Goal: Task Accomplishment & Management: Manage account settings

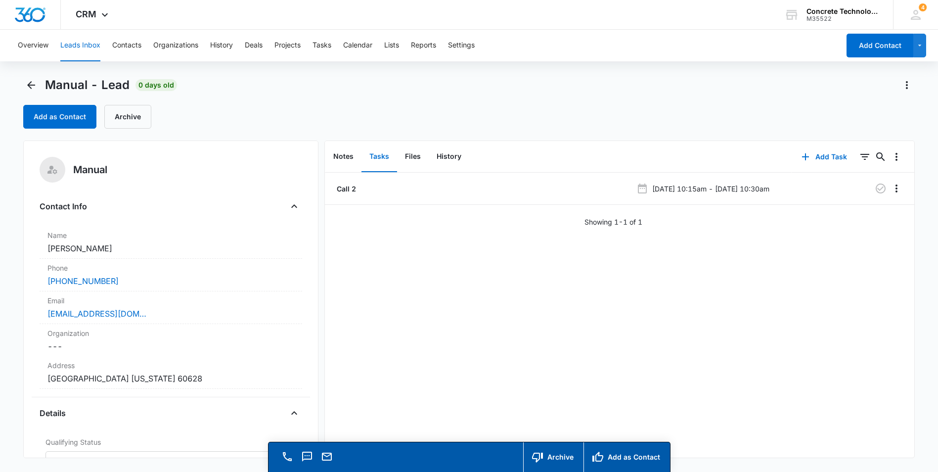
scroll to position [544, 0]
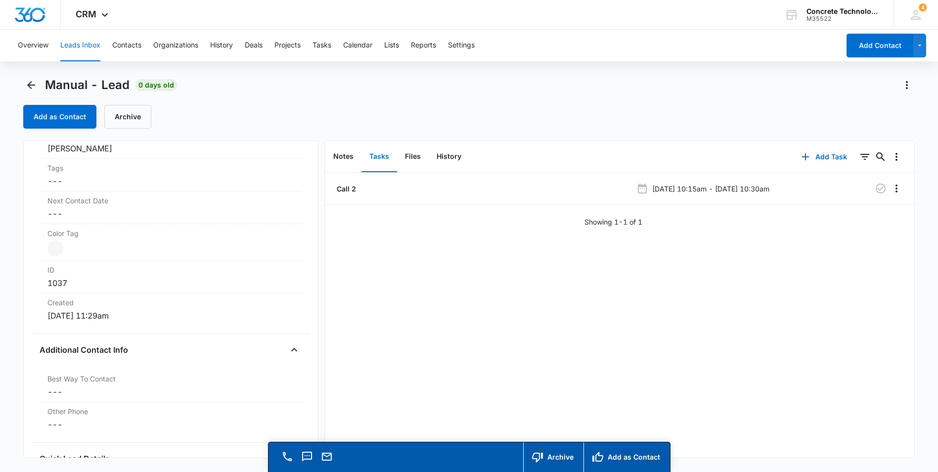
click at [29, 240] on div "Manual Contact Info Name Cancel Save Changes Latrice Sims Phone Cancel Save Cha…" at bounding box center [170, 298] width 295 height 317
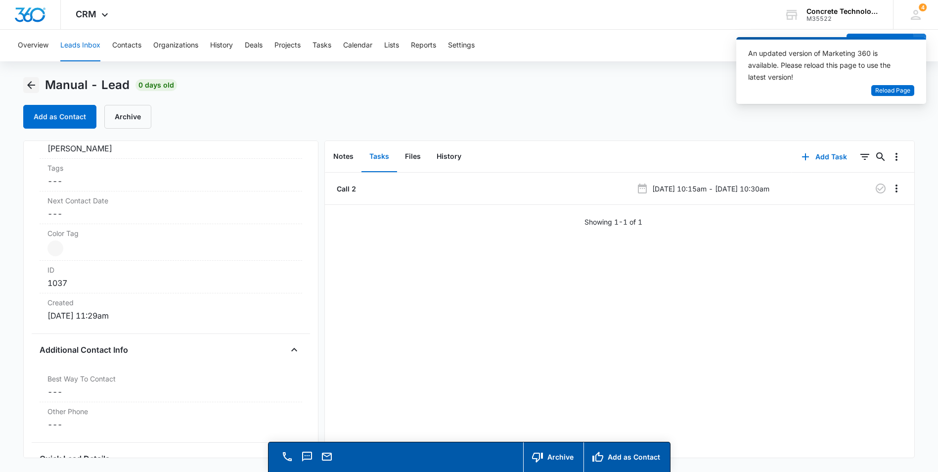
click at [31, 86] on icon "Back" at bounding box center [31, 85] width 8 height 8
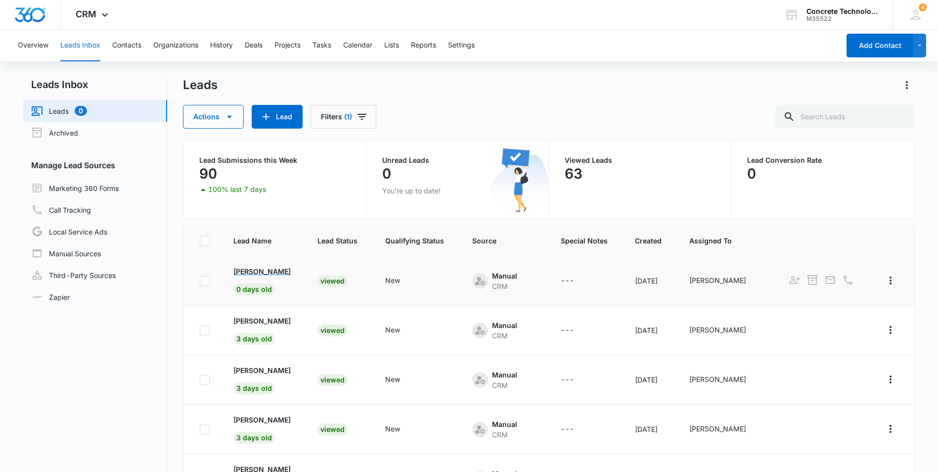
click at [252, 271] on p "Latrice Sims" at bounding box center [261, 271] width 57 height 10
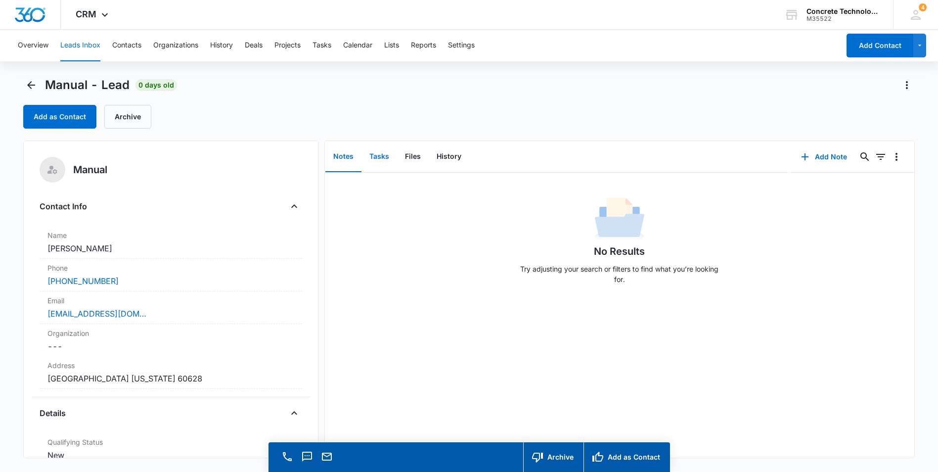
click at [383, 156] on button "Tasks" at bounding box center [379, 156] width 36 height 31
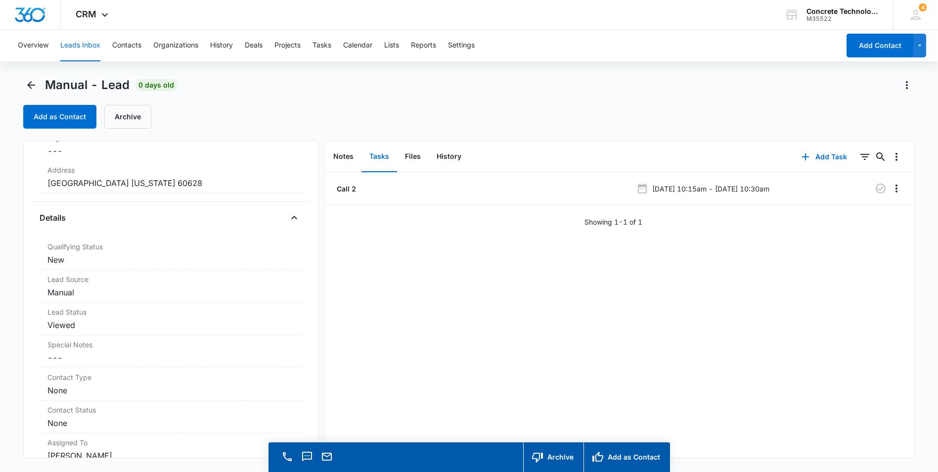
scroll to position [198, 0]
click at [188, 260] on dd "Cancel Save Changes New" at bounding box center [170, 257] width 247 height 12
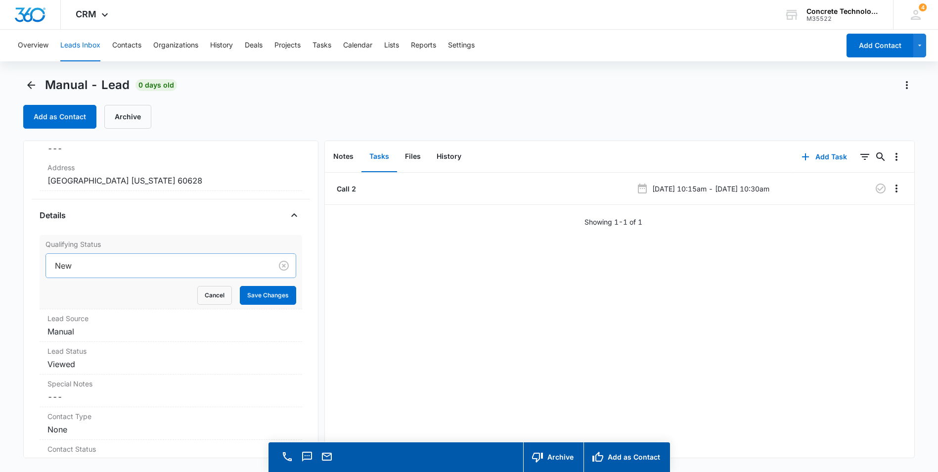
click at [223, 264] on div at bounding box center [157, 266] width 204 height 14
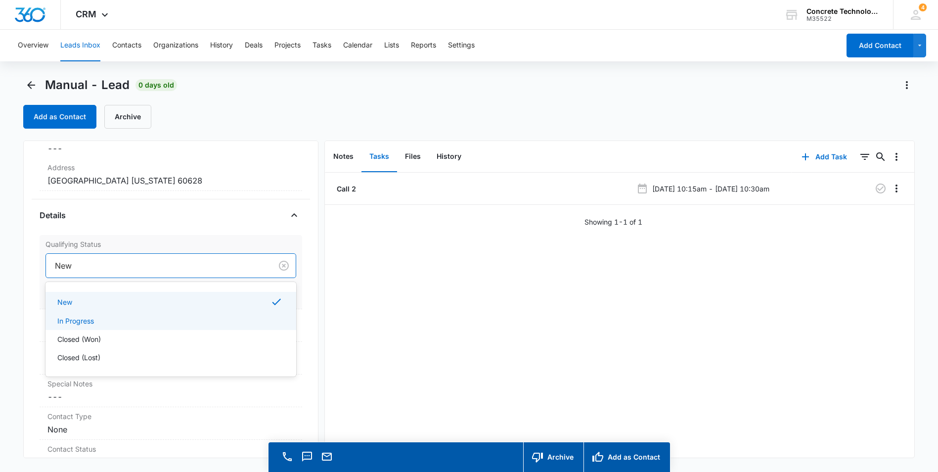
click at [87, 321] on p "In Progress" at bounding box center [75, 320] width 37 height 10
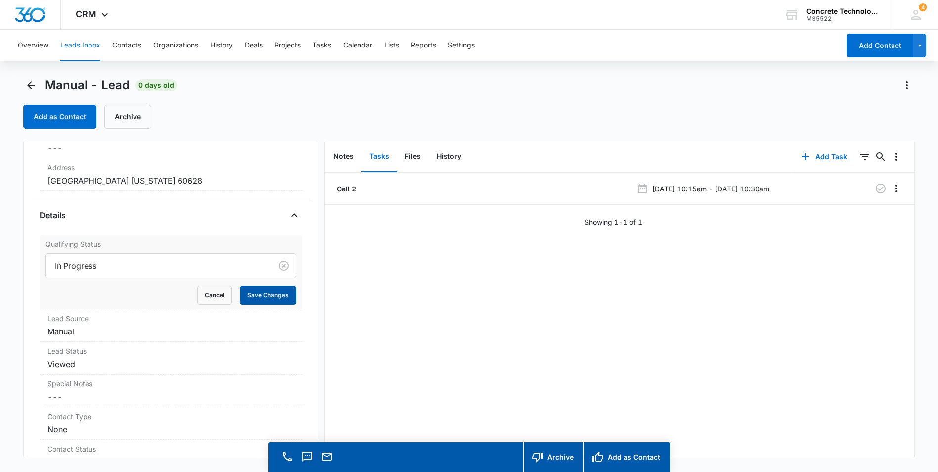
click at [271, 297] on button "Save Changes" at bounding box center [268, 295] width 56 height 19
click at [31, 81] on icon "Back" at bounding box center [31, 85] width 12 height 12
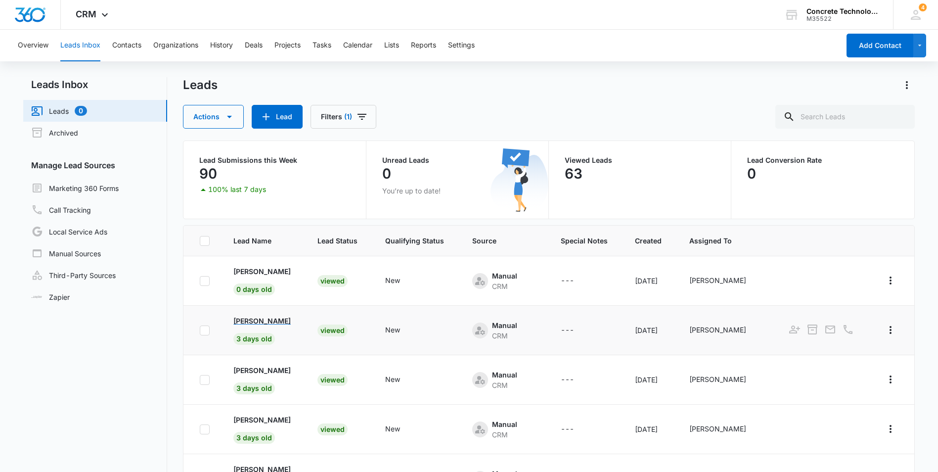
click at [249, 321] on p "[PERSON_NAME]" at bounding box center [261, 320] width 57 height 10
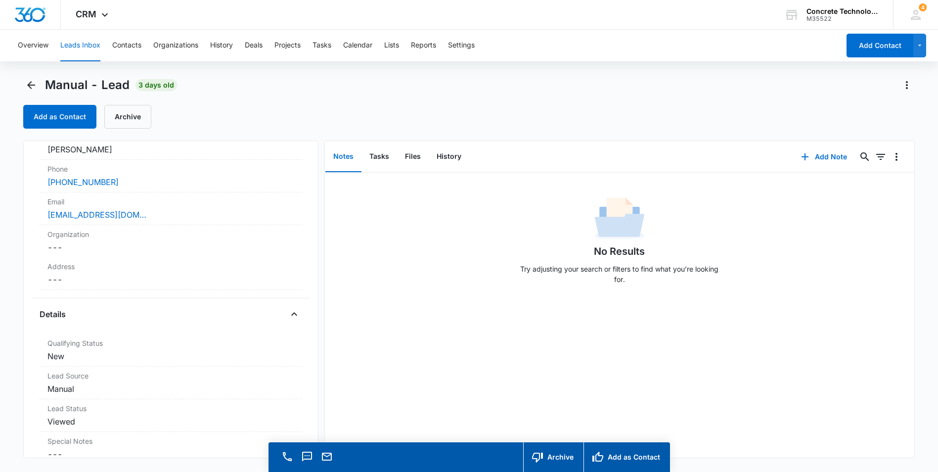
scroll to position [198, 0]
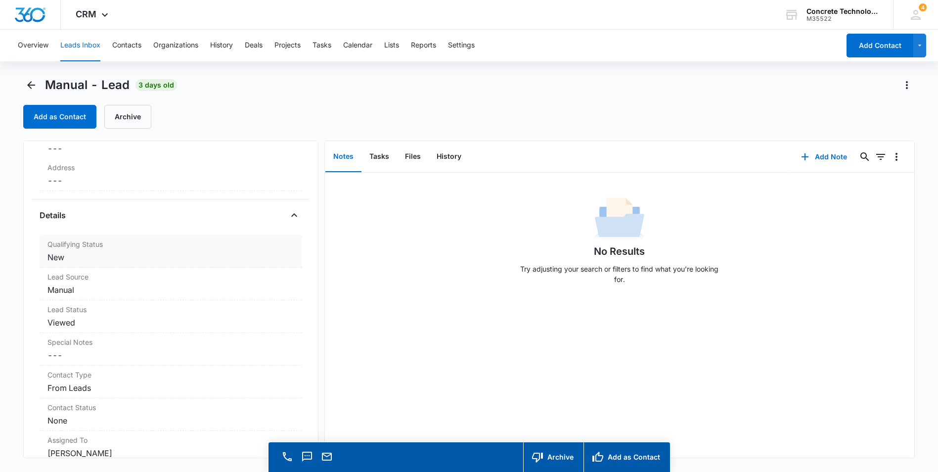
click at [143, 256] on dd "Cancel Save Changes New" at bounding box center [170, 257] width 247 height 12
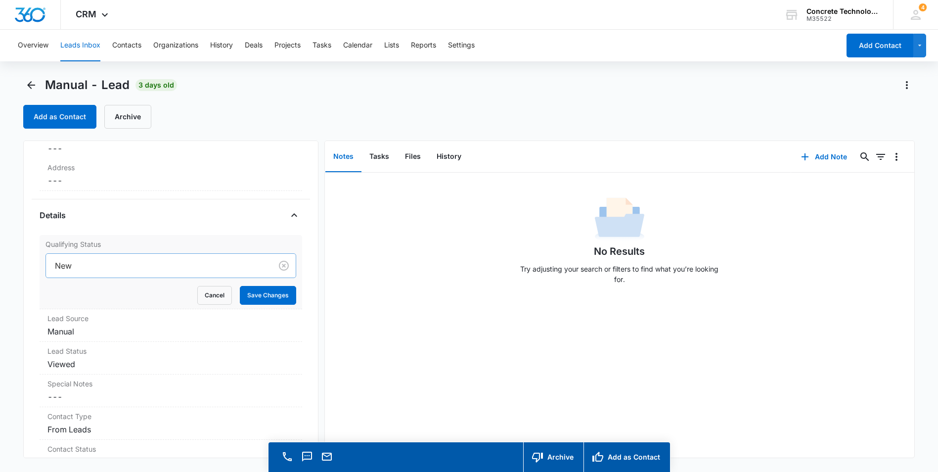
click at [139, 266] on div at bounding box center [157, 266] width 204 height 14
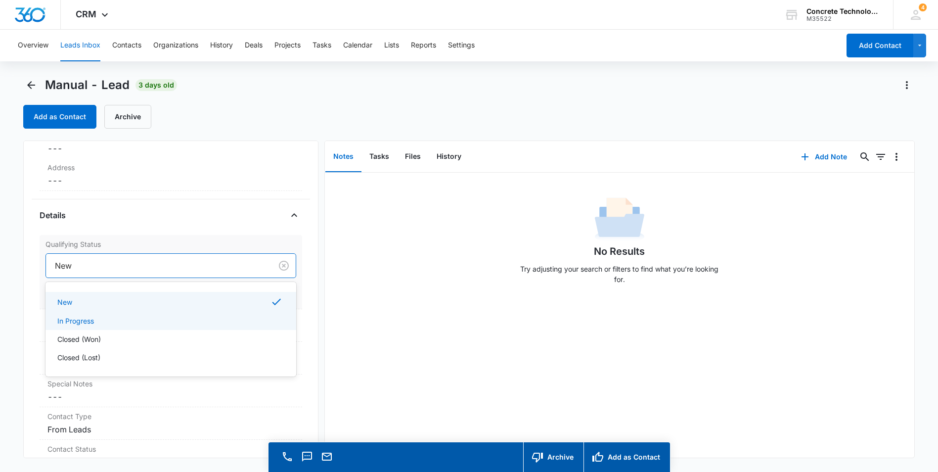
click at [112, 321] on div "In Progress" at bounding box center [169, 320] width 225 height 10
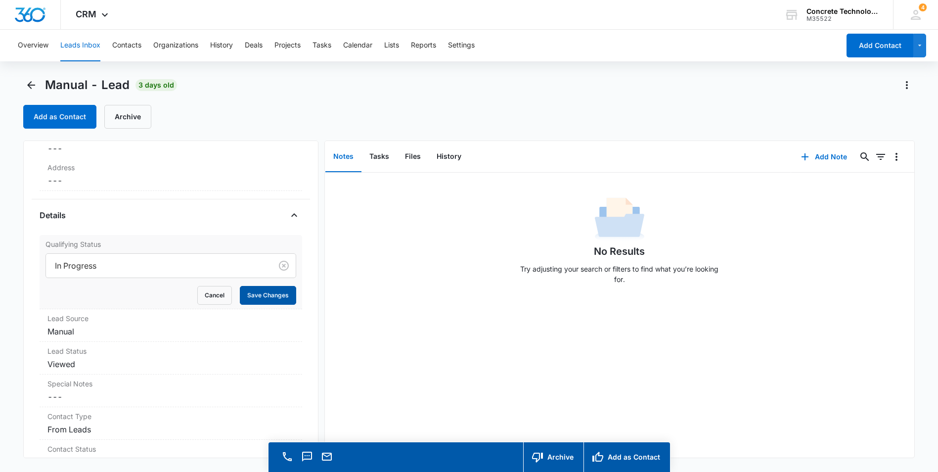
click at [260, 301] on button "Save Changes" at bounding box center [268, 295] width 56 height 19
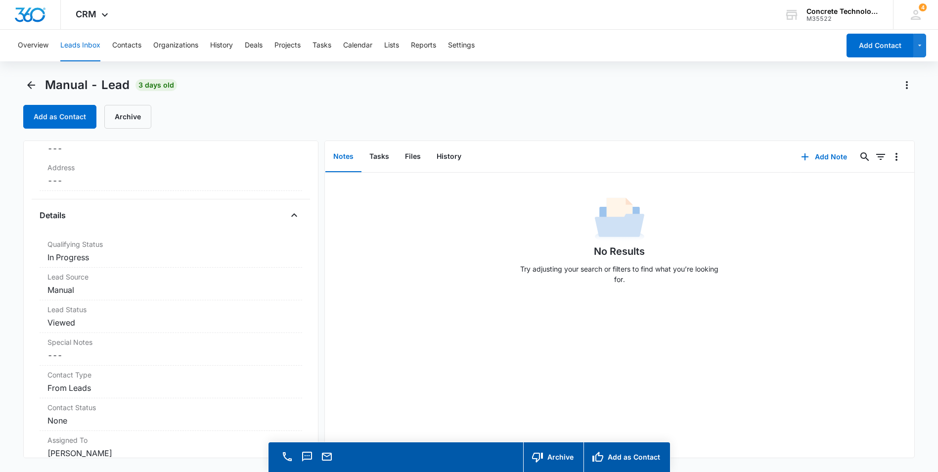
scroll to position [0, 0]
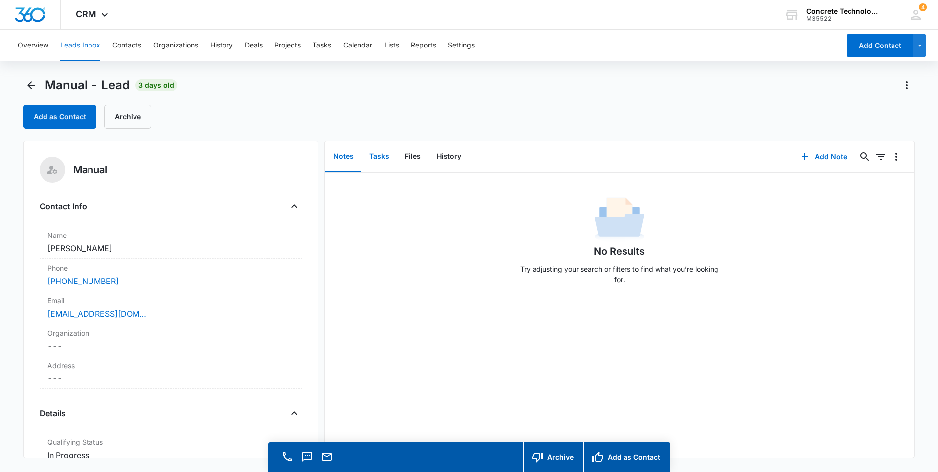
click at [380, 156] on button "Tasks" at bounding box center [379, 156] width 36 height 31
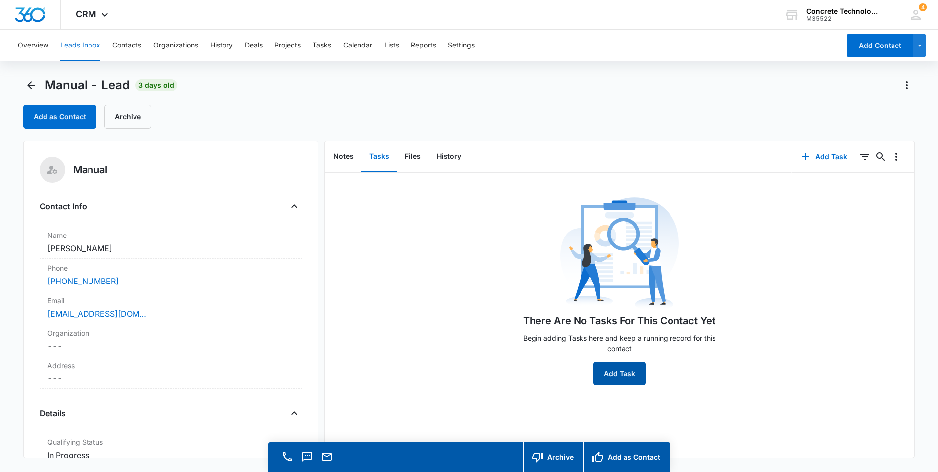
click at [613, 372] on button "Add Task" at bounding box center [619, 373] width 52 height 24
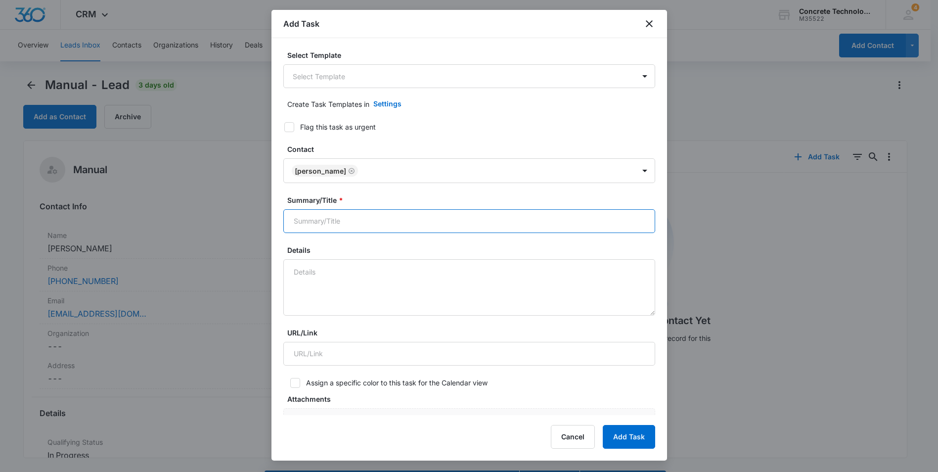
click at [342, 230] on input "Summary/Title *" at bounding box center [469, 221] width 372 height 24
type input "Call 2"
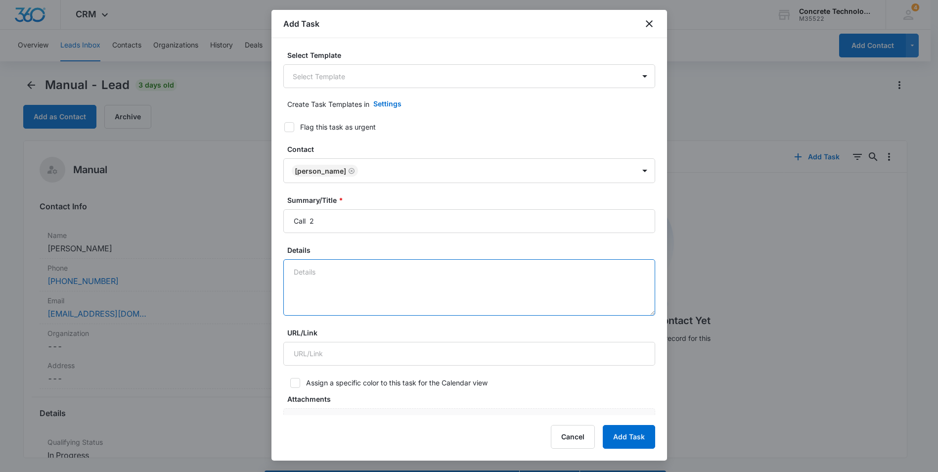
click at [342, 278] on textarea "Details" at bounding box center [469, 287] width 372 height 56
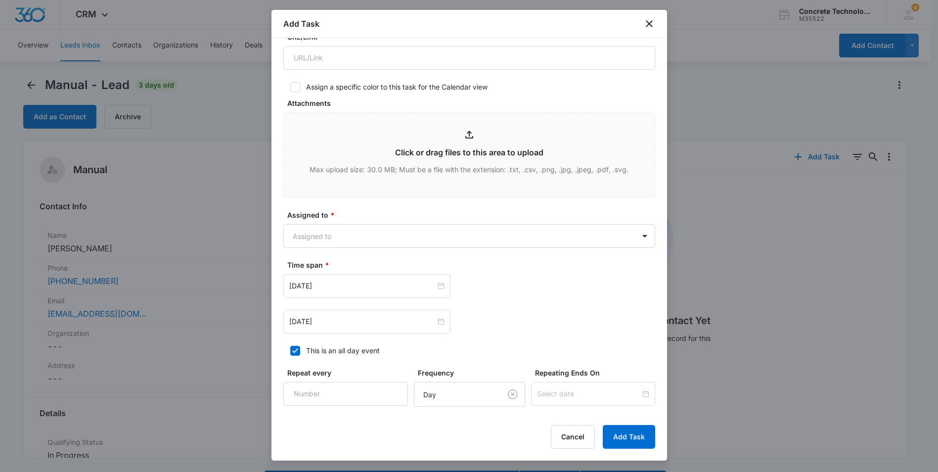
scroll to position [297, 0]
type textarea "VM - Email"
click at [361, 285] on input "Aug 11, 2025" at bounding box center [362, 284] width 146 height 11
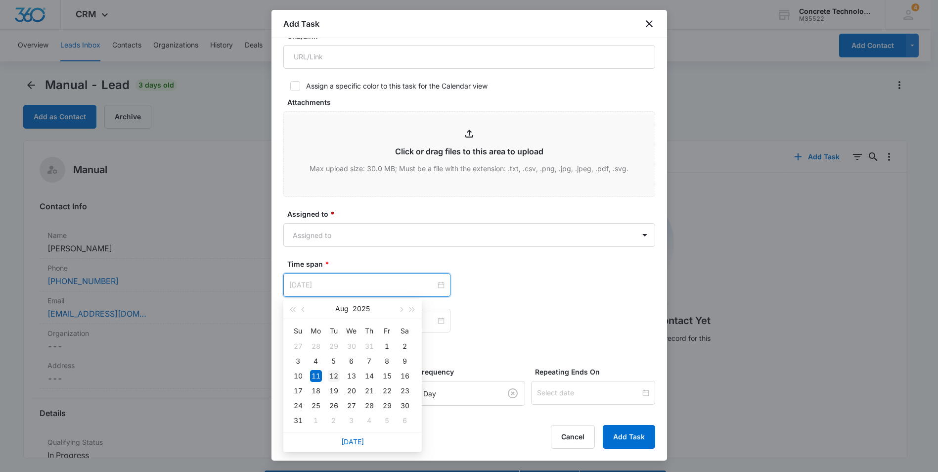
type input "Aug 12, 2025"
click at [335, 375] on div "12" at bounding box center [334, 376] width 12 height 12
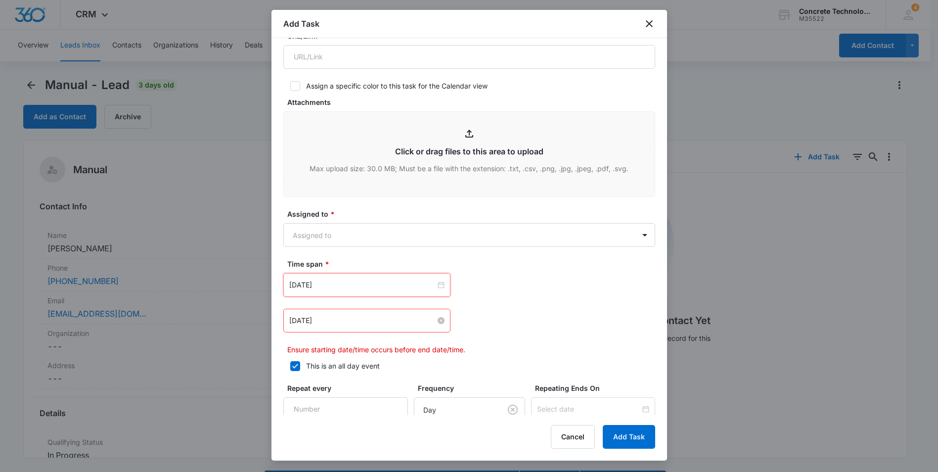
click at [382, 325] on input "Aug 11, 2025" at bounding box center [362, 320] width 146 height 11
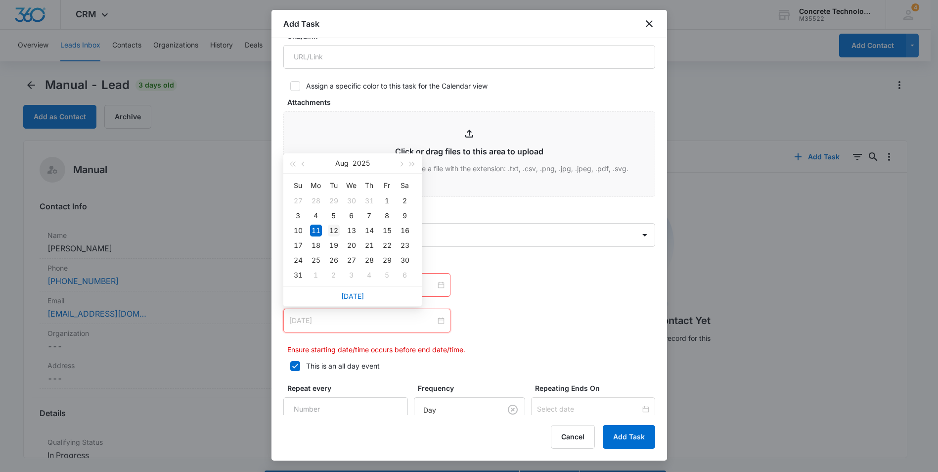
type input "Aug 12, 2025"
click at [331, 228] on div "12" at bounding box center [334, 230] width 12 height 12
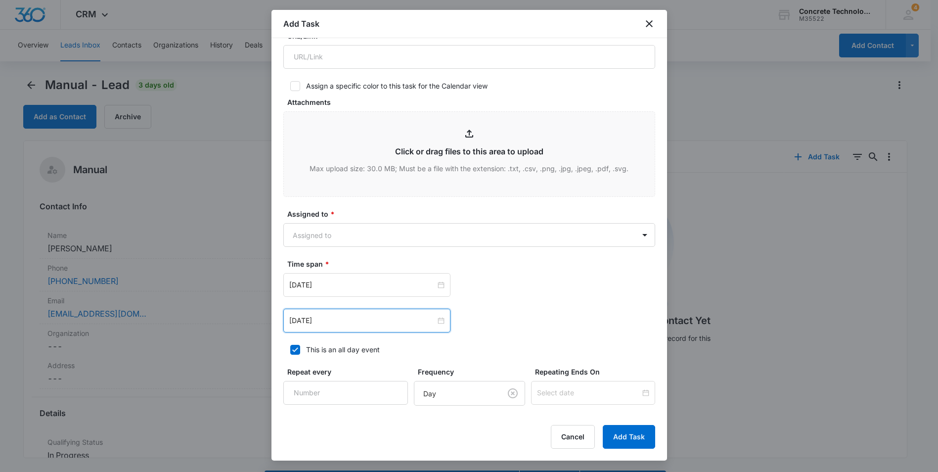
click at [298, 350] on icon at bounding box center [295, 349] width 9 height 9
click at [290, 350] on input "This is an all day event" at bounding box center [286, 349] width 7 height 7
checkbox input "false"
click at [496, 286] on input "12:00 am" at bounding box center [504, 284] width 59 height 11
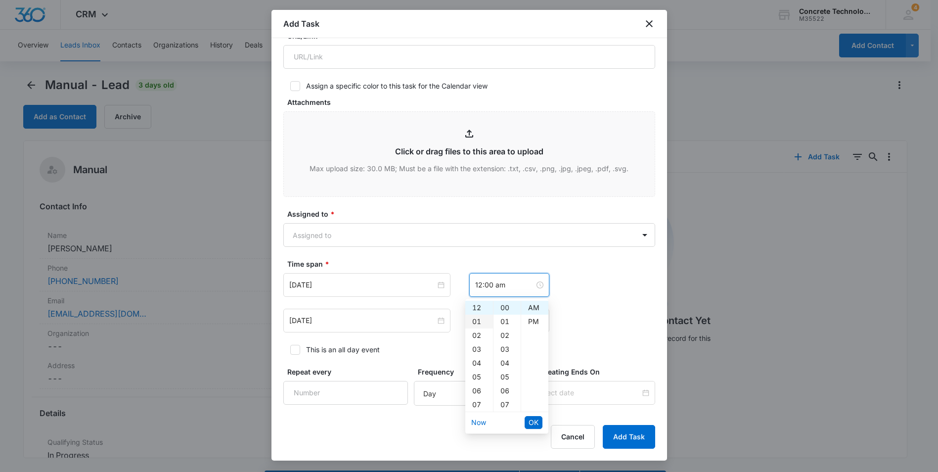
click at [479, 322] on div "01" at bounding box center [479, 321] width 28 height 14
click at [534, 317] on div "PM" at bounding box center [534, 321] width 27 height 14
type input "1:00 pm"
click at [536, 424] on span "OK" at bounding box center [534, 422] width 10 height 11
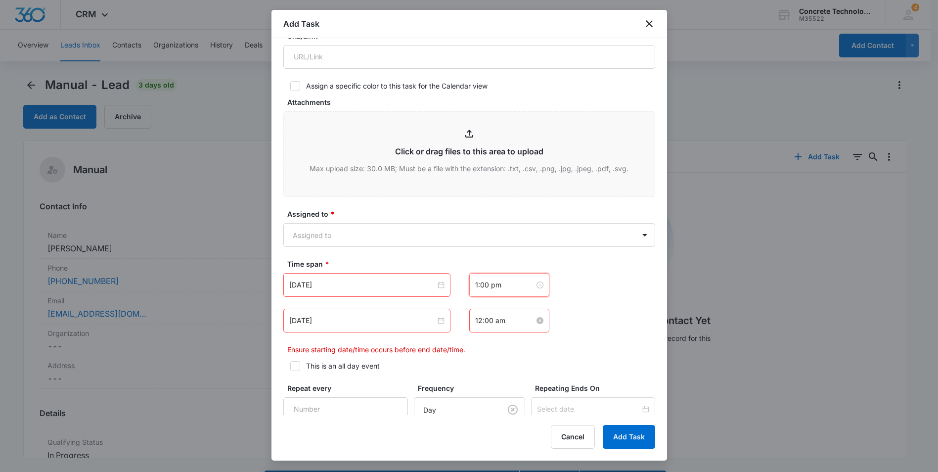
click at [495, 320] on input "12:00 am" at bounding box center [504, 320] width 59 height 11
click at [478, 355] on div "01" at bounding box center [479, 357] width 28 height 14
click at [506, 384] on div "10" at bounding box center [506, 383] width 27 height 14
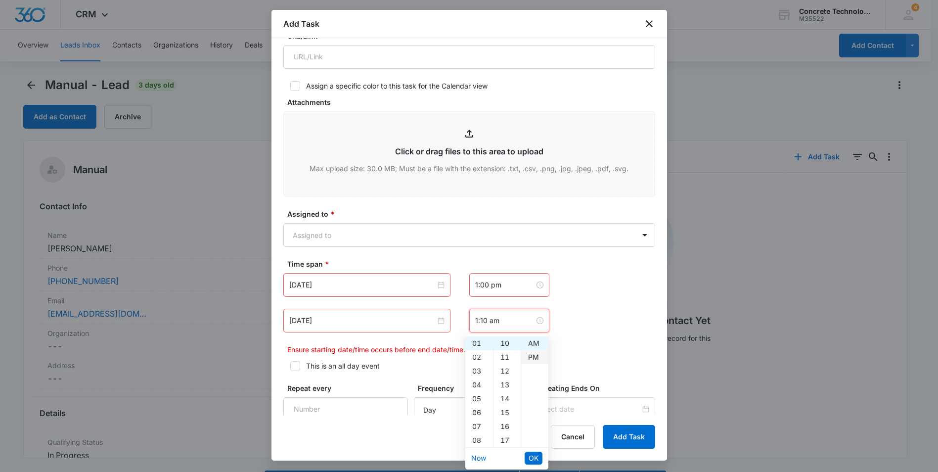
click at [535, 354] on div "PM" at bounding box center [534, 357] width 27 height 14
type input "1:10 pm"
click at [532, 460] on span "OK" at bounding box center [534, 457] width 10 height 11
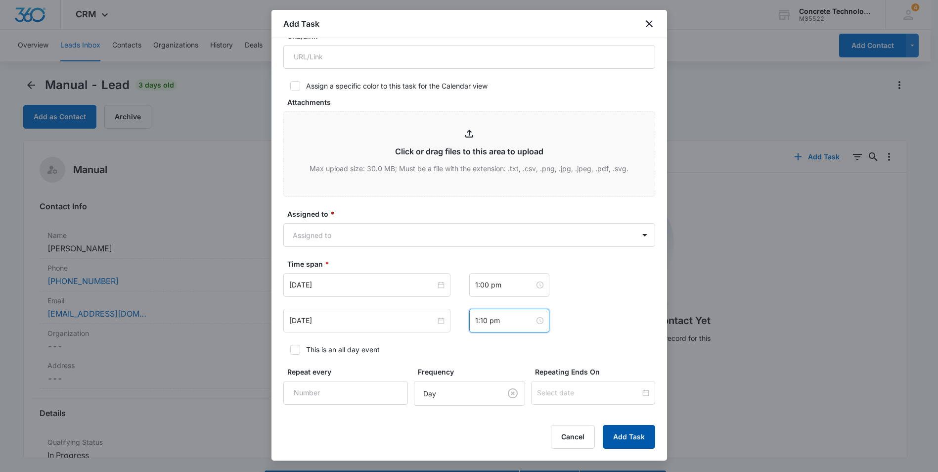
click at [632, 439] on button "Add Task" at bounding box center [629, 437] width 52 height 24
click at [384, 239] on body "CRM Apps Reputation Websites Forms CRM Email Social Content Ads Intelligence Fi…" at bounding box center [469, 250] width 938 height 500
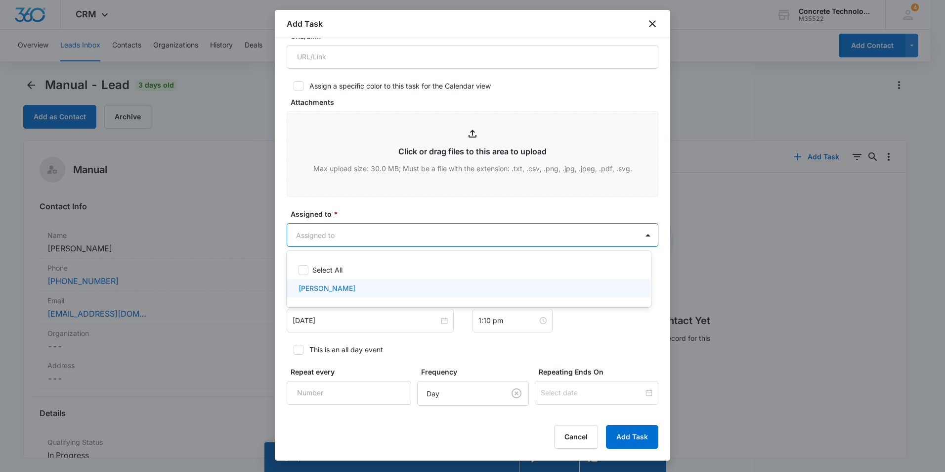
click at [339, 288] on p "[PERSON_NAME]" at bounding box center [327, 288] width 57 height 10
checkbox input "true"
click at [627, 434] on div at bounding box center [472, 236] width 945 height 472
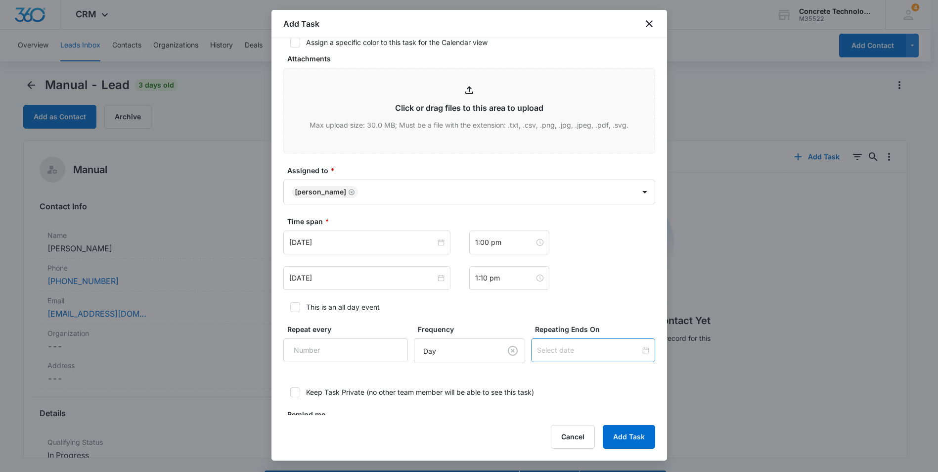
scroll to position [384, 0]
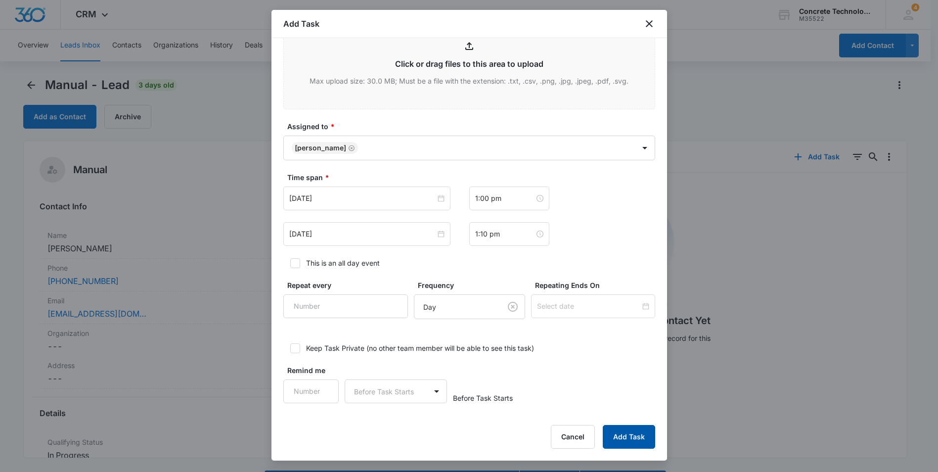
click at [640, 434] on button "Add Task" at bounding box center [629, 437] width 52 height 24
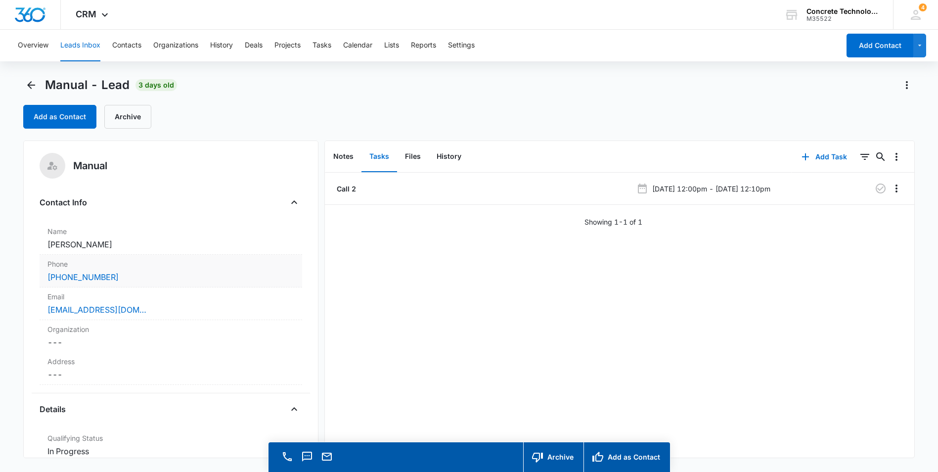
scroll to position [0, 0]
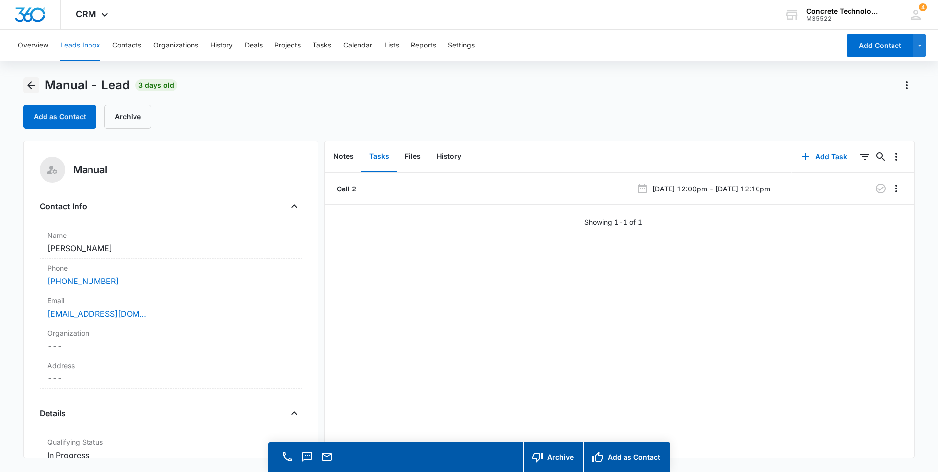
click at [29, 85] on icon "Back" at bounding box center [31, 85] width 8 height 8
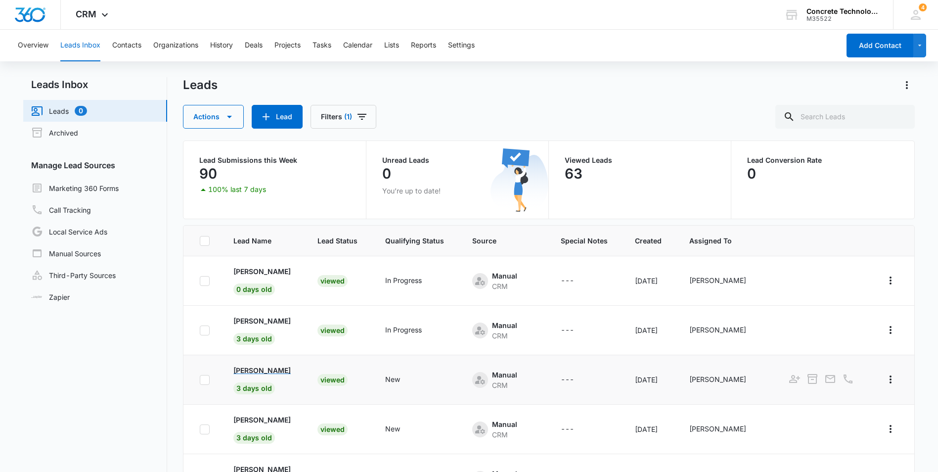
click at [253, 372] on p "[PERSON_NAME]" at bounding box center [261, 370] width 57 height 10
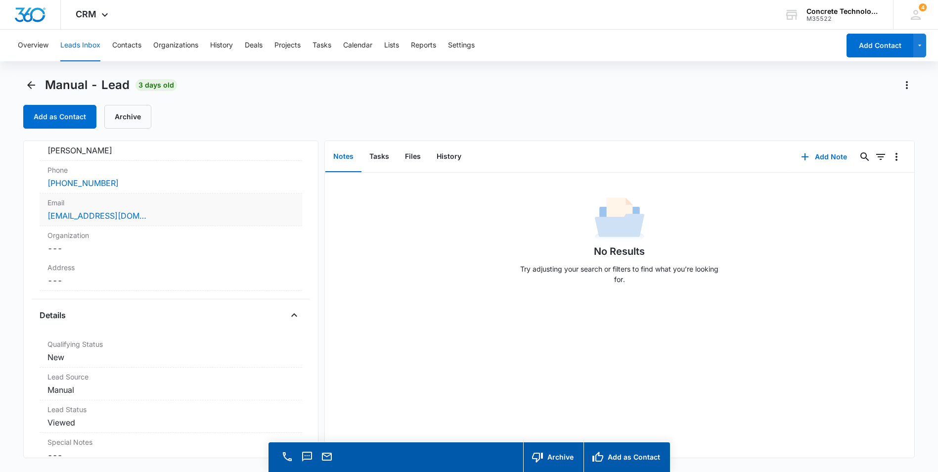
scroll to position [99, 0]
click at [140, 353] on dd "Cancel Save Changes New" at bounding box center [170, 356] width 247 height 12
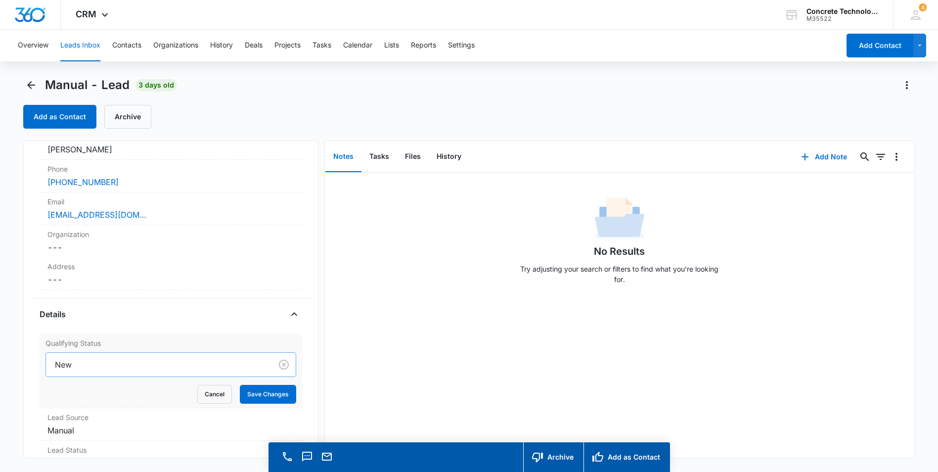
click at [140, 369] on div "New" at bounding box center [170, 364] width 251 height 25
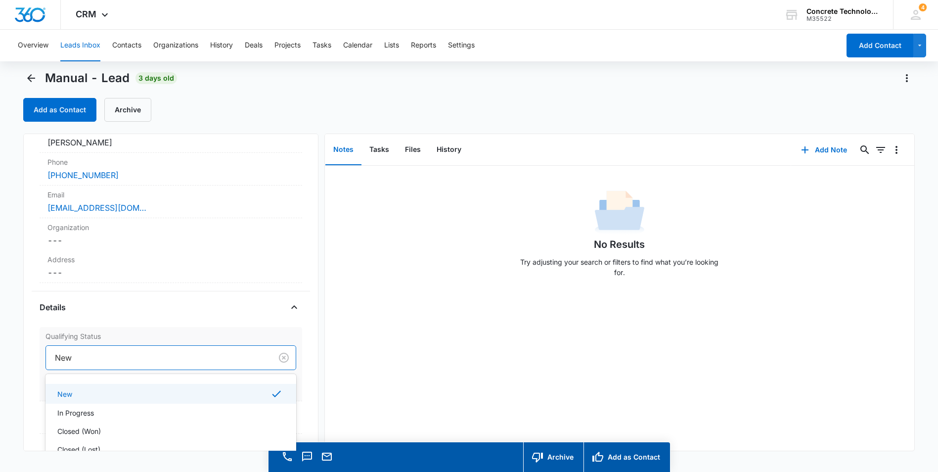
scroll to position [7, 0]
click at [104, 416] on div "In Progress" at bounding box center [169, 412] width 225 height 10
click at [267, 391] on button "Save Changes" at bounding box center [268, 386] width 56 height 19
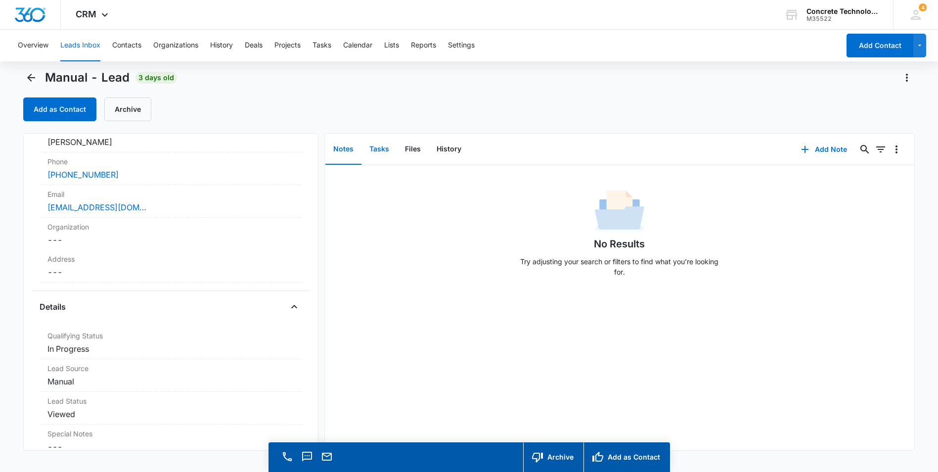
click at [383, 149] on button "Tasks" at bounding box center [379, 149] width 36 height 31
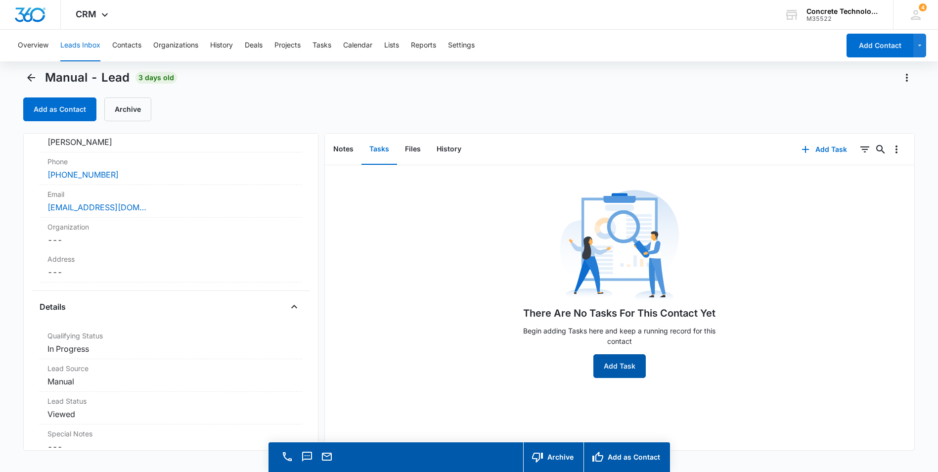
click at [621, 368] on button "Add Task" at bounding box center [619, 366] width 52 height 24
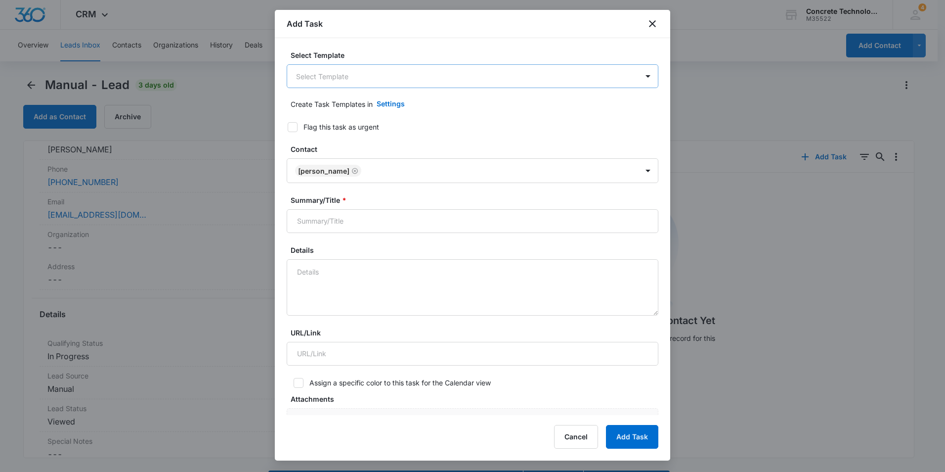
click at [368, 79] on body "CRM Apps Reputation Websites Forms CRM Email Social Content Ads Intelligence Fi…" at bounding box center [472, 250] width 945 height 500
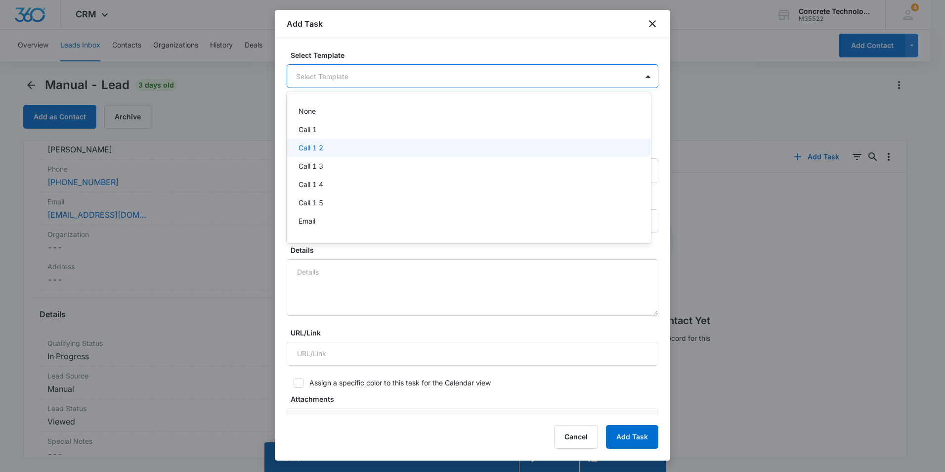
click at [327, 145] on div "Call 1 2" at bounding box center [468, 147] width 339 height 10
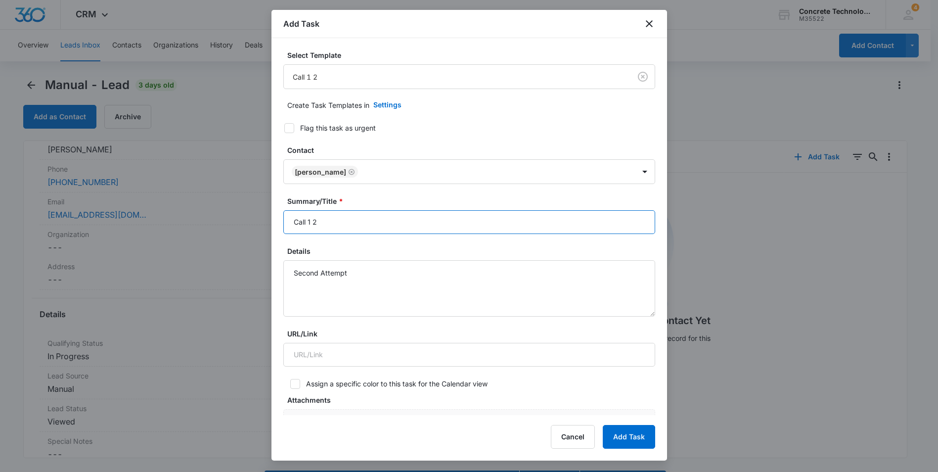
click at [323, 223] on input "Call 1 2" at bounding box center [469, 222] width 372 height 24
click at [309, 221] on input "Call 1 2" at bounding box center [469, 222] width 372 height 24
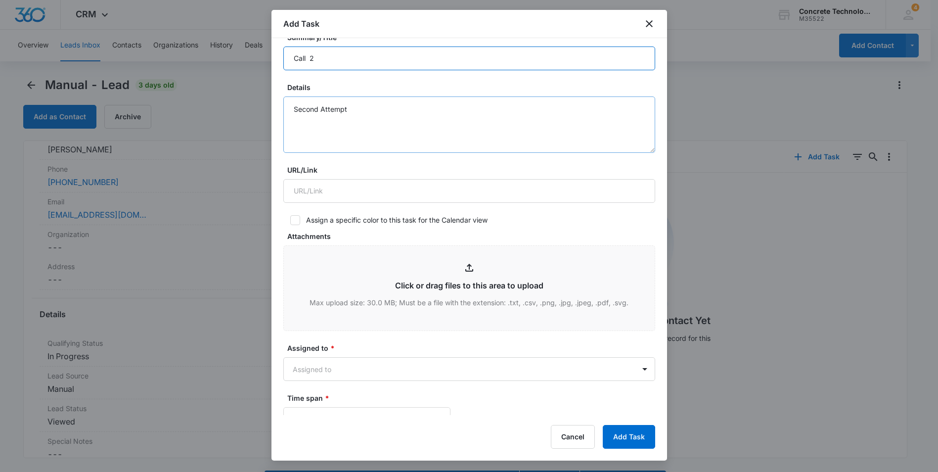
scroll to position [198, 0]
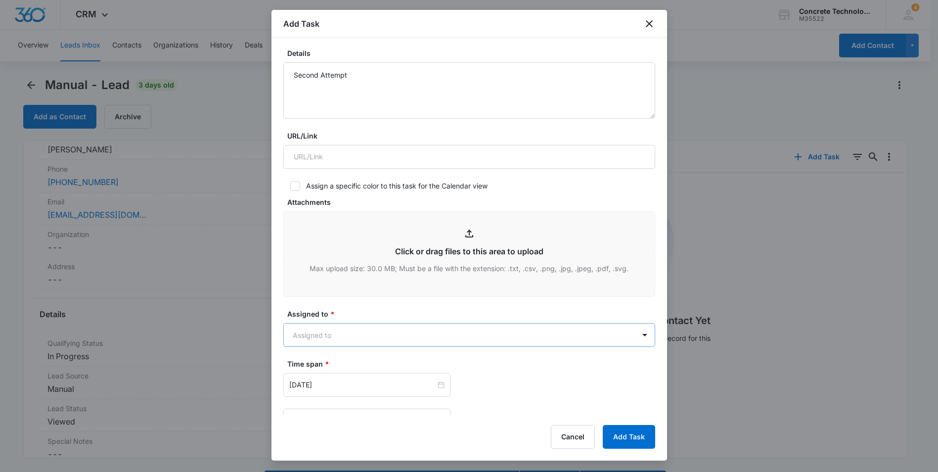
type input "Call 2"
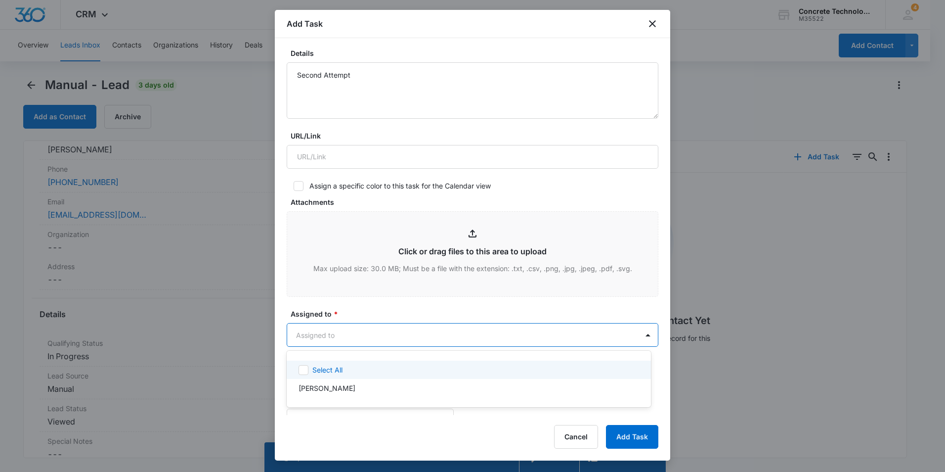
click at [378, 333] on body "CRM Apps Reputation Websites Forms CRM Email Social Content Ads Intelligence Fi…" at bounding box center [472, 236] width 945 height 472
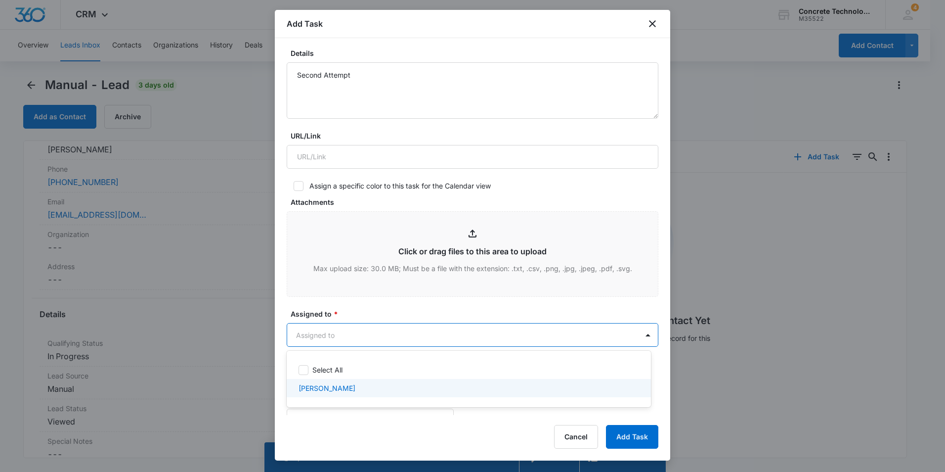
click at [349, 387] on p "[PERSON_NAME]" at bounding box center [327, 388] width 57 height 10
checkbox input "true"
click at [386, 293] on div at bounding box center [472, 236] width 945 height 472
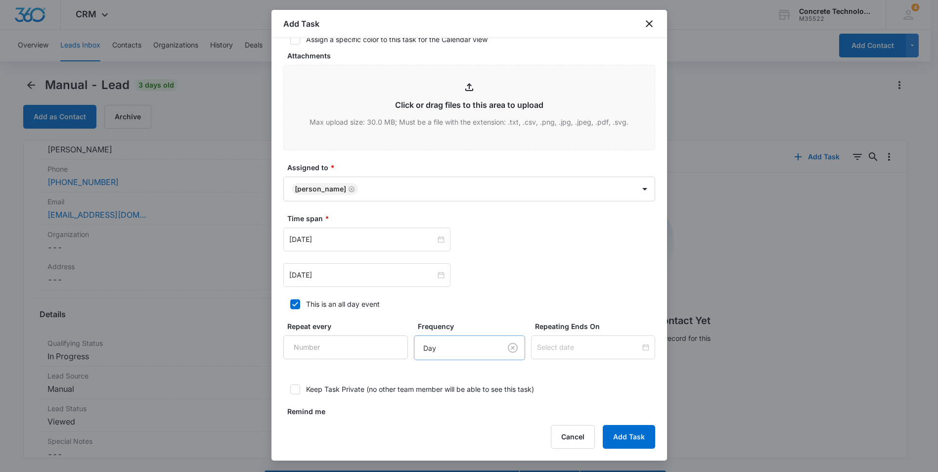
scroll to position [346, 0]
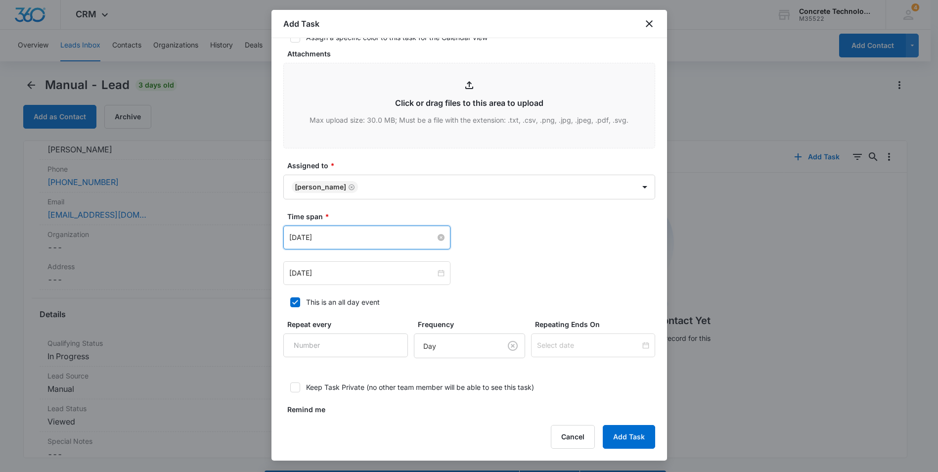
click at [344, 238] on input "Aug 5, 2025" at bounding box center [362, 237] width 146 height 11
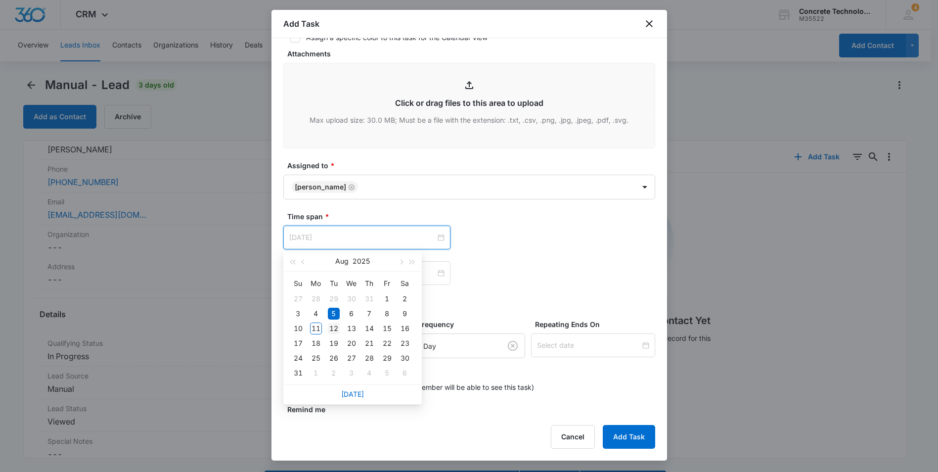
type input "Aug 12, 2025"
click at [333, 328] on div "12" at bounding box center [334, 328] width 12 height 12
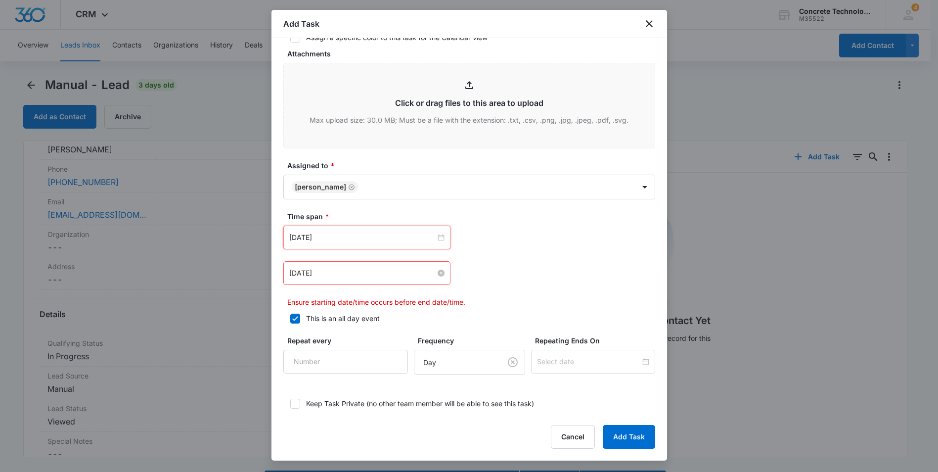
click at [357, 276] on input "Aug 5, 2025" at bounding box center [362, 272] width 146 height 11
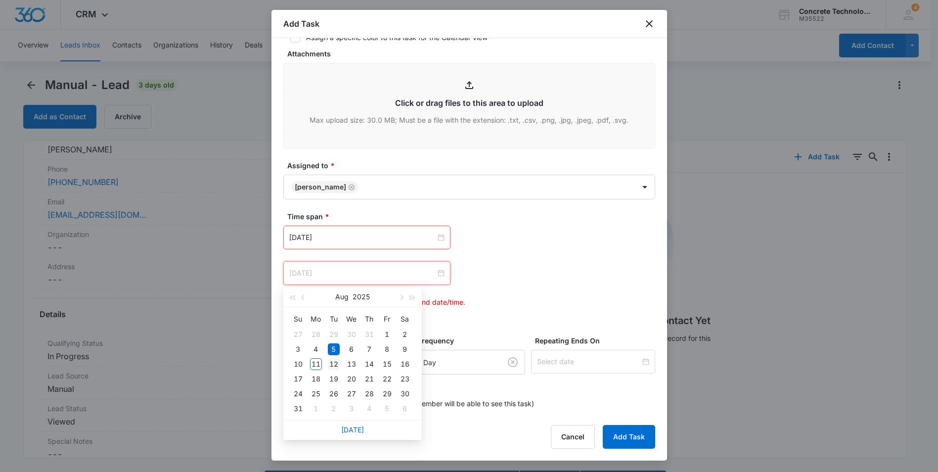
type input "Aug 12, 2025"
click at [332, 363] on div "12" at bounding box center [334, 364] width 12 height 12
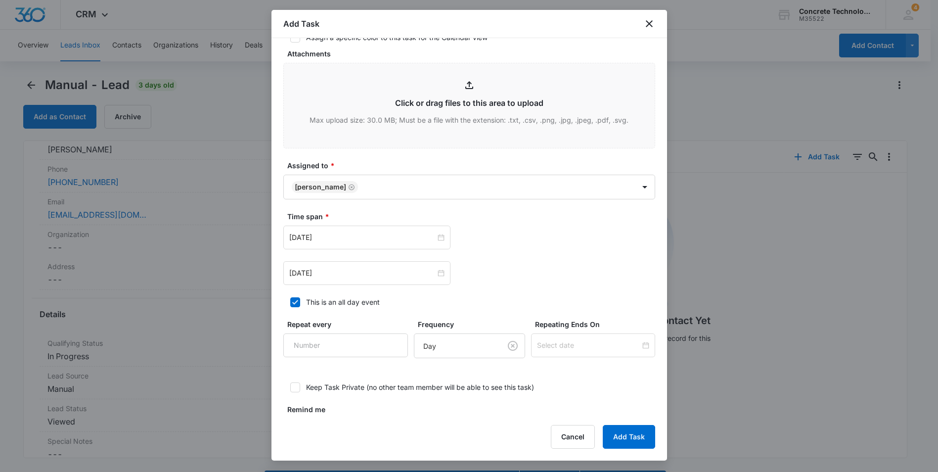
click at [297, 304] on icon at bounding box center [295, 302] width 9 height 9
click at [290, 304] on input "This is an all day event" at bounding box center [286, 302] width 7 height 7
checkbox input "false"
click at [489, 270] on input "12:00 am" at bounding box center [504, 272] width 59 height 11
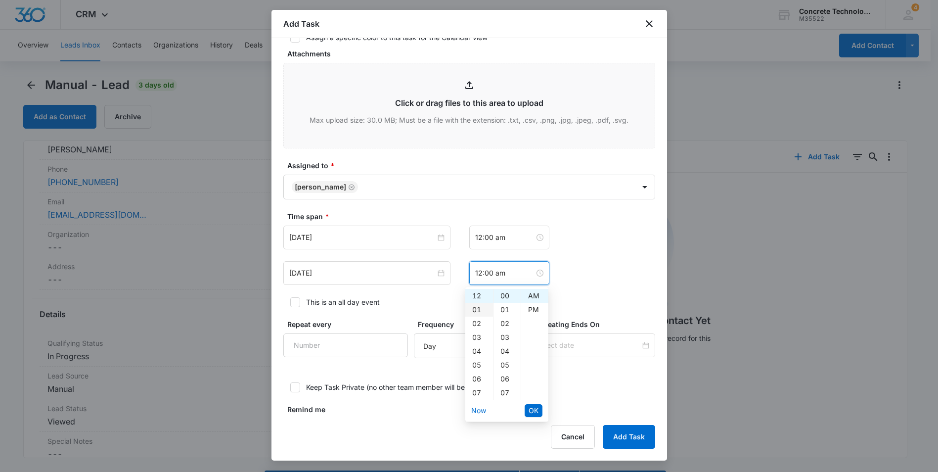
click at [474, 309] on div "01" at bounding box center [479, 310] width 28 height 14
click at [503, 318] on div "30" at bounding box center [506, 316] width 27 height 14
click at [536, 309] on div "PM" at bounding box center [534, 310] width 27 height 14
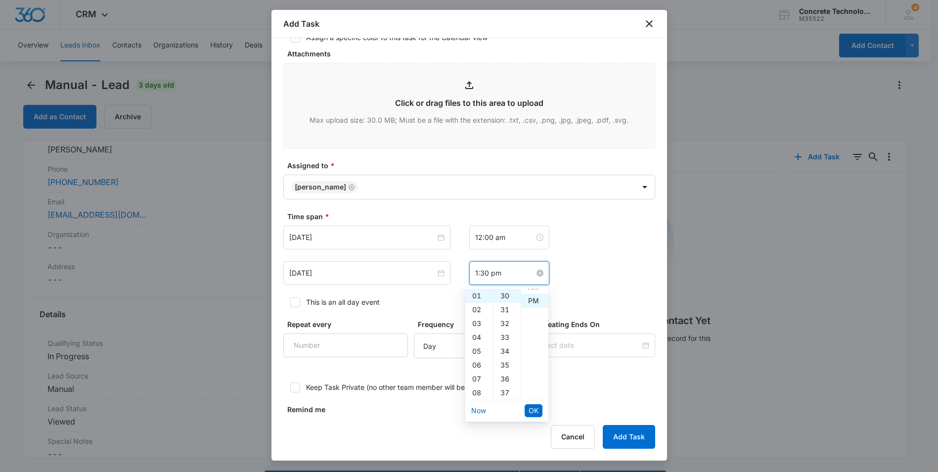
scroll to position [14, 0]
type input "12:00 am"
click at [492, 238] on input "12:00 am" at bounding box center [504, 237] width 59 height 11
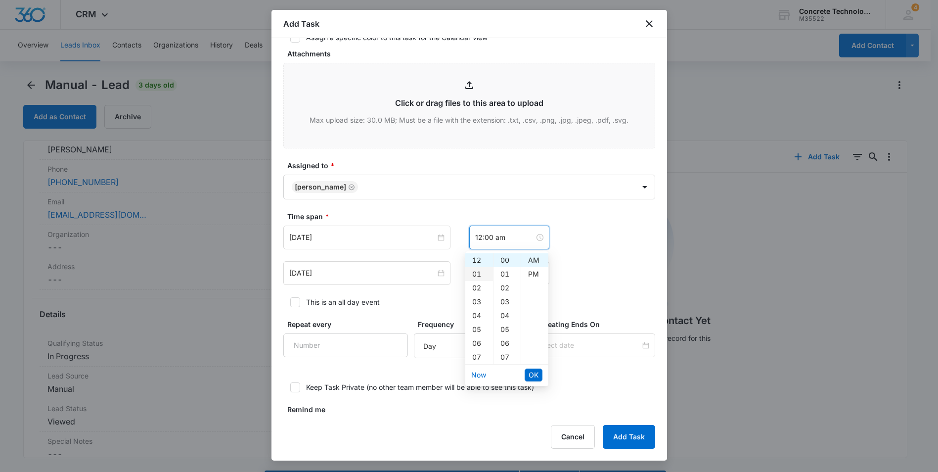
click at [480, 276] on div "01" at bounding box center [479, 274] width 28 height 14
click at [509, 290] on div "20" at bounding box center [506, 290] width 27 height 14
click at [533, 273] on div "PM" at bounding box center [534, 274] width 27 height 14
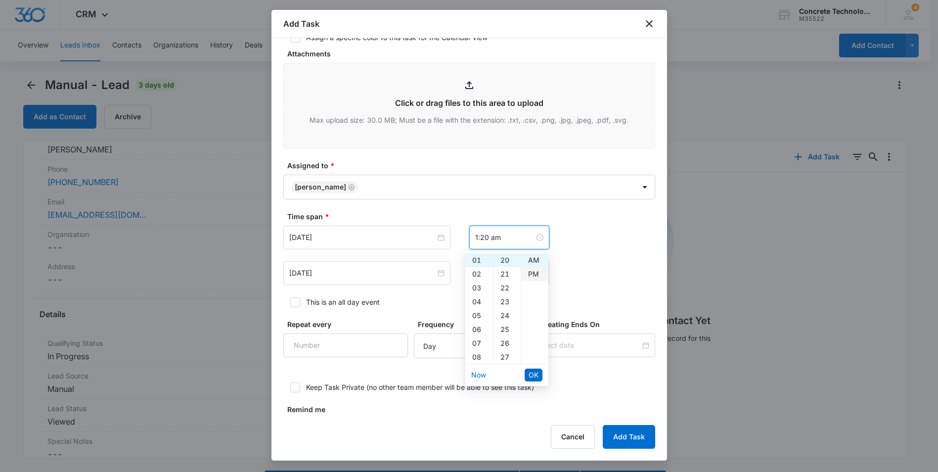
type input "1:20 pm"
click at [533, 372] on span "OK" at bounding box center [534, 374] width 10 height 11
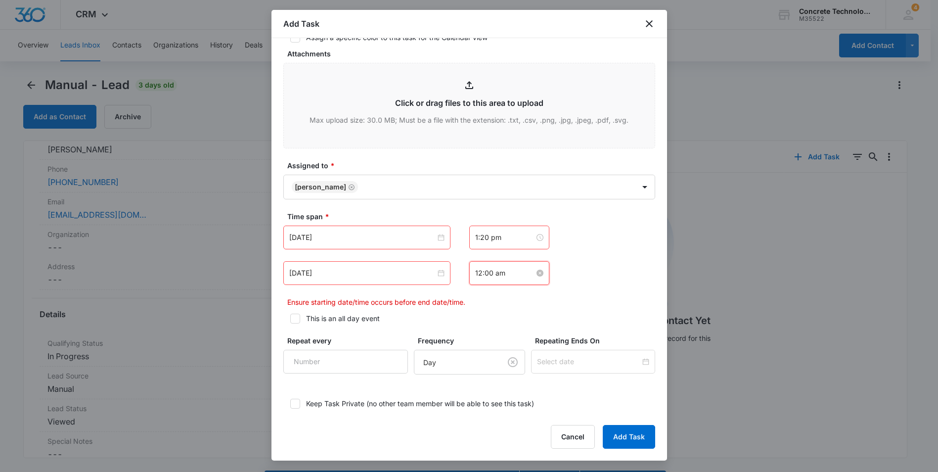
click at [493, 272] on input "12:00 am" at bounding box center [504, 272] width 59 height 11
click at [478, 310] on div "01" at bounding box center [479, 310] width 28 height 14
click at [504, 363] on div "30" at bounding box center [506, 365] width 27 height 14
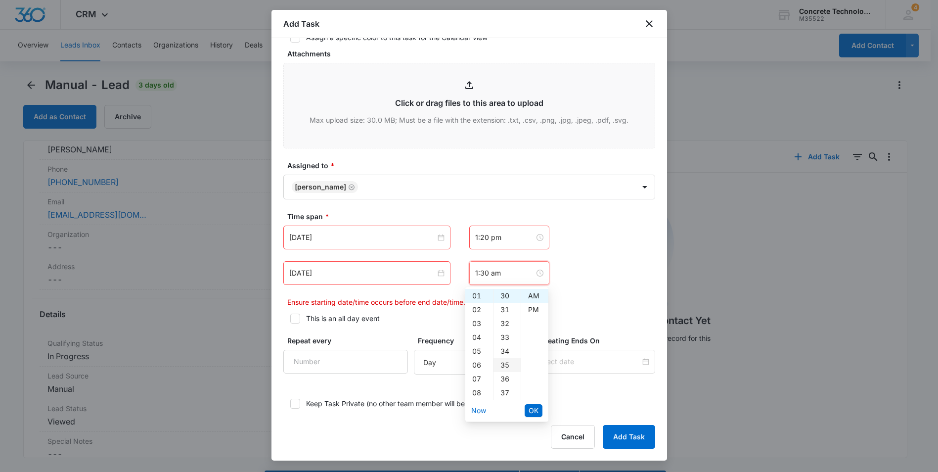
scroll to position [415, 0]
click at [533, 309] on div "PM" at bounding box center [534, 310] width 27 height 14
type input "1:30 pm"
click at [530, 410] on span "OK" at bounding box center [534, 410] width 10 height 11
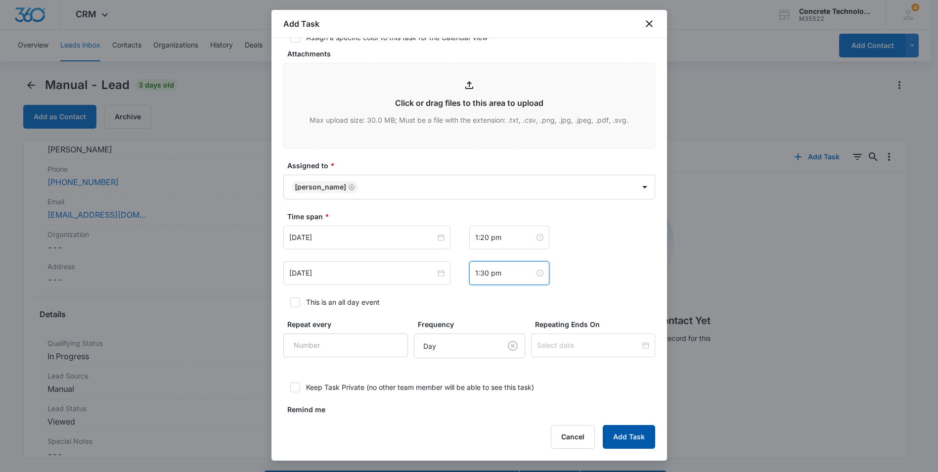
click at [634, 435] on button "Add Task" at bounding box center [629, 437] width 52 height 24
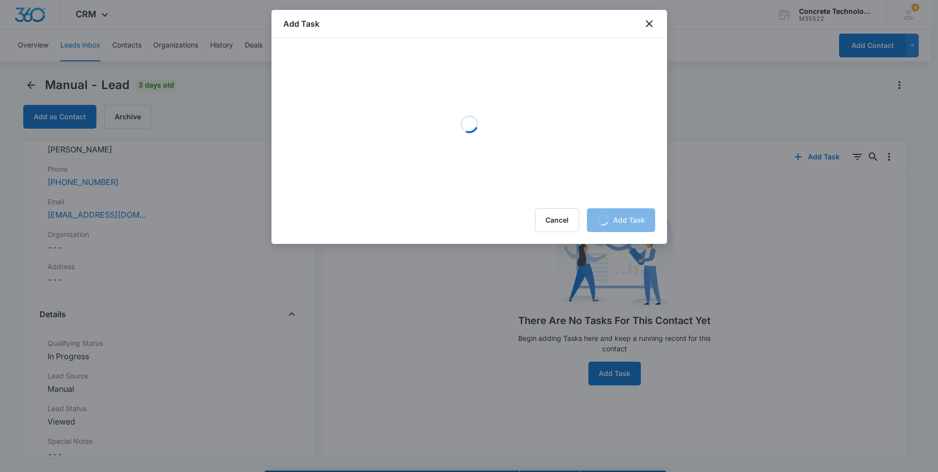
scroll to position [0, 0]
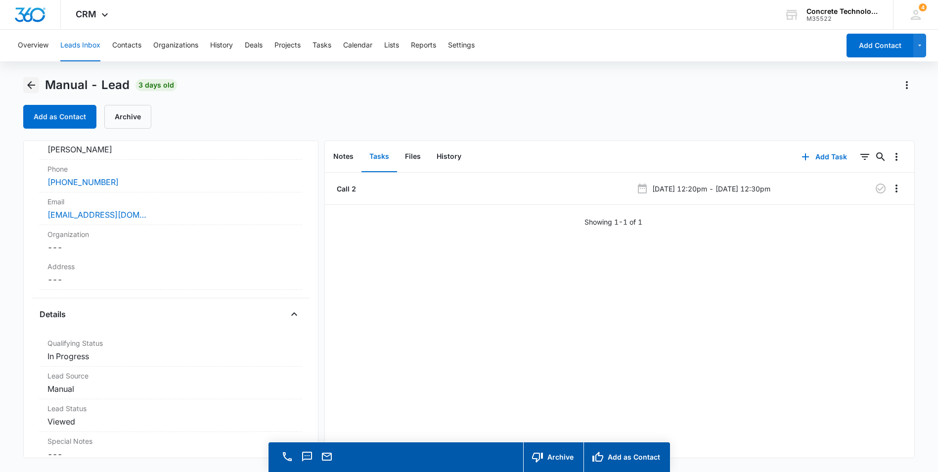
click at [29, 87] on icon "Back" at bounding box center [31, 85] width 12 height 12
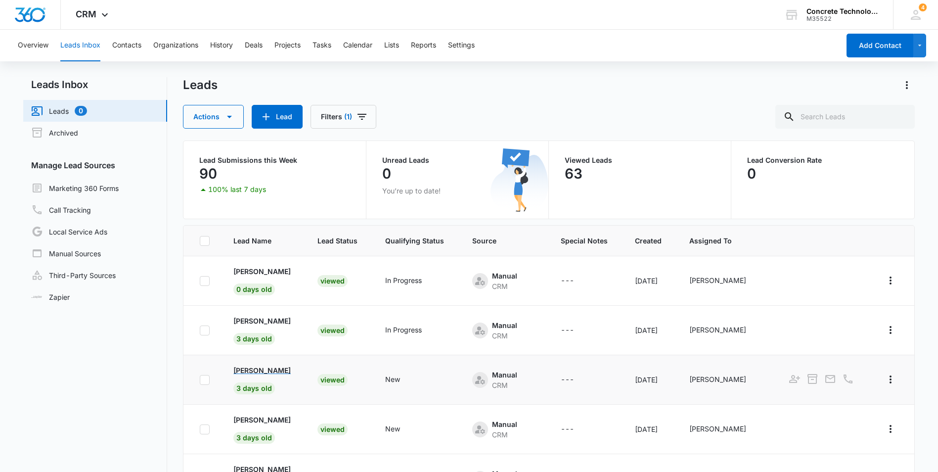
click at [255, 371] on p "[PERSON_NAME]" at bounding box center [261, 370] width 57 height 10
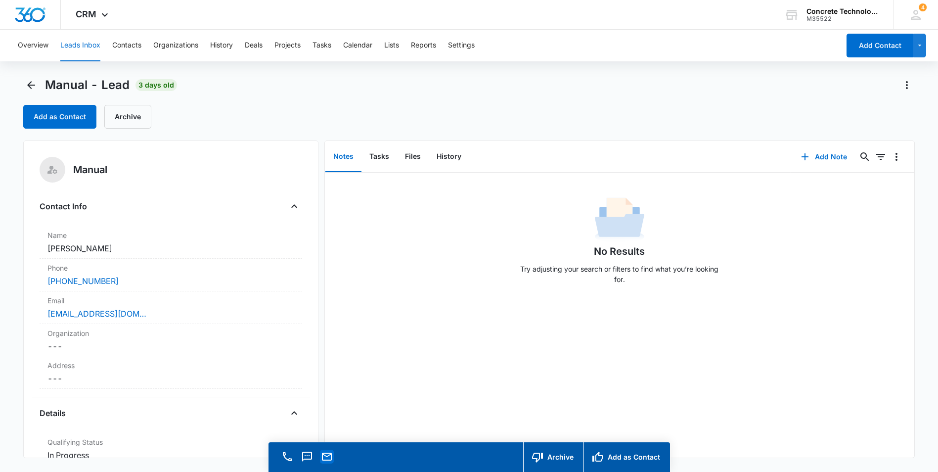
click at [324, 456] on icon "Email" at bounding box center [327, 456] width 12 height 12
click at [31, 88] on icon "Back" at bounding box center [31, 85] width 8 height 8
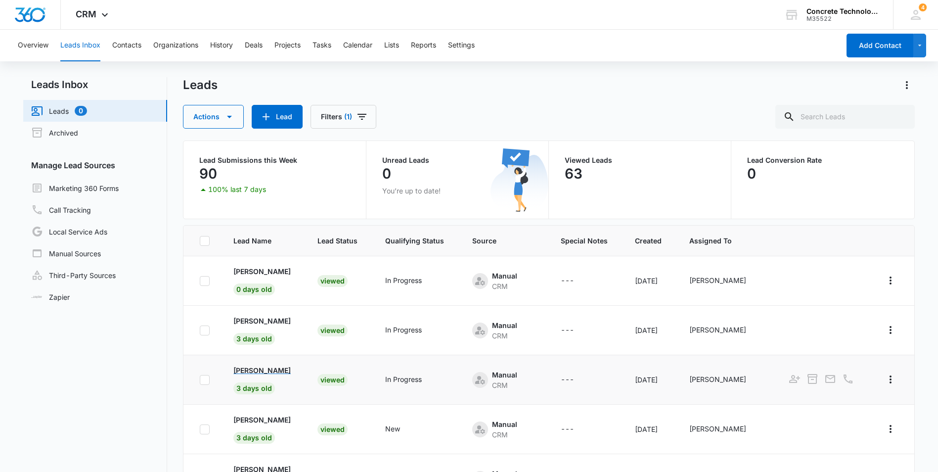
click at [253, 368] on p "[PERSON_NAME]" at bounding box center [261, 370] width 57 height 10
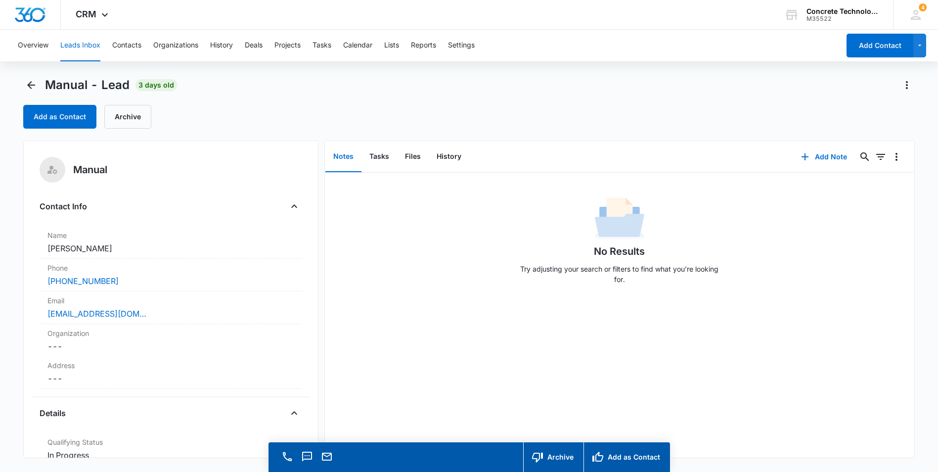
scroll to position [28, 0]
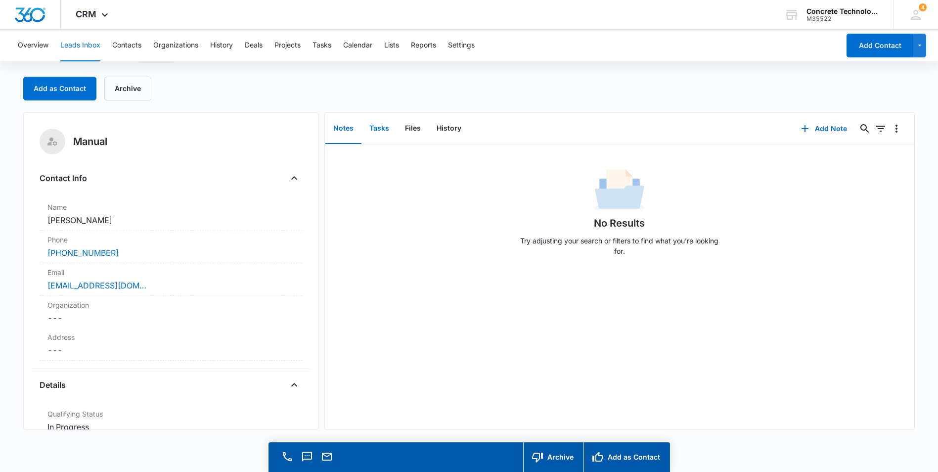
click at [378, 128] on button "Tasks" at bounding box center [379, 128] width 36 height 31
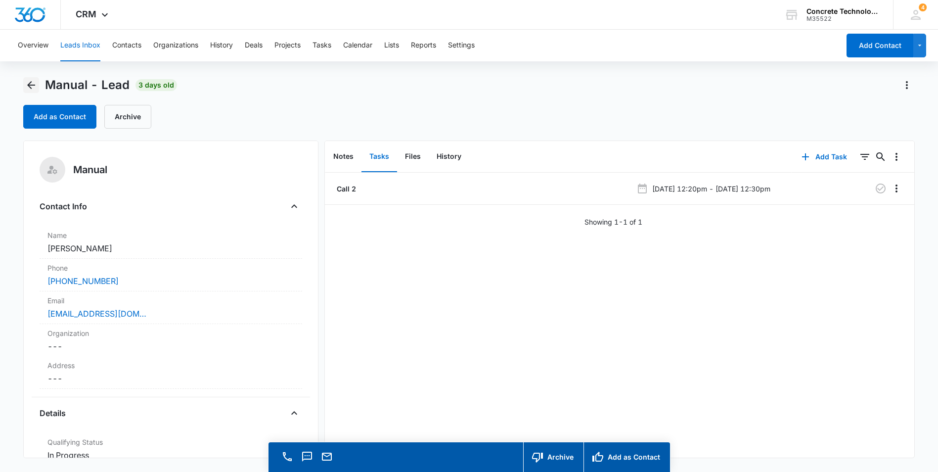
click at [28, 82] on icon "Back" at bounding box center [31, 85] width 12 height 12
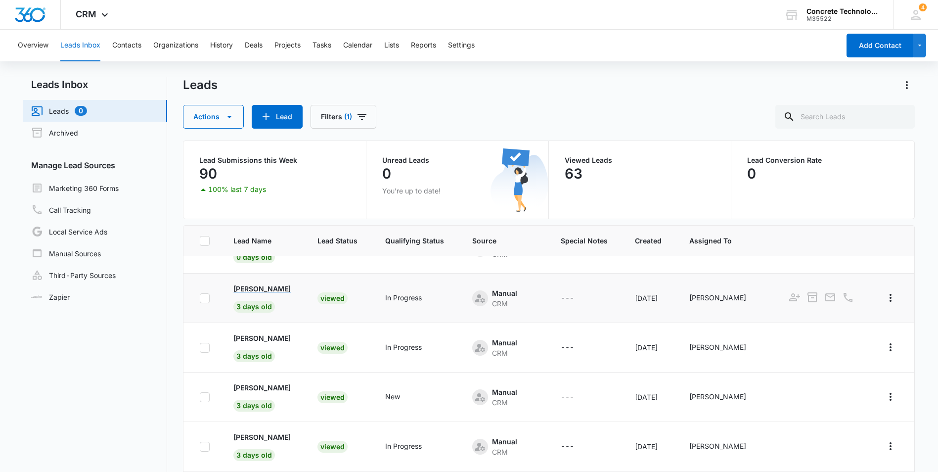
scroll to position [49, 0]
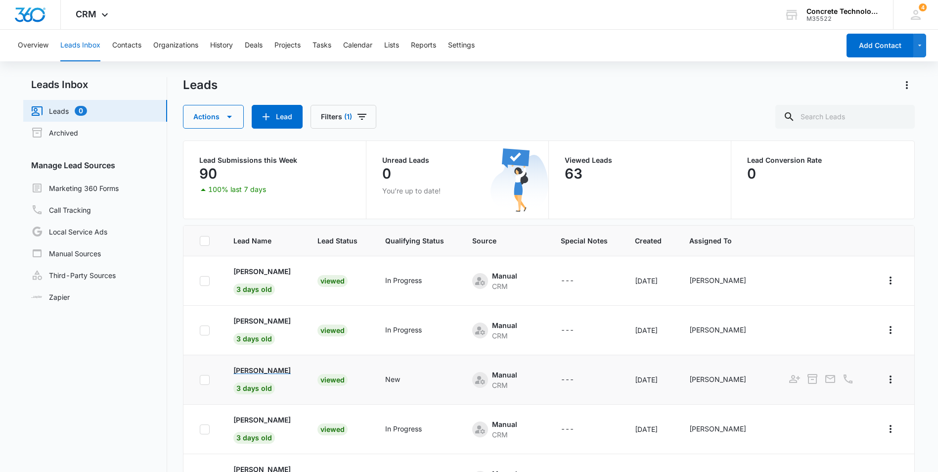
click at [259, 371] on p "[PERSON_NAME]" at bounding box center [261, 370] width 57 height 10
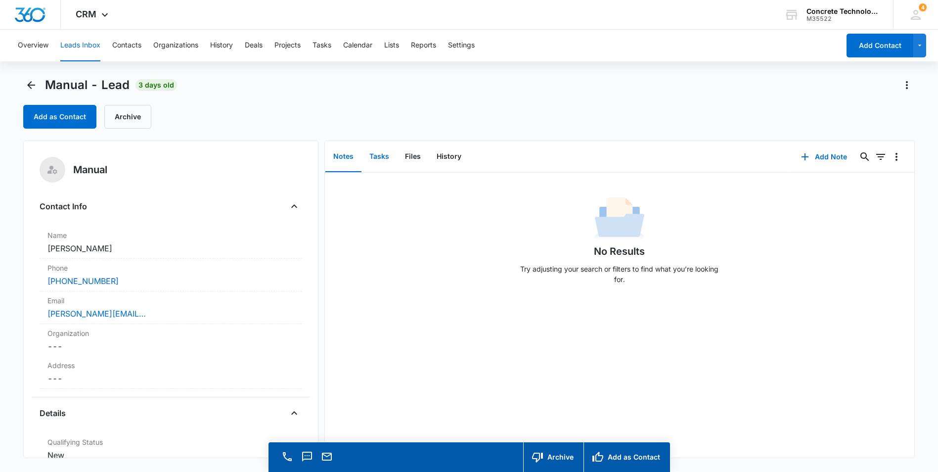
click at [377, 157] on button "Tasks" at bounding box center [379, 156] width 36 height 31
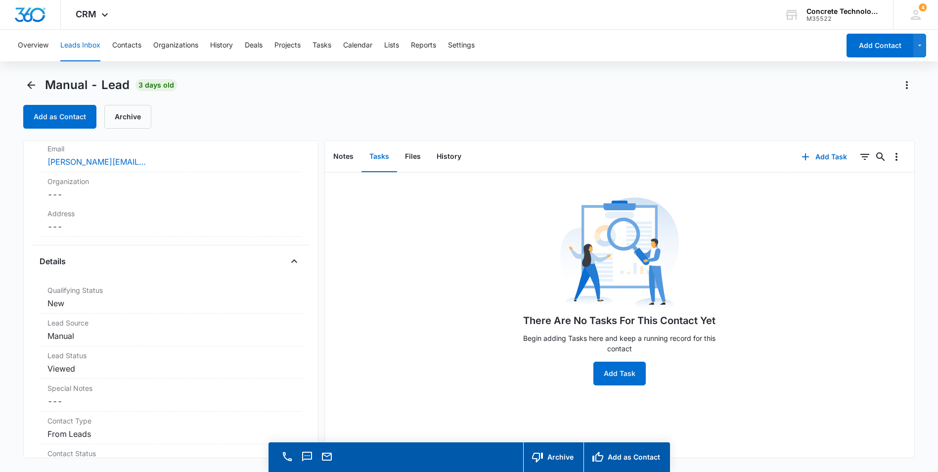
scroll to position [198, 0]
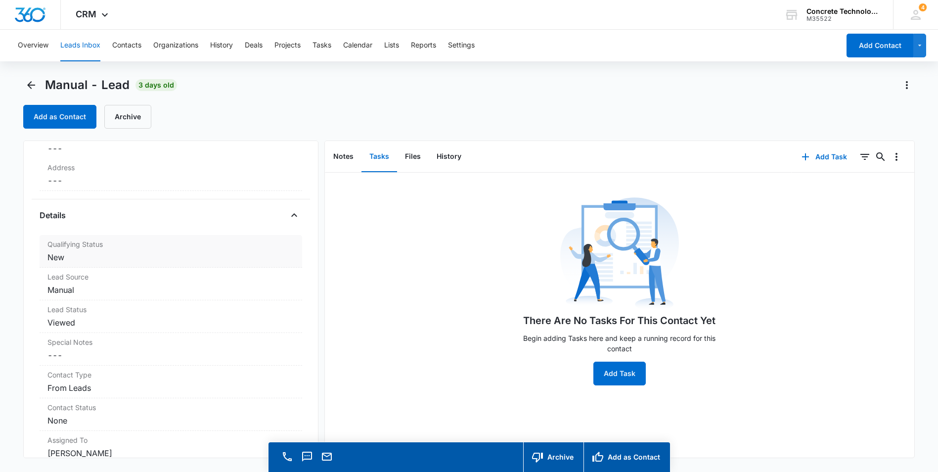
click at [151, 261] on dd "Cancel Save Changes New" at bounding box center [170, 257] width 247 height 12
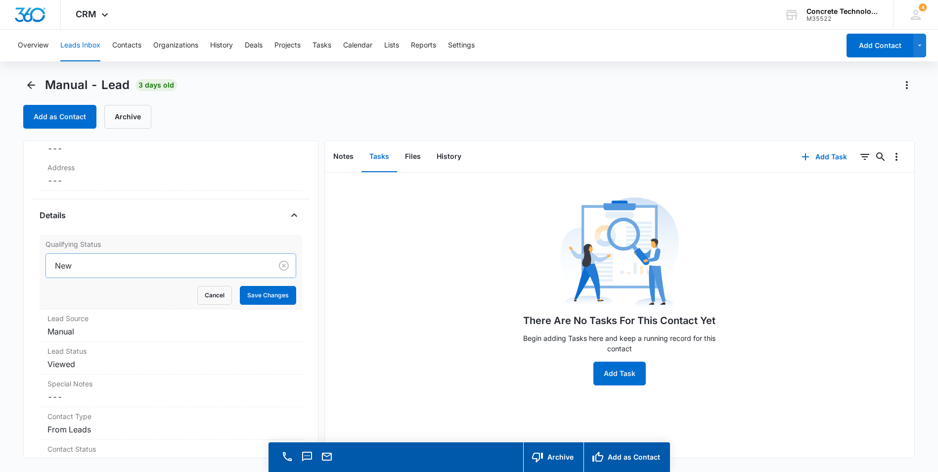
click at [146, 264] on div at bounding box center [157, 266] width 204 height 14
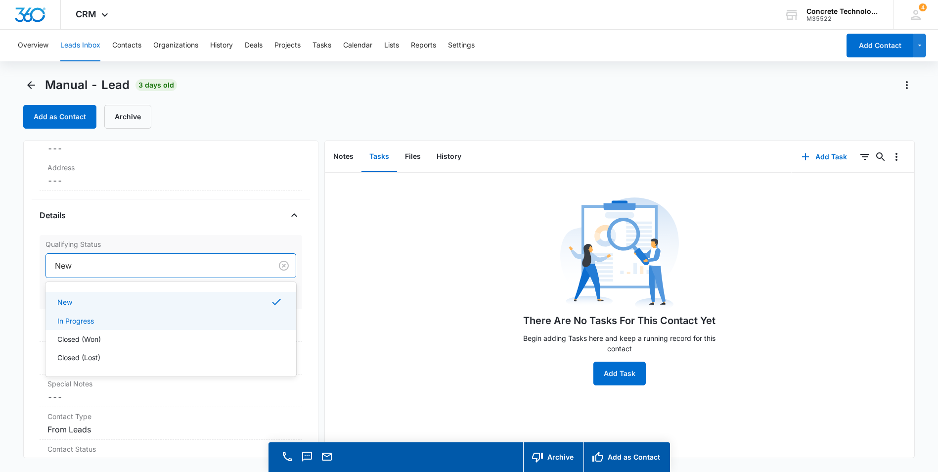
click at [77, 320] on p "In Progress" at bounding box center [75, 320] width 37 height 10
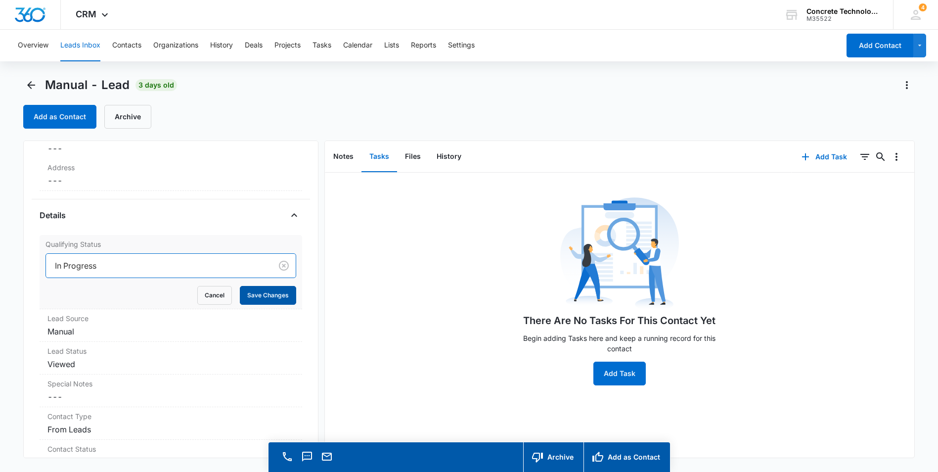
click at [271, 294] on button "Save Changes" at bounding box center [268, 295] width 56 height 19
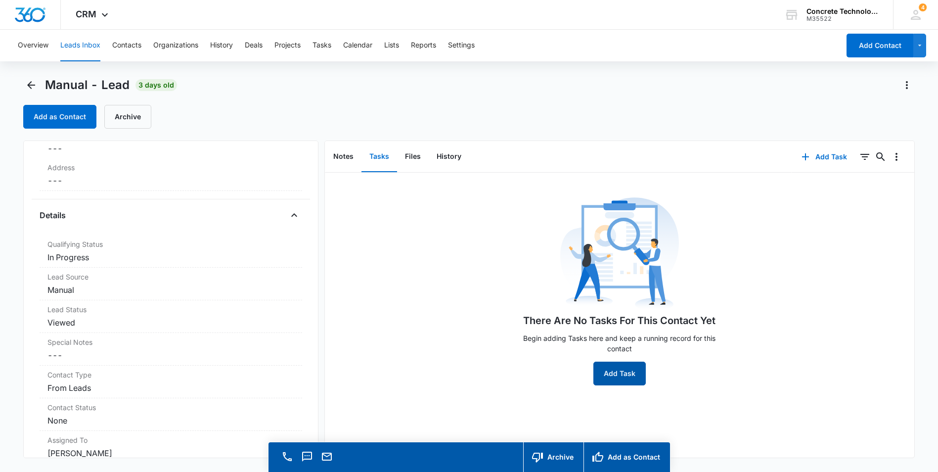
click at [617, 370] on button "Add Task" at bounding box center [619, 373] width 52 height 24
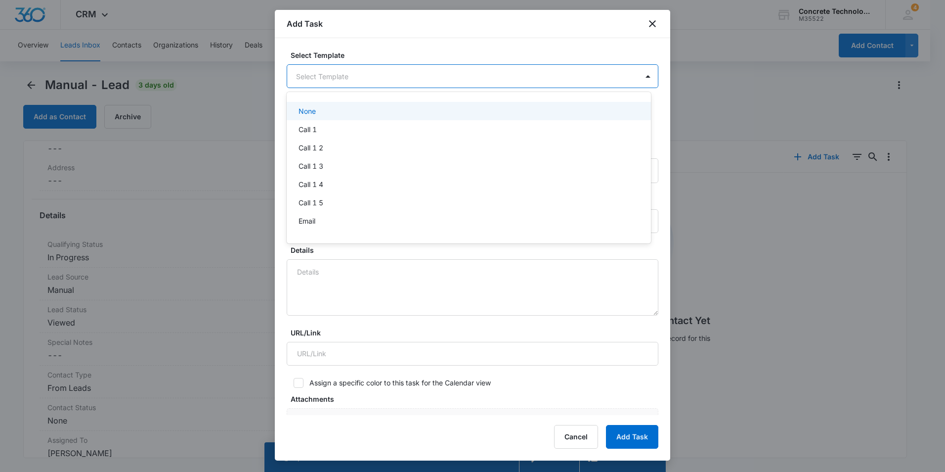
click at [345, 75] on body "CRM Apps Reputation Websites Forms CRM Email Social Content Ads Intelligence Fi…" at bounding box center [472, 236] width 945 height 472
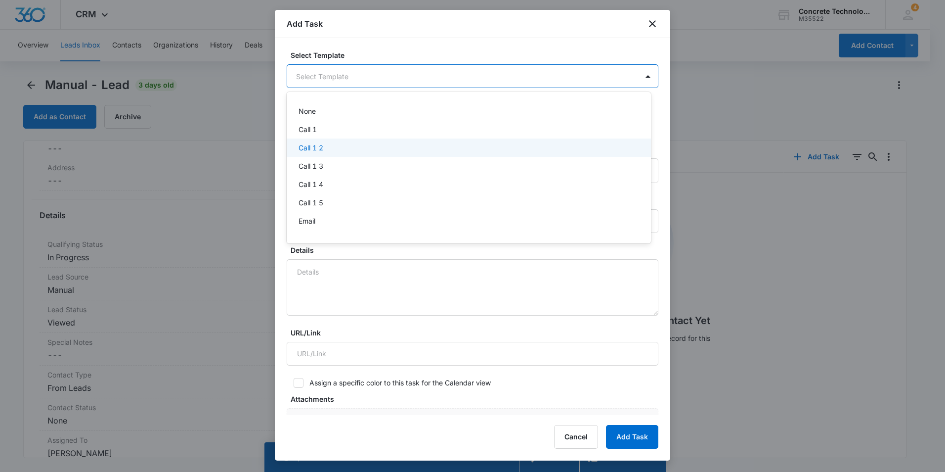
click at [325, 147] on div "Call 1 2" at bounding box center [468, 147] width 339 height 10
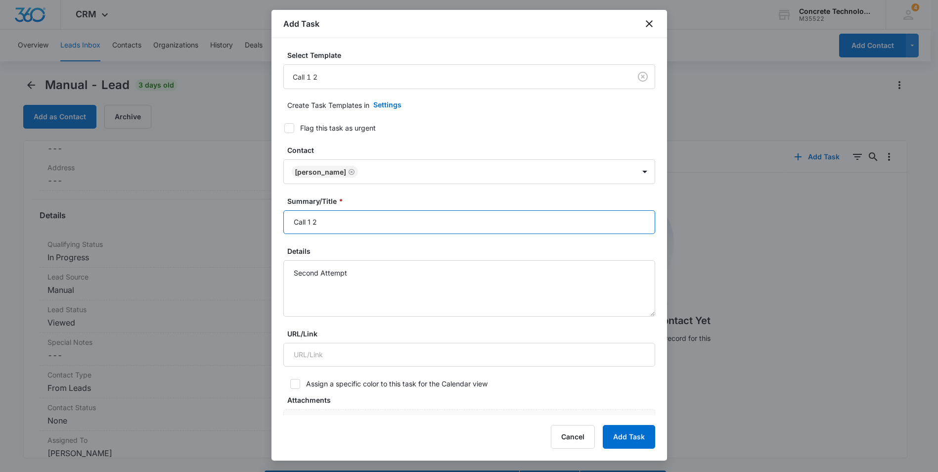
click at [310, 221] on input "Call 1 2" at bounding box center [469, 222] width 372 height 24
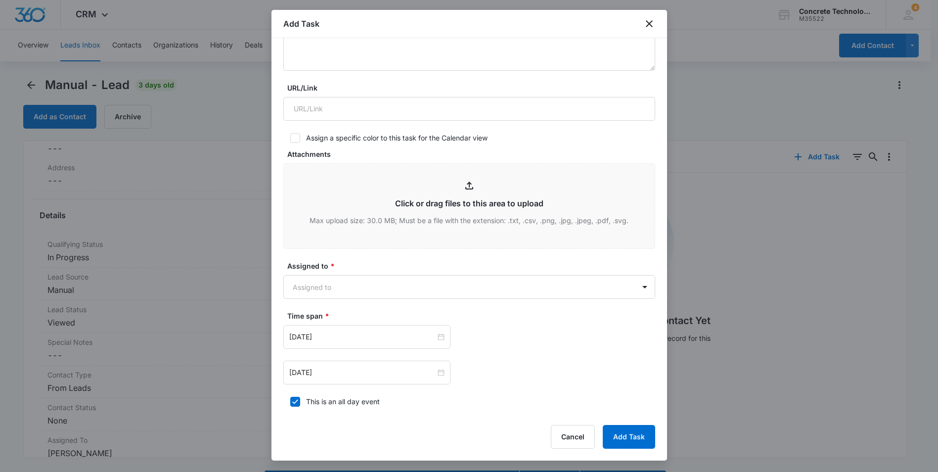
scroll to position [247, 0]
type input "Call 2"
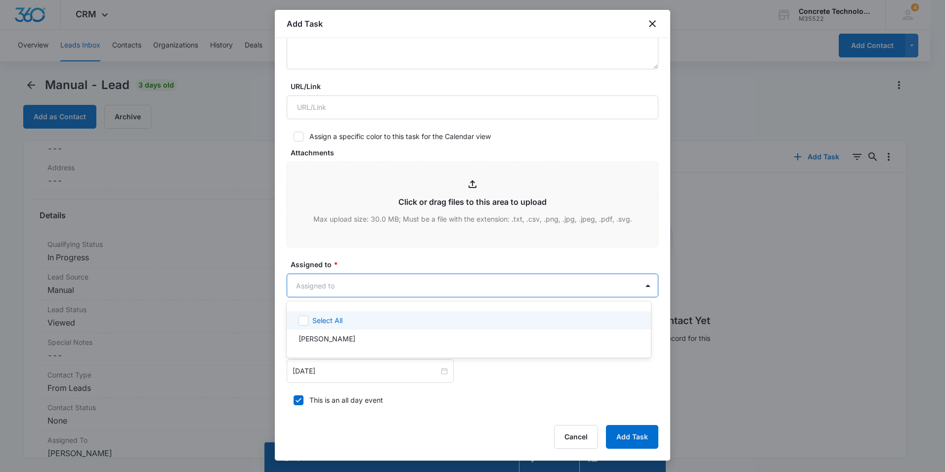
click at [343, 288] on body "CRM Apps Reputation Websites Forms CRM Email Social Content Ads Intelligence Fi…" at bounding box center [472, 236] width 945 height 472
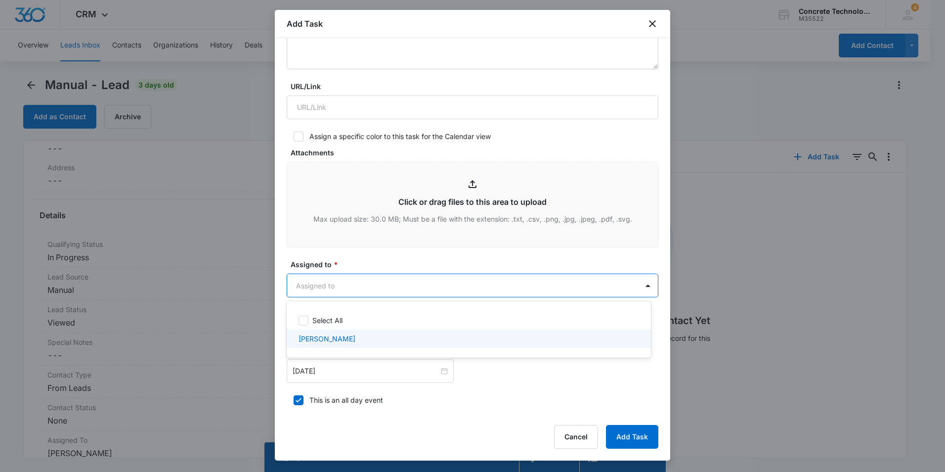
click at [344, 339] on p "[PERSON_NAME]" at bounding box center [327, 338] width 57 height 10
checkbox input "true"
click at [353, 259] on div at bounding box center [472, 236] width 945 height 472
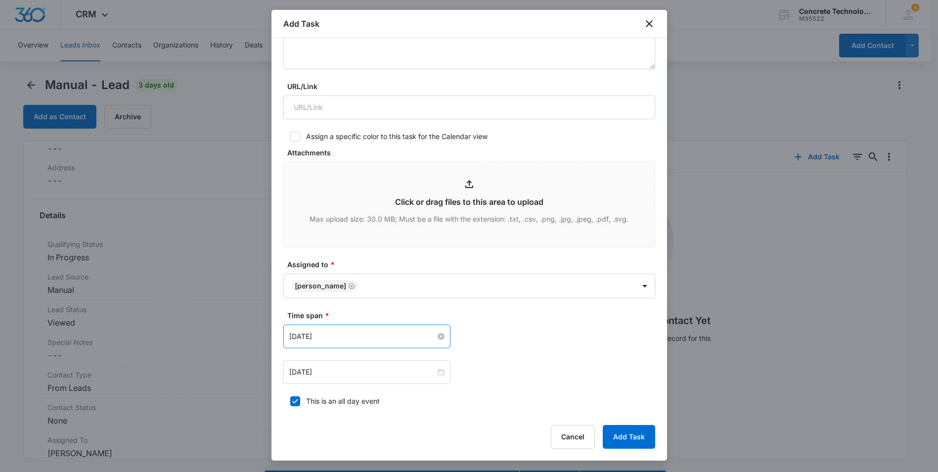
click at [376, 340] on input "Aug 5, 2025" at bounding box center [362, 336] width 146 height 11
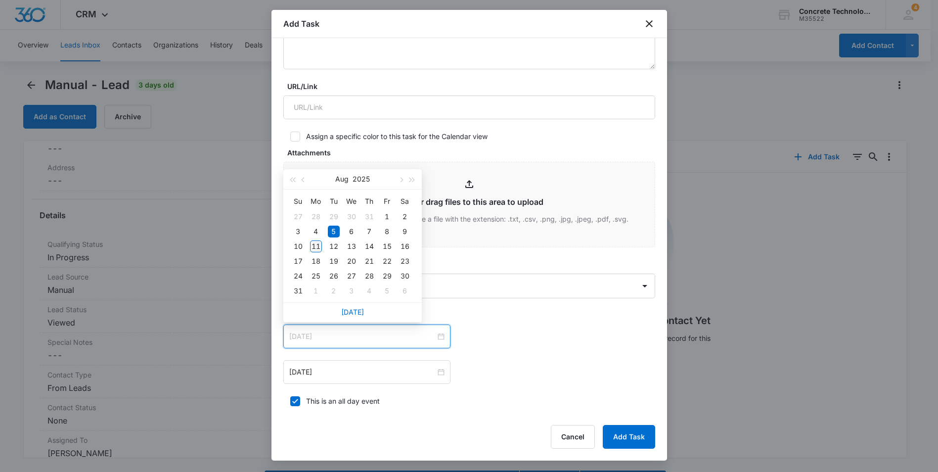
click at [314, 245] on div "11" at bounding box center [316, 246] width 12 height 12
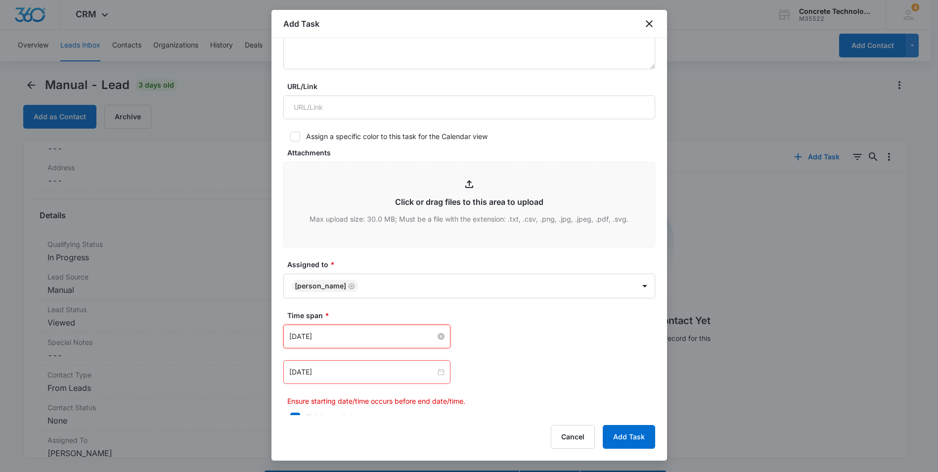
click at [360, 335] on input "Aug 11, 2025" at bounding box center [362, 336] width 146 height 11
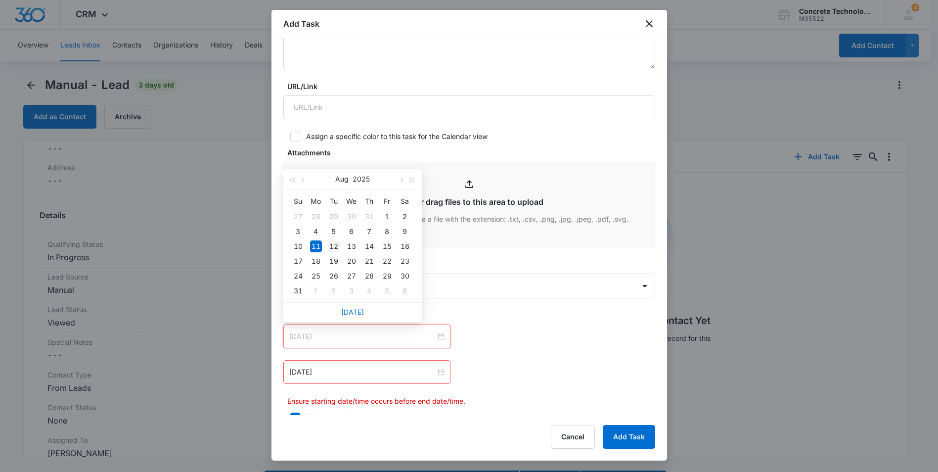
type input "Aug 12, 2025"
click at [335, 244] on div "12" at bounding box center [334, 246] width 12 height 12
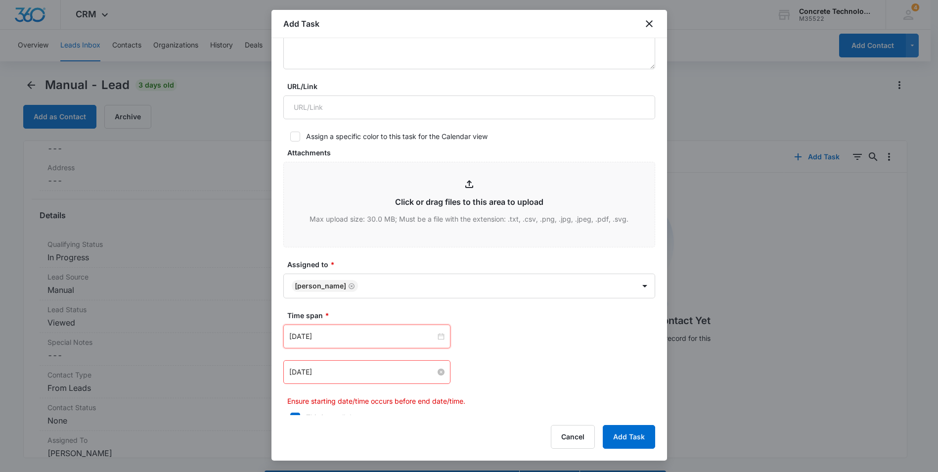
click at [330, 374] on input "Aug 5, 2025" at bounding box center [362, 371] width 146 height 11
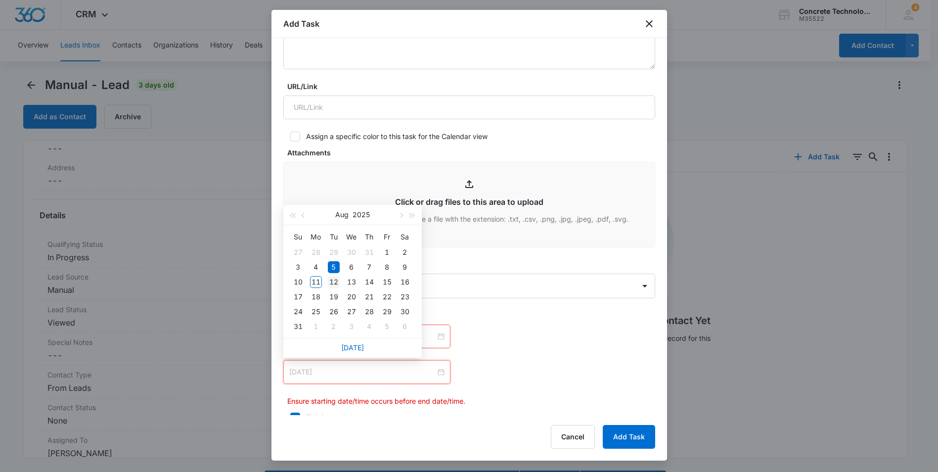
type input "Aug 12, 2025"
click at [330, 282] on div "12" at bounding box center [334, 282] width 12 height 12
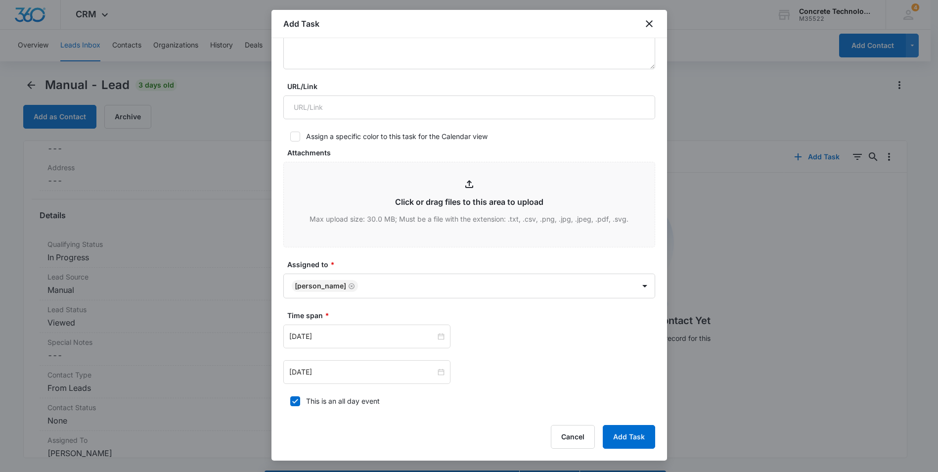
click at [305, 402] on label "This is an all day event" at bounding box center [469, 401] width 372 height 10
click at [290, 402] on input "This is an all day event" at bounding box center [286, 401] width 7 height 7
checkbox input "false"
click at [500, 338] on input "12:00 am" at bounding box center [504, 336] width 59 height 11
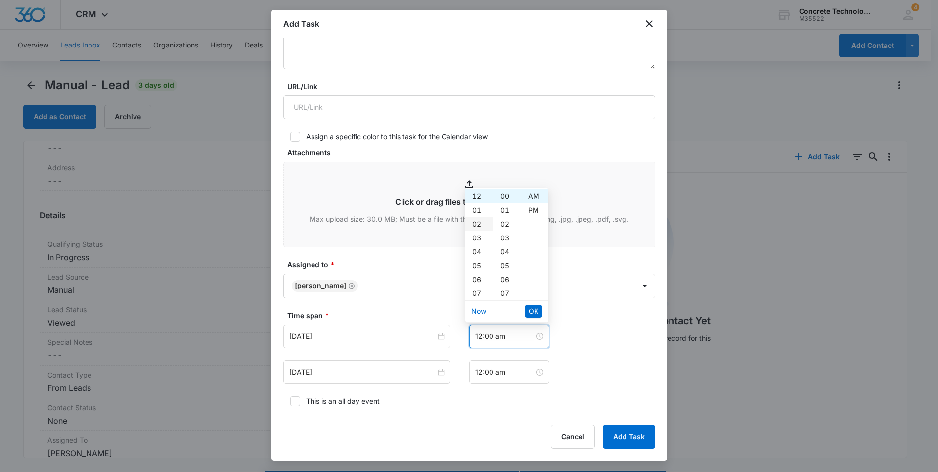
click at [482, 224] on div "02" at bounding box center [479, 224] width 28 height 14
click at [528, 210] on div "PM" at bounding box center [534, 210] width 27 height 14
type input "2:00 pm"
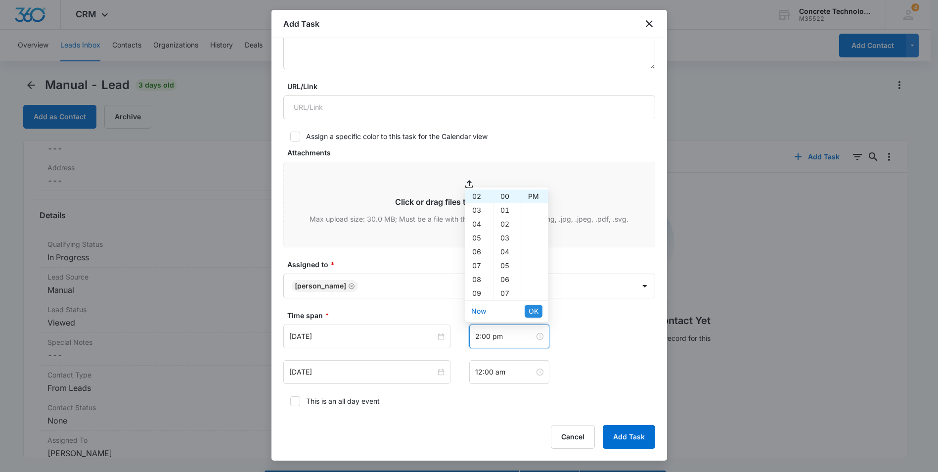
click at [536, 310] on span "OK" at bounding box center [534, 311] width 10 height 11
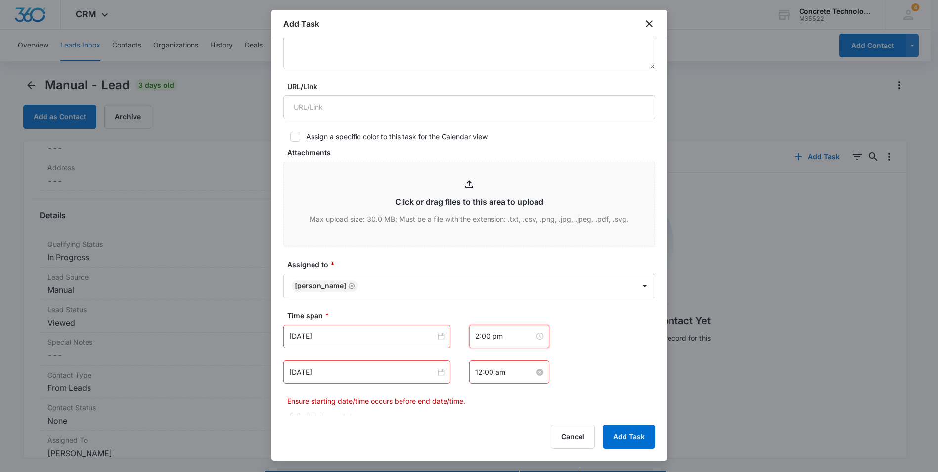
click at [495, 371] on input "12:00 am" at bounding box center [504, 371] width 59 height 11
click at [481, 261] on div "02" at bounding box center [479, 260] width 28 height 14
click at [506, 294] on div "15" at bounding box center [506, 291] width 27 height 14
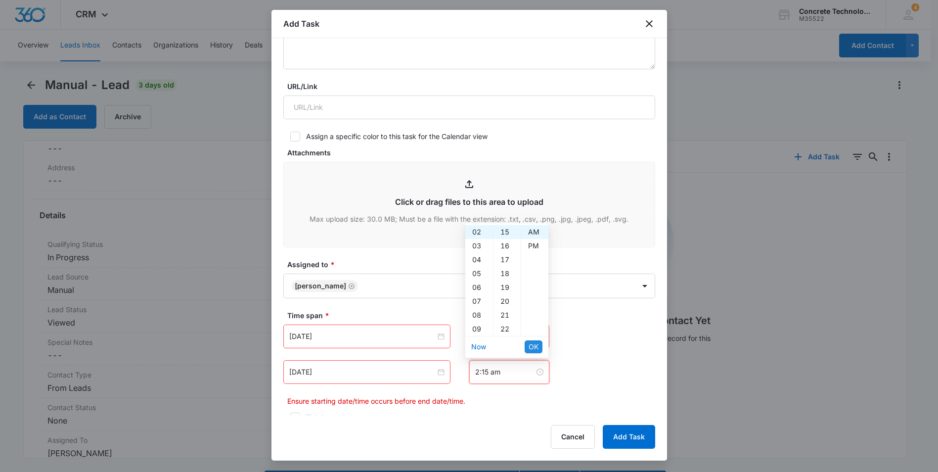
click at [530, 342] on span "OK" at bounding box center [534, 346] width 10 height 11
click at [624, 430] on button "Add Task" at bounding box center [629, 437] width 52 height 24
click at [520, 370] on input "2:15 am" at bounding box center [504, 371] width 59 height 11
click at [536, 246] on div "PM" at bounding box center [534, 246] width 27 height 14
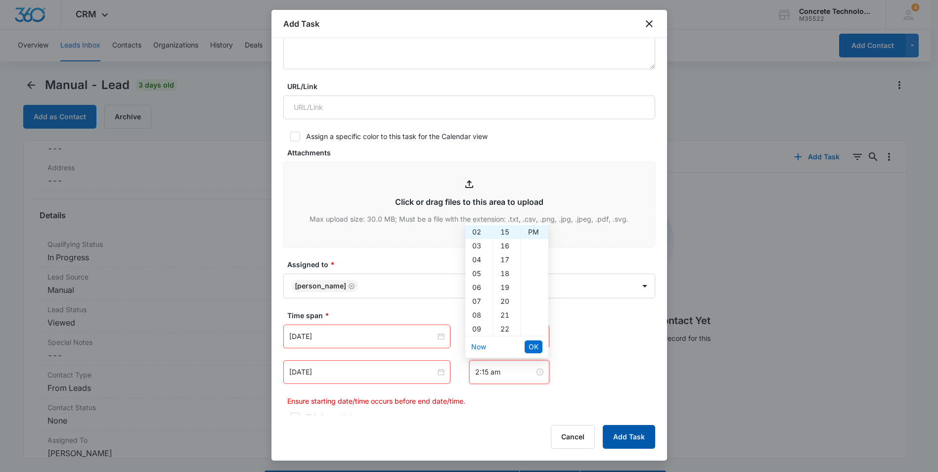
click at [623, 437] on button "Add Task" at bounding box center [629, 437] width 52 height 24
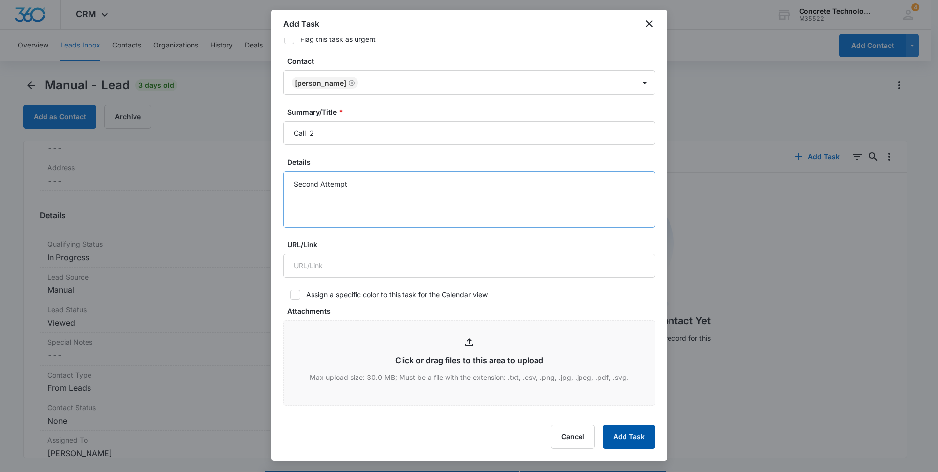
scroll to position [297, 0]
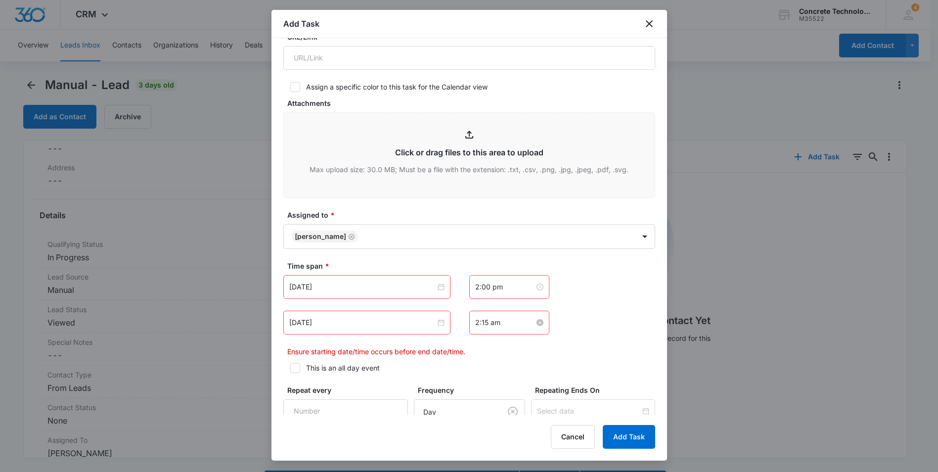
click at [498, 325] on input "2:15 am" at bounding box center [504, 322] width 59 height 11
click at [534, 355] on div "PM" at bounding box center [534, 359] width 27 height 14
type input "2:15 pm"
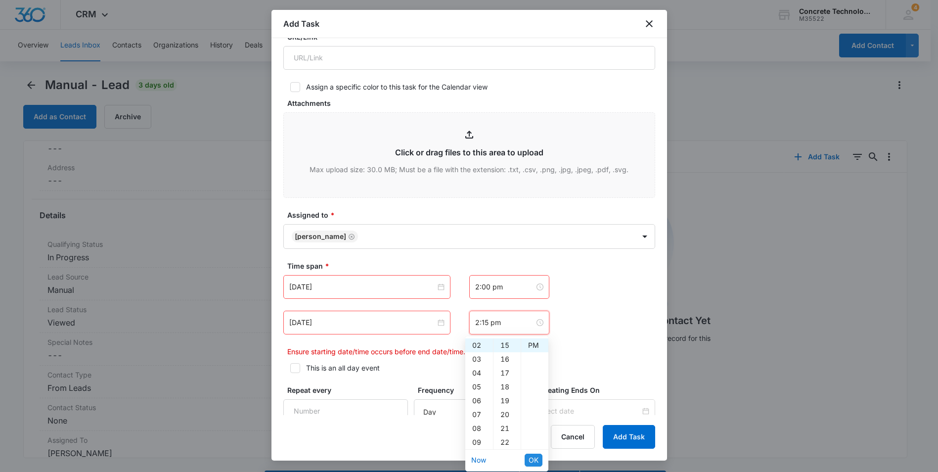
click at [535, 459] on span "OK" at bounding box center [534, 459] width 10 height 11
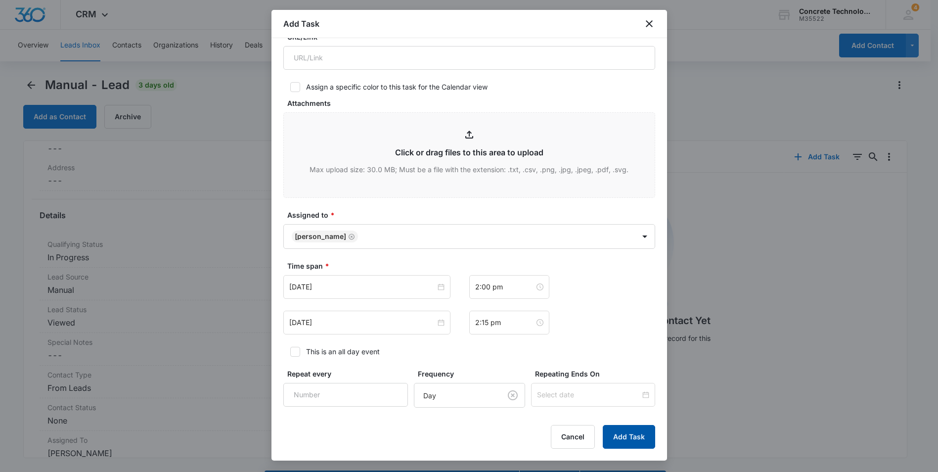
click at [625, 434] on button "Add Task" at bounding box center [629, 437] width 52 height 24
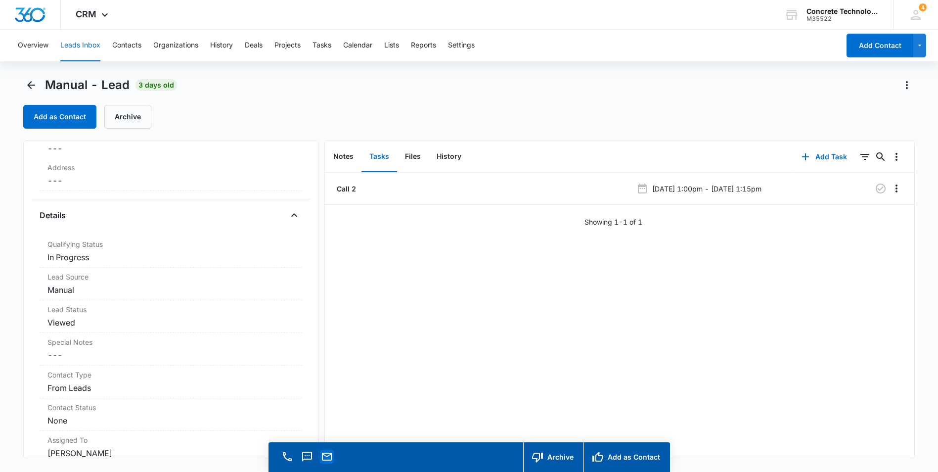
click at [327, 455] on icon "Email" at bounding box center [327, 456] width 12 height 12
click at [33, 86] on icon "Back" at bounding box center [31, 85] width 8 height 8
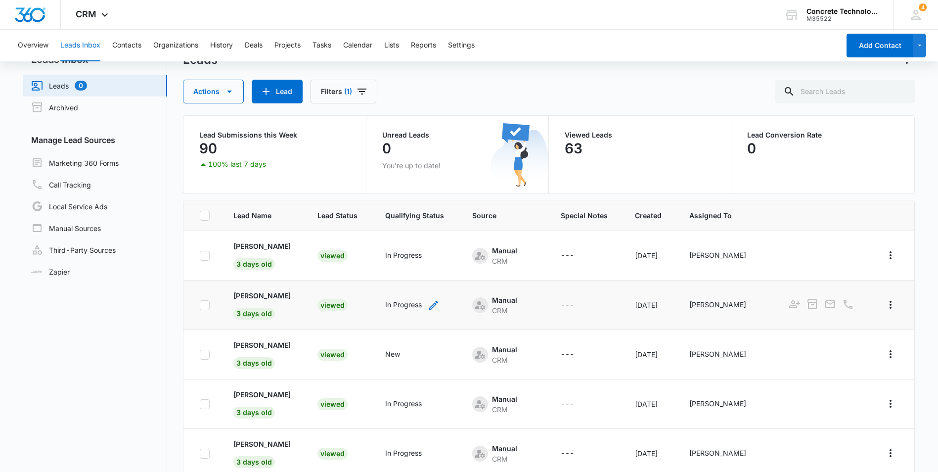
scroll to position [84, 0]
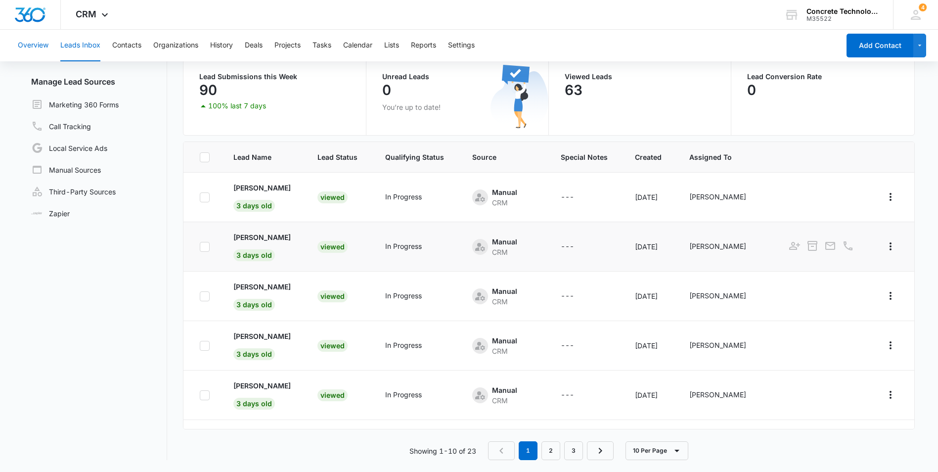
click at [40, 46] on button "Overview" at bounding box center [33, 46] width 31 height 32
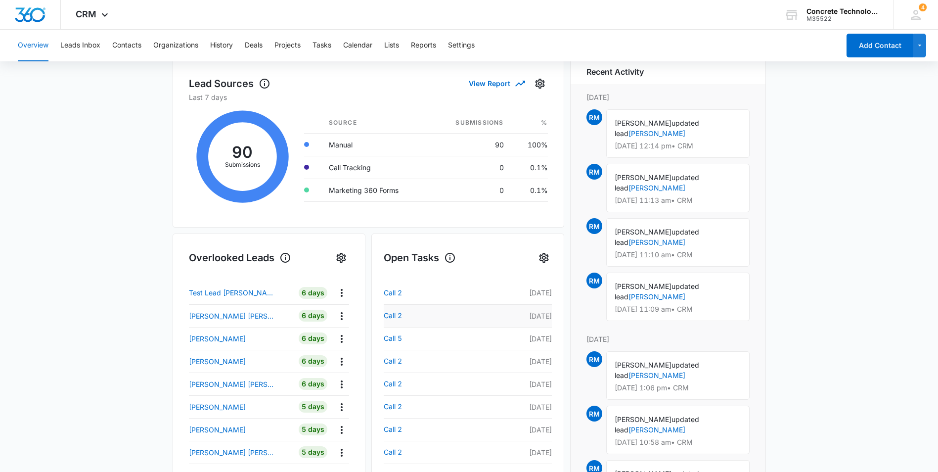
scroll to position [198, 0]
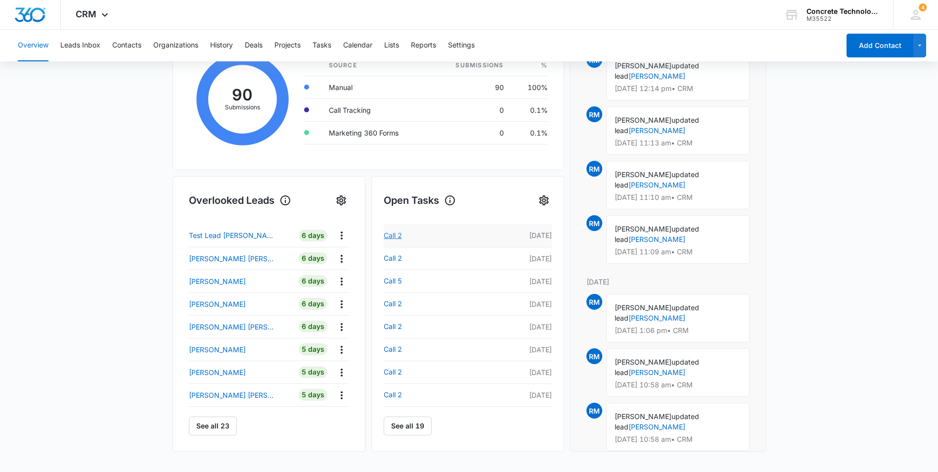
click at [391, 235] on link "Call 2" at bounding box center [421, 235] width 75 height 12
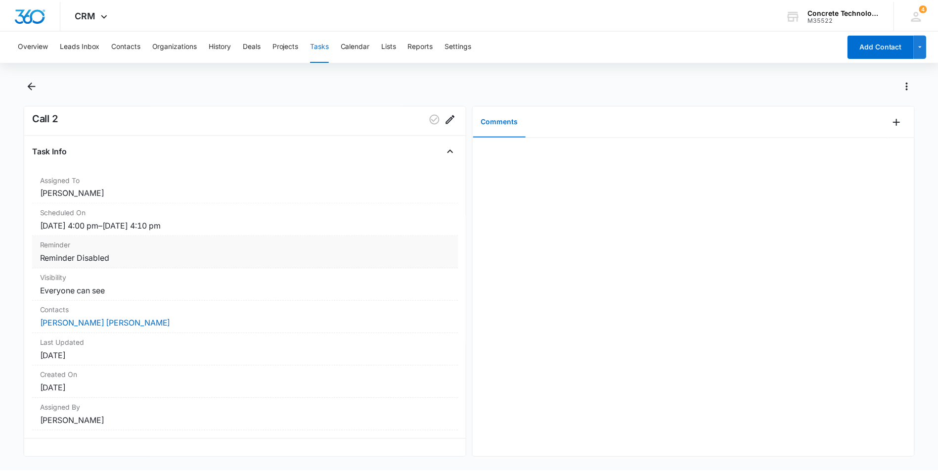
scroll to position [26, 0]
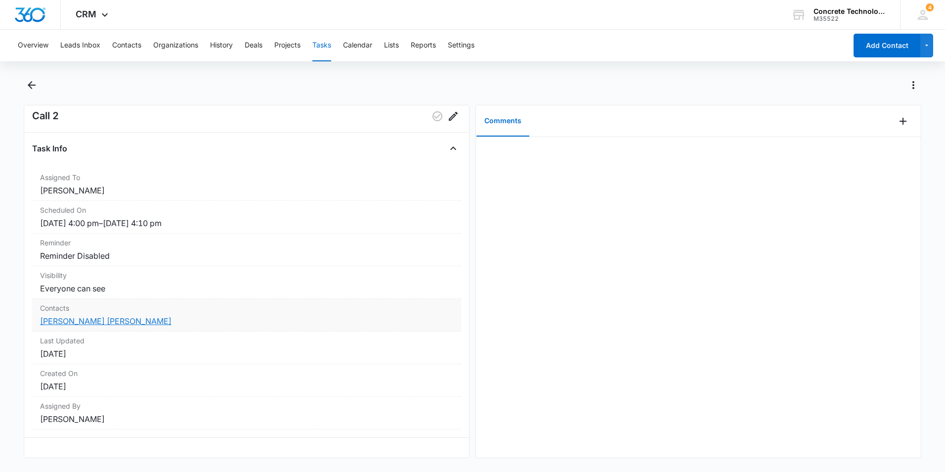
click at [108, 316] on link "[PERSON_NAME] [PERSON_NAME]" at bounding box center [106, 321] width 132 height 10
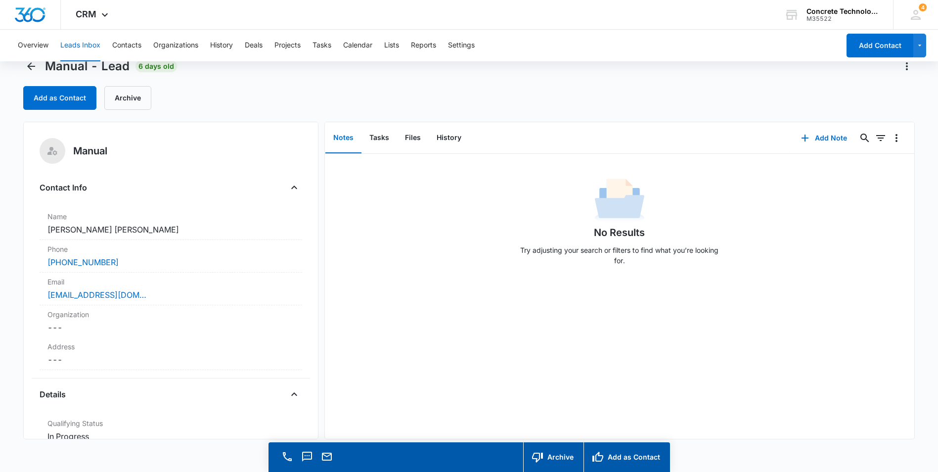
scroll to position [28, 0]
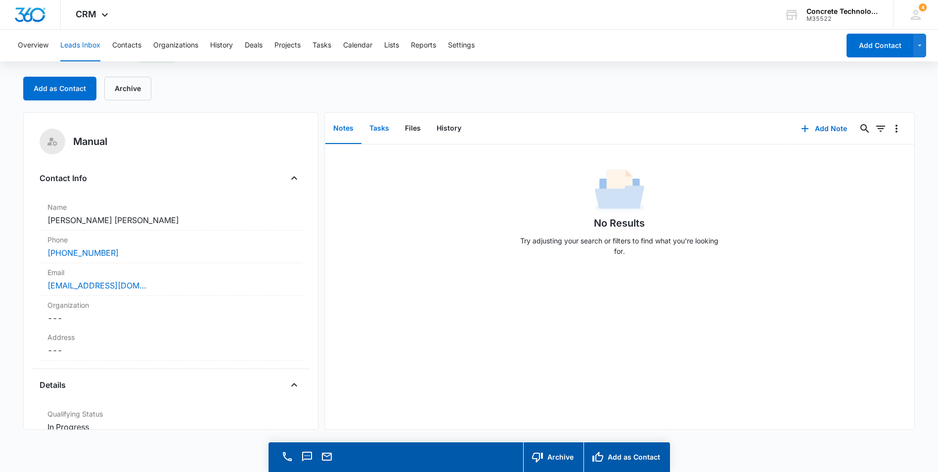
click at [376, 127] on button "Tasks" at bounding box center [379, 128] width 36 height 31
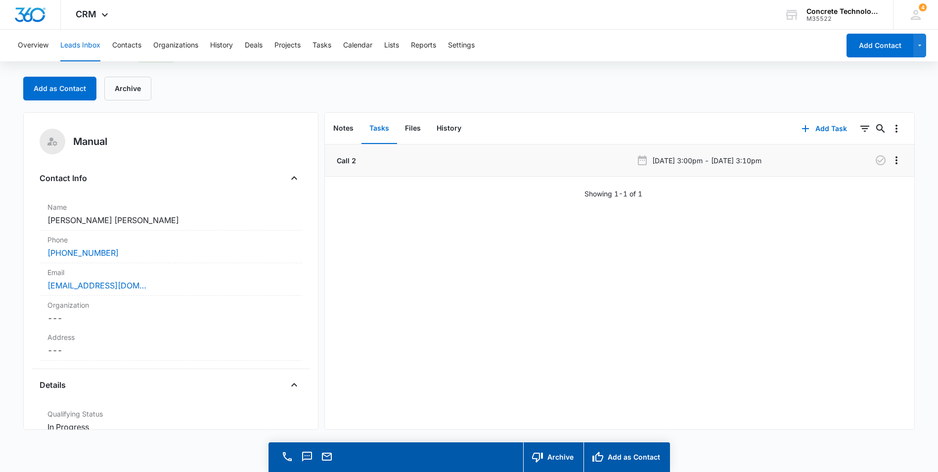
click at [414, 161] on div "Call 2" at bounding box center [483, 160] width 297 height 10
click at [353, 163] on p "Call 2" at bounding box center [345, 160] width 21 height 10
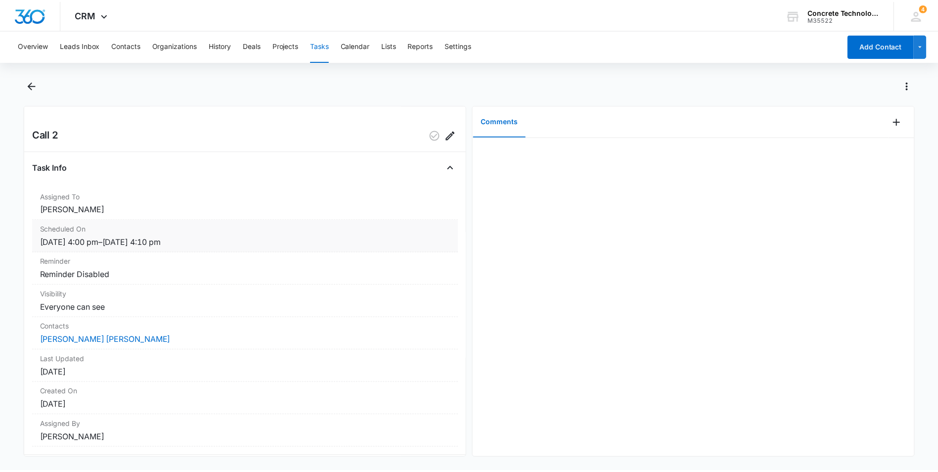
scroll to position [26, 0]
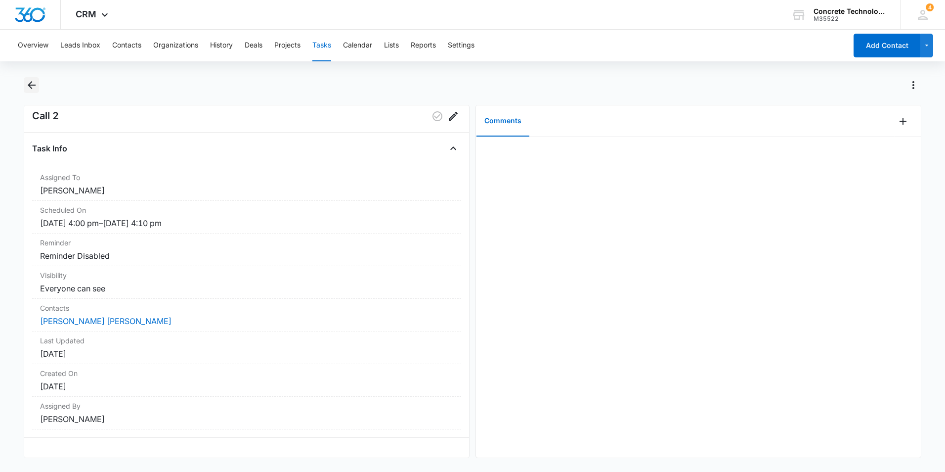
click at [35, 83] on icon "Back" at bounding box center [32, 85] width 12 height 12
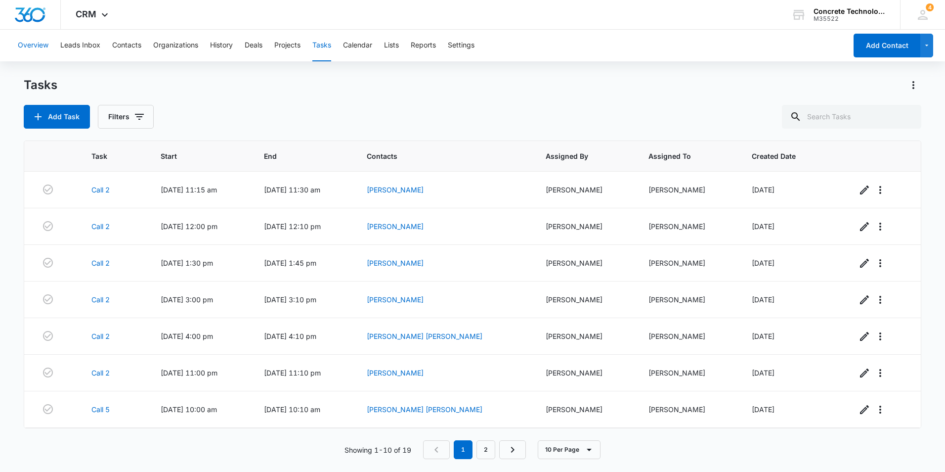
click at [35, 45] on button "Overview" at bounding box center [33, 46] width 31 height 32
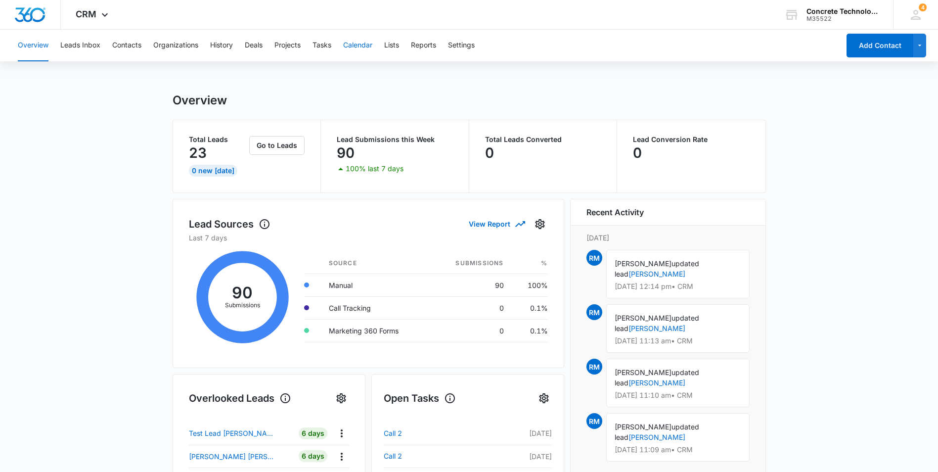
click at [363, 45] on button "Calendar" at bounding box center [357, 46] width 29 height 32
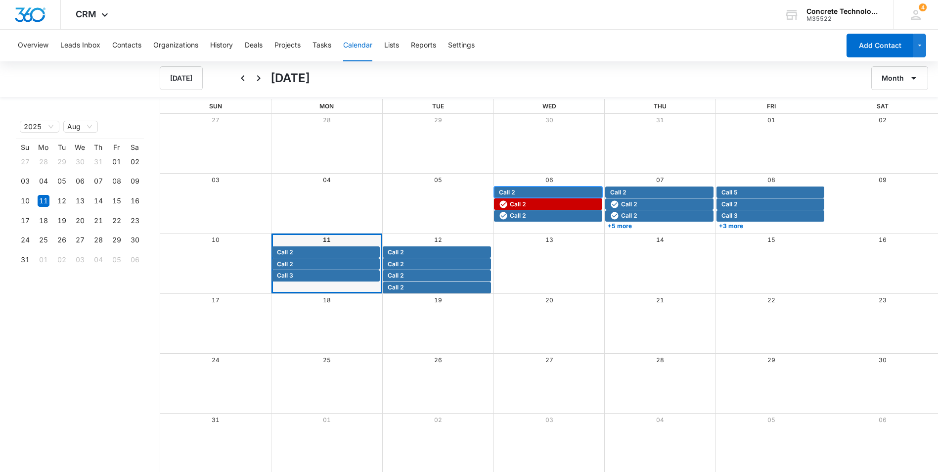
click at [548, 191] on span "Call 2" at bounding box center [549, 192] width 101 height 9
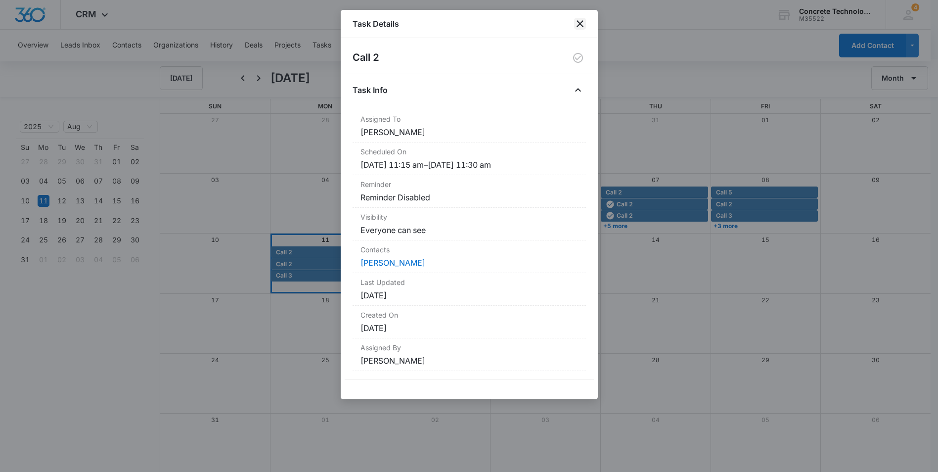
click at [582, 20] on icon "close" at bounding box center [580, 24] width 12 height 12
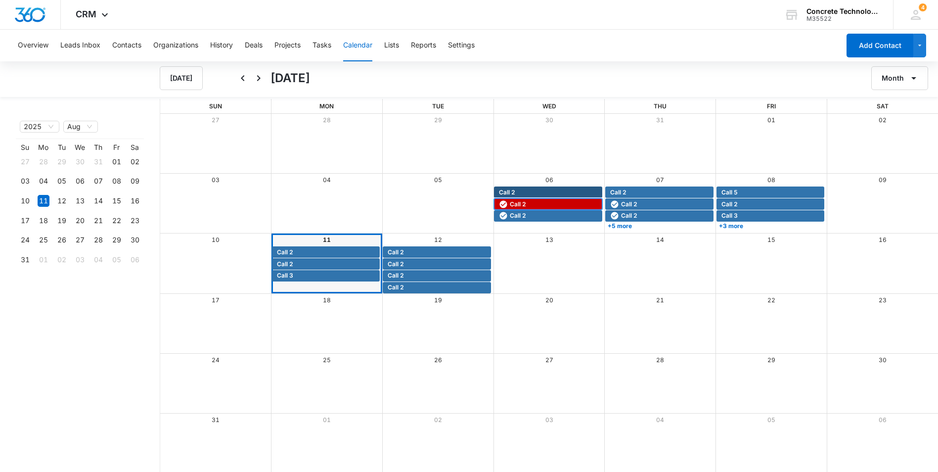
click at [561, 202] on span "Call 2" at bounding box center [549, 204] width 101 height 9
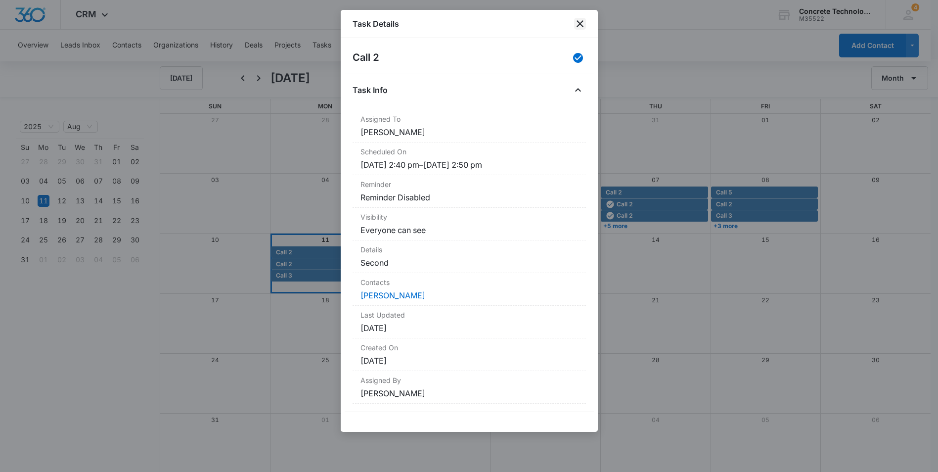
click at [577, 26] on icon "close" at bounding box center [579, 23] width 7 height 7
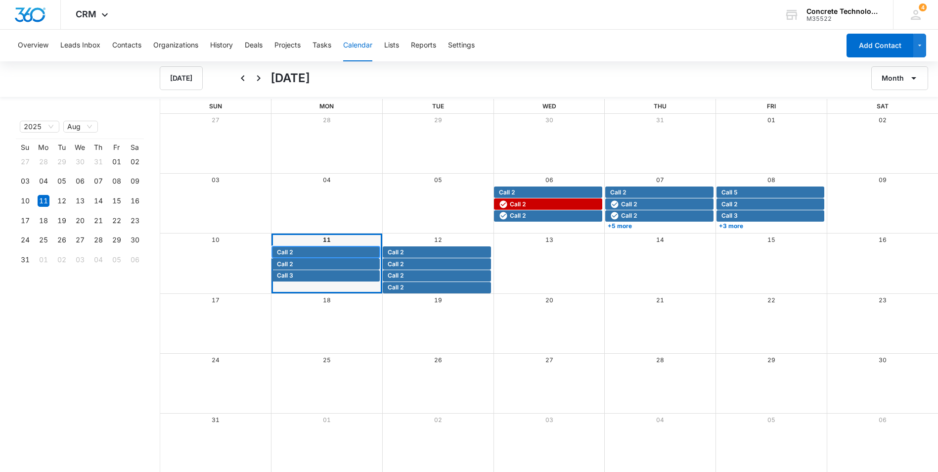
click at [321, 250] on span "Call 2" at bounding box center [327, 252] width 101 height 9
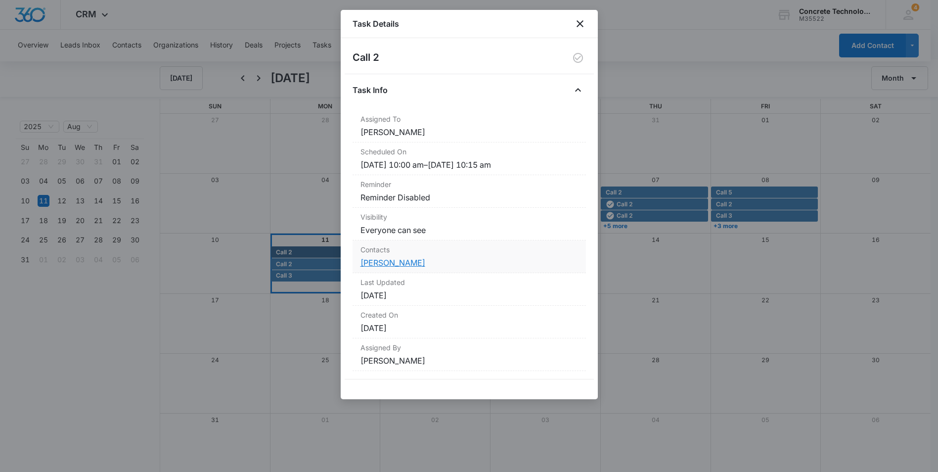
click at [374, 261] on link "[PERSON_NAME]" at bounding box center [392, 263] width 65 height 10
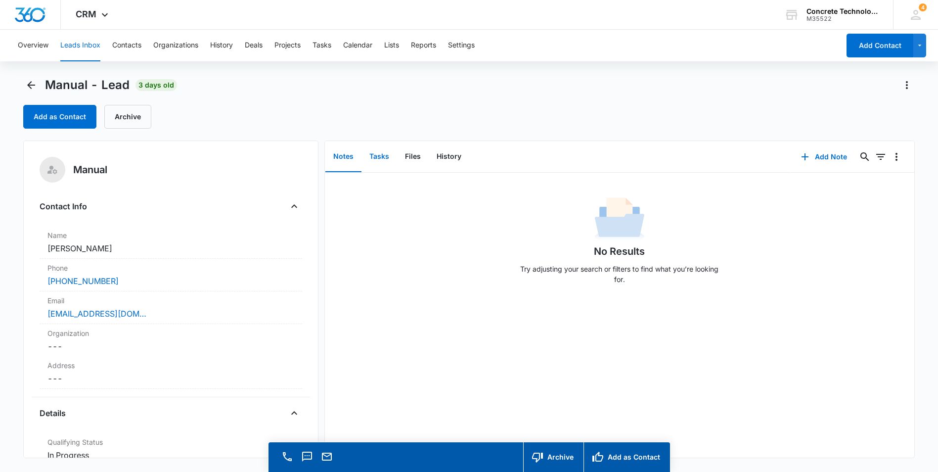
click at [376, 154] on button "Tasks" at bounding box center [379, 156] width 36 height 31
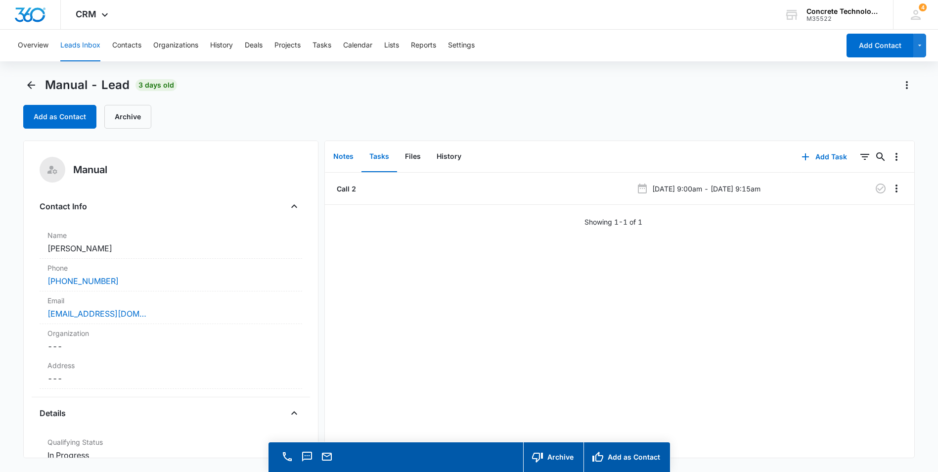
click at [346, 157] on button "Notes" at bounding box center [343, 156] width 36 height 31
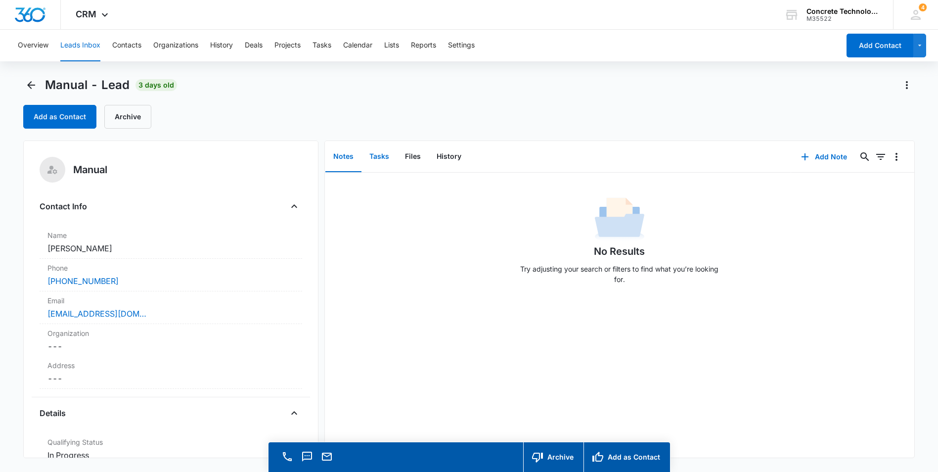
click at [380, 155] on button "Tasks" at bounding box center [379, 156] width 36 height 31
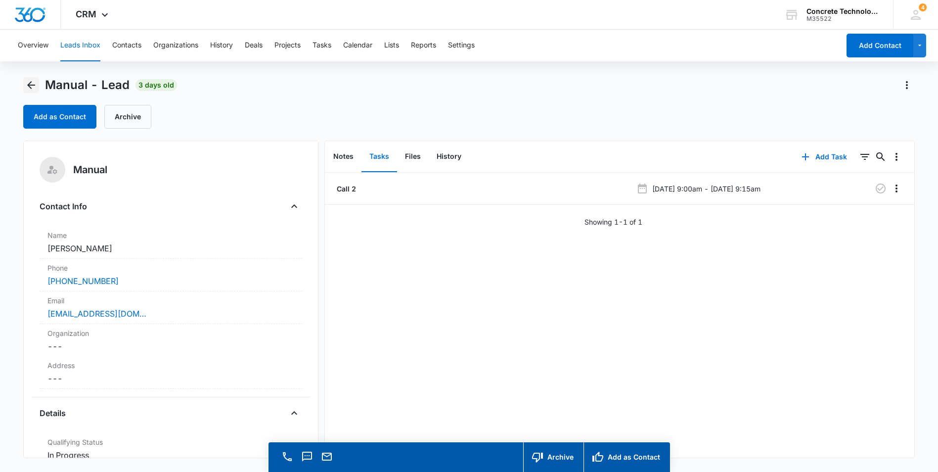
click at [31, 86] on icon "Back" at bounding box center [31, 85] width 8 height 8
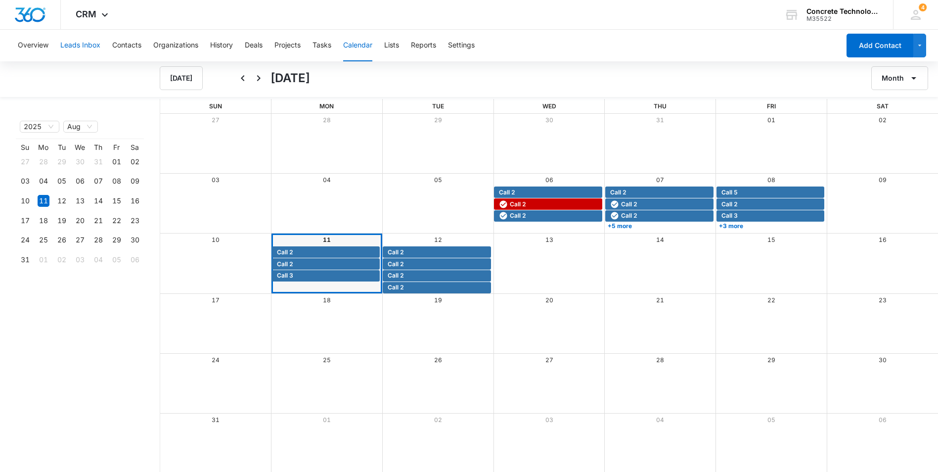
click at [88, 42] on button "Leads Inbox" at bounding box center [80, 46] width 40 height 32
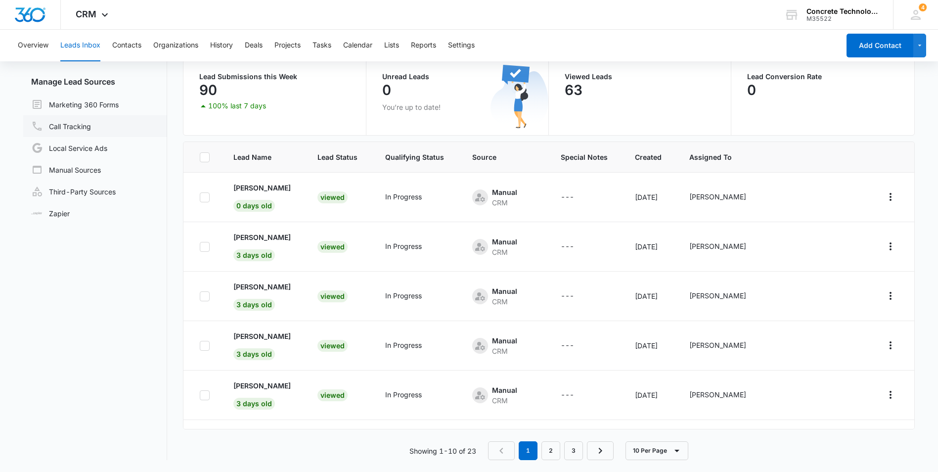
click at [60, 126] on link "Call Tracking" at bounding box center [61, 126] width 60 height 12
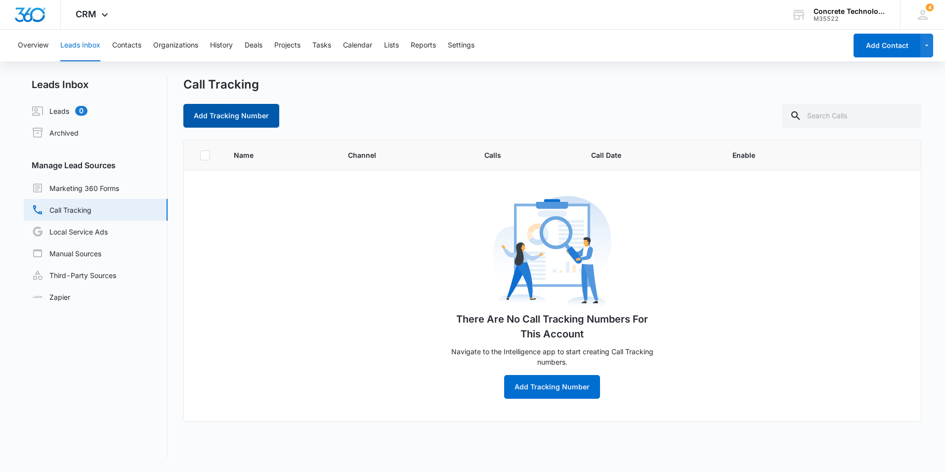
click at [232, 118] on button "Add Tracking Number" at bounding box center [231, 116] width 96 height 24
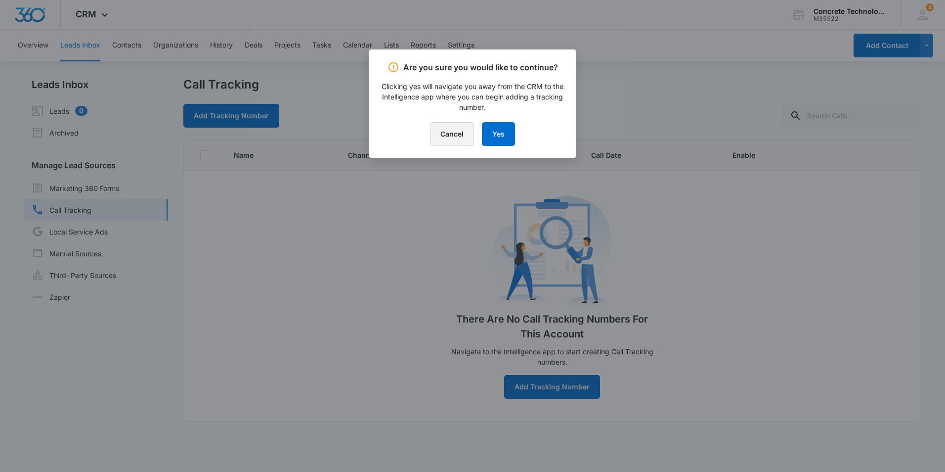
click at [449, 133] on button "Cancel" at bounding box center [452, 134] width 44 height 24
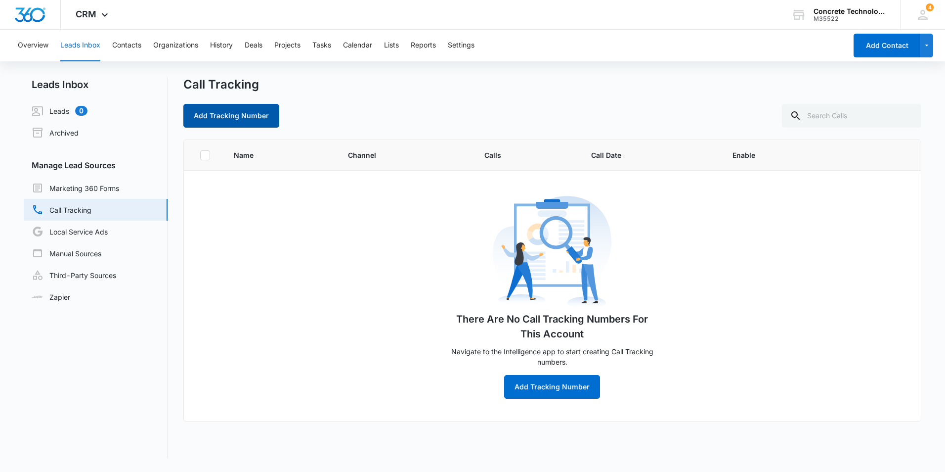
click at [229, 113] on button "Add Tracking Number" at bounding box center [231, 116] width 96 height 24
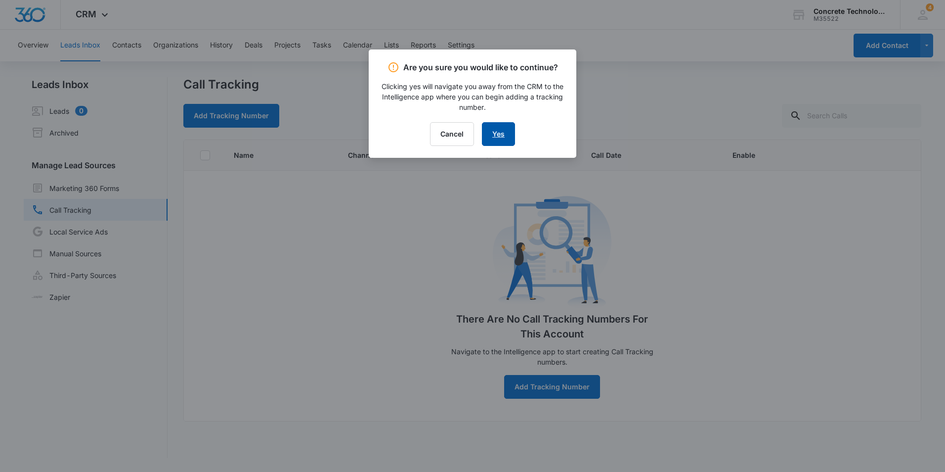
click at [505, 131] on link "Yes" at bounding box center [498, 134] width 33 height 24
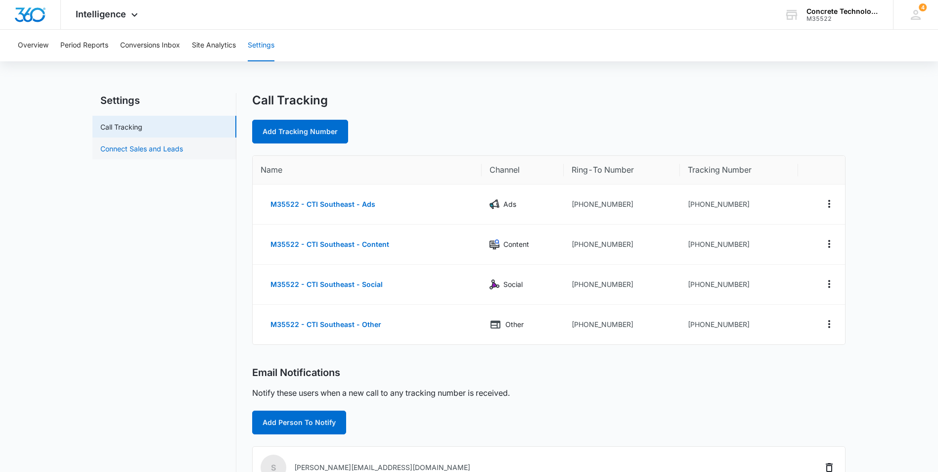
click at [152, 146] on link "Connect Sales and Leads" at bounding box center [141, 148] width 83 height 10
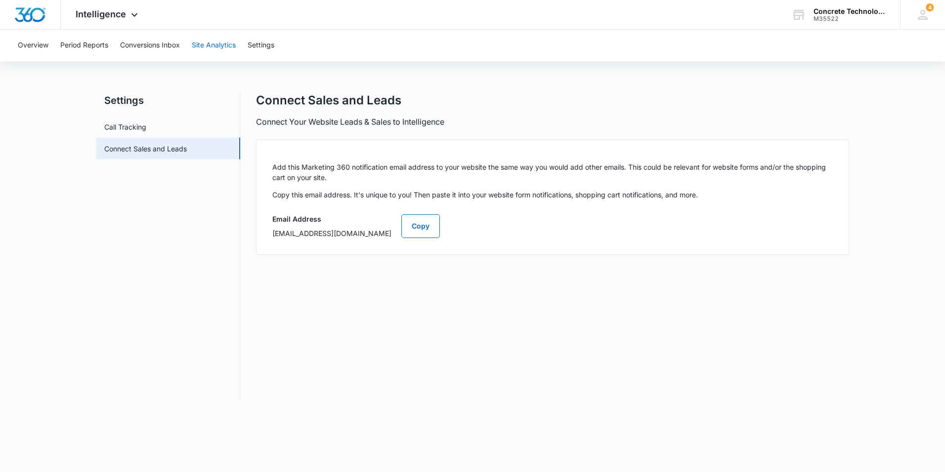
click at [230, 44] on button "Site Analytics" at bounding box center [214, 46] width 44 height 32
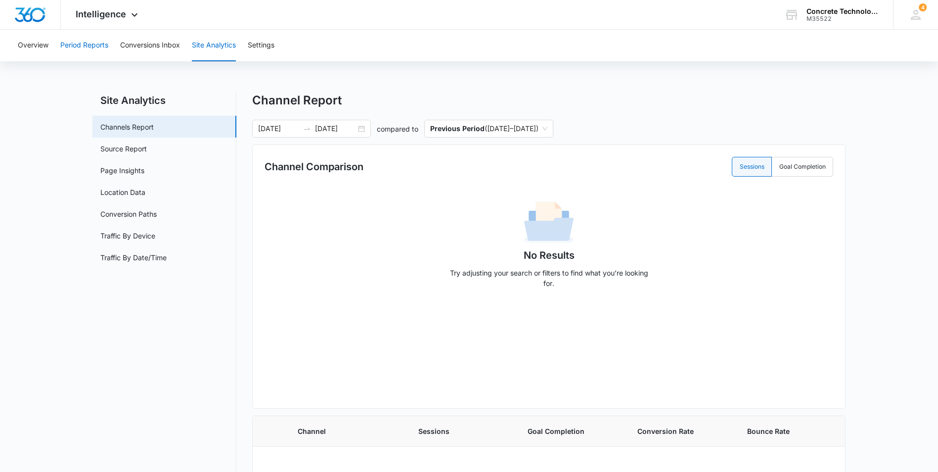
click at [93, 46] on button "Period Reports" at bounding box center [84, 46] width 48 height 32
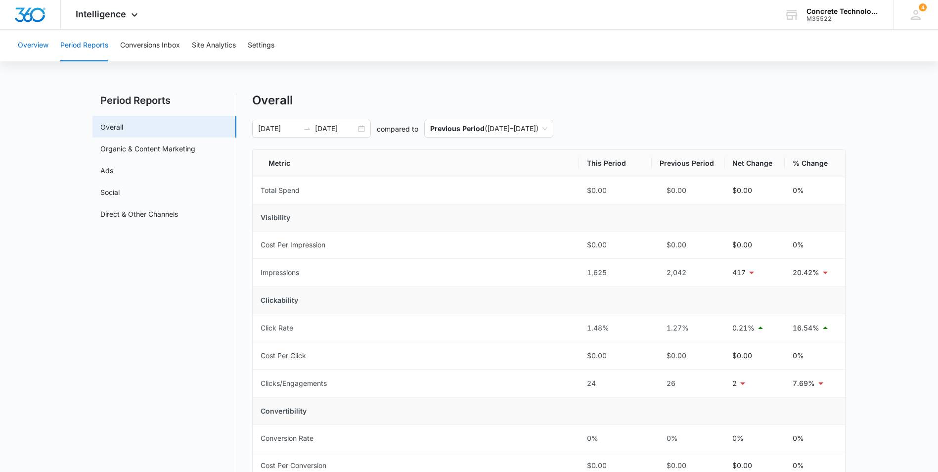
click at [37, 48] on button "Overview" at bounding box center [33, 46] width 31 height 32
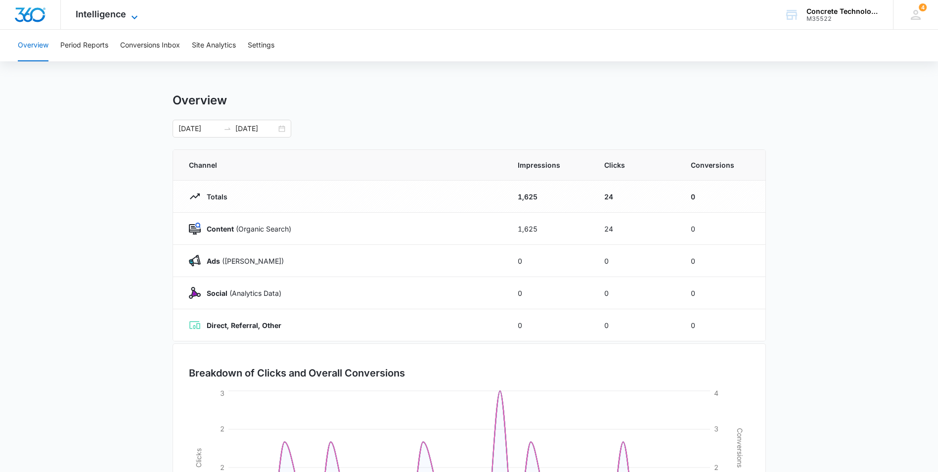
click at [133, 16] on icon at bounding box center [135, 17] width 12 height 12
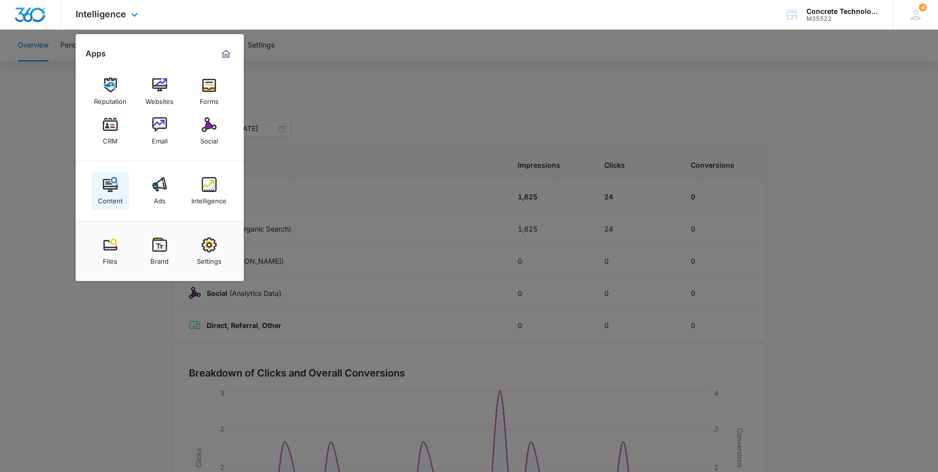
click at [109, 182] on img at bounding box center [110, 184] width 15 height 15
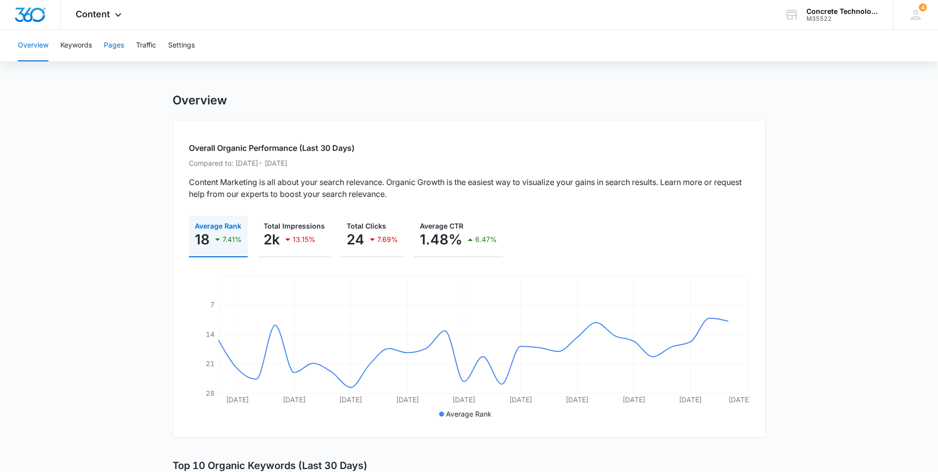
click at [120, 45] on button "Pages" at bounding box center [114, 46] width 20 height 32
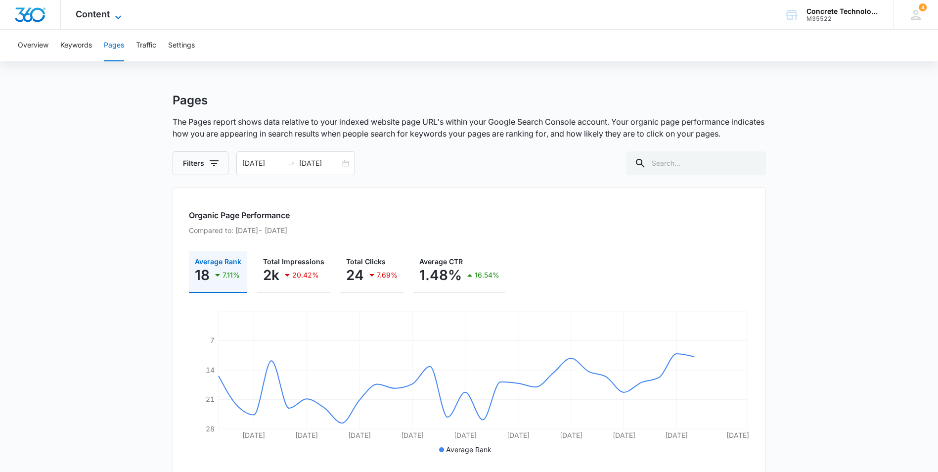
click at [122, 14] on icon at bounding box center [118, 17] width 12 height 12
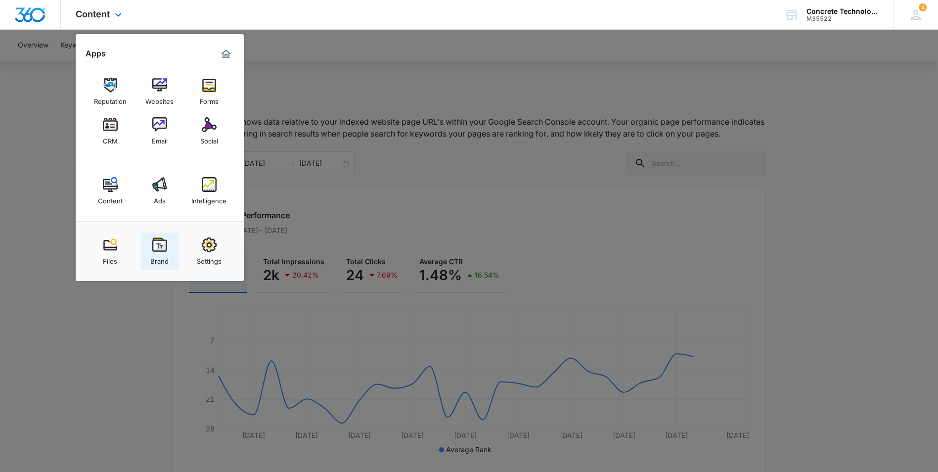
click at [161, 248] on img at bounding box center [159, 244] width 15 height 15
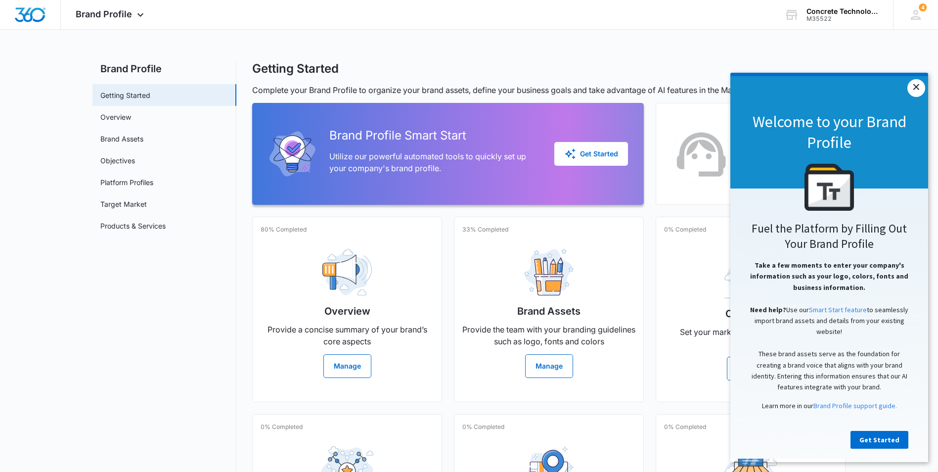
click at [918, 87] on link "×" at bounding box center [916, 88] width 18 height 18
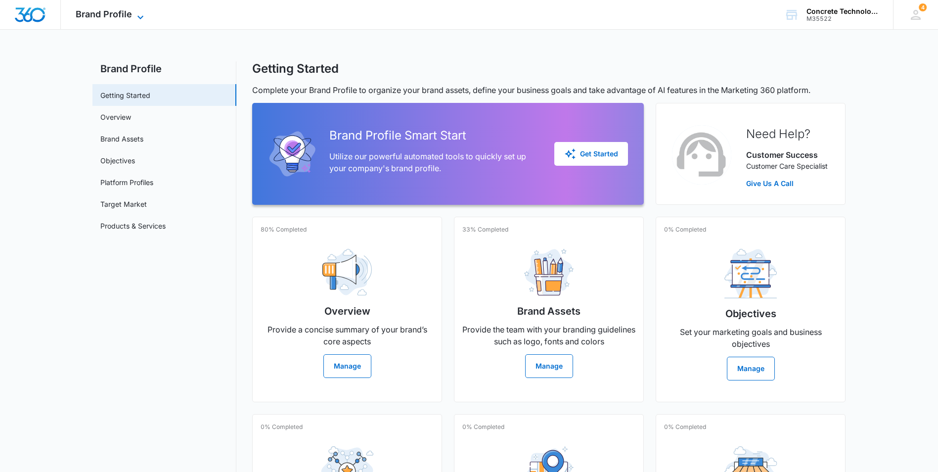
click at [141, 15] on icon at bounding box center [140, 17] width 12 height 12
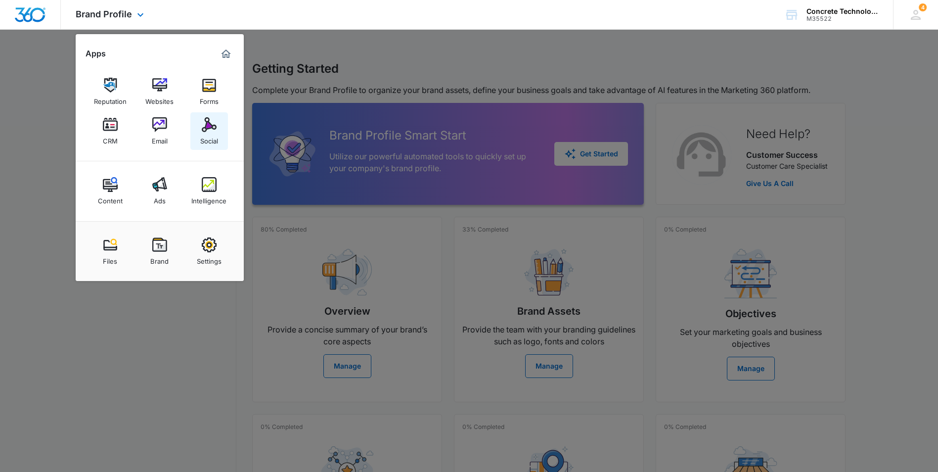
click at [207, 134] on div "Social" at bounding box center [209, 138] width 18 height 13
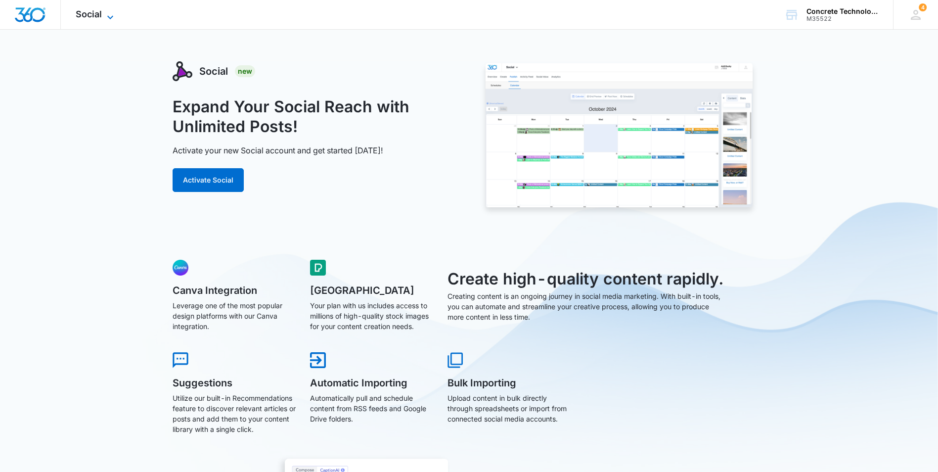
click at [111, 15] on icon at bounding box center [110, 17] width 12 height 12
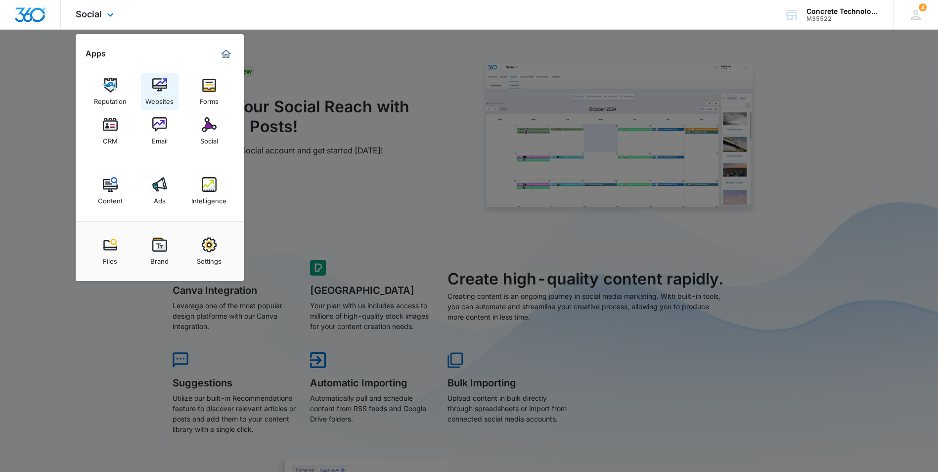
click at [161, 87] on img at bounding box center [159, 85] width 15 height 15
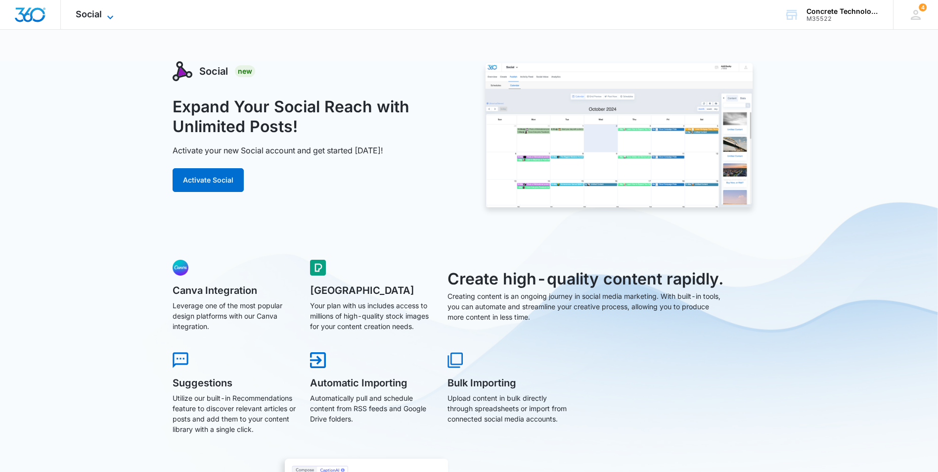
click at [112, 15] on icon at bounding box center [110, 17] width 12 height 12
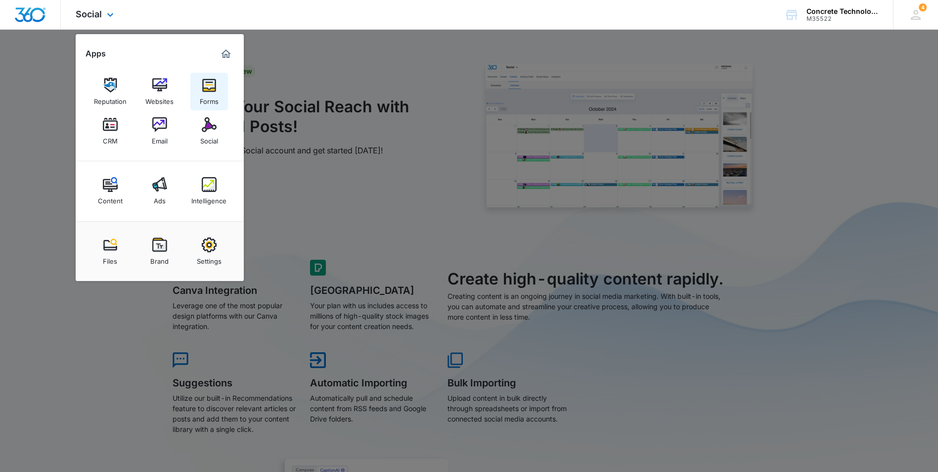
click at [208, 87] on img at bounding box center [209, 85] width 15 height 15
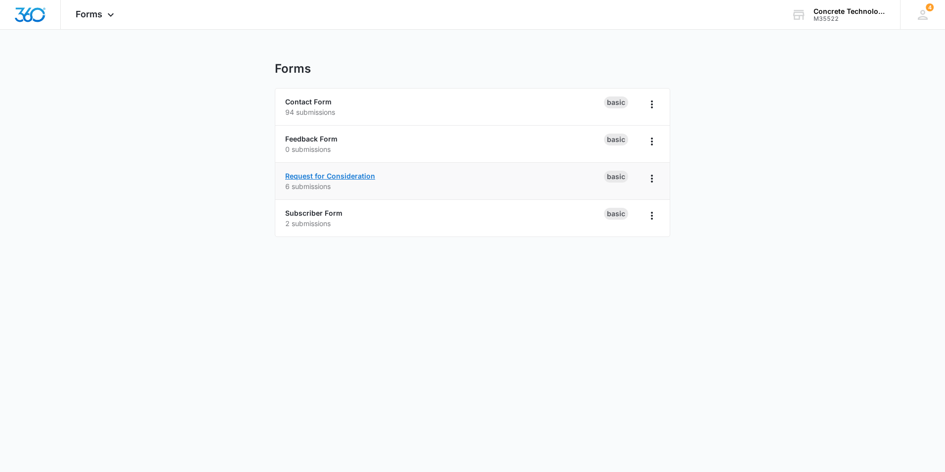
click at [328, 176] on link "Request for Consideration" at bounding box center [330, 176] width 90 height 8
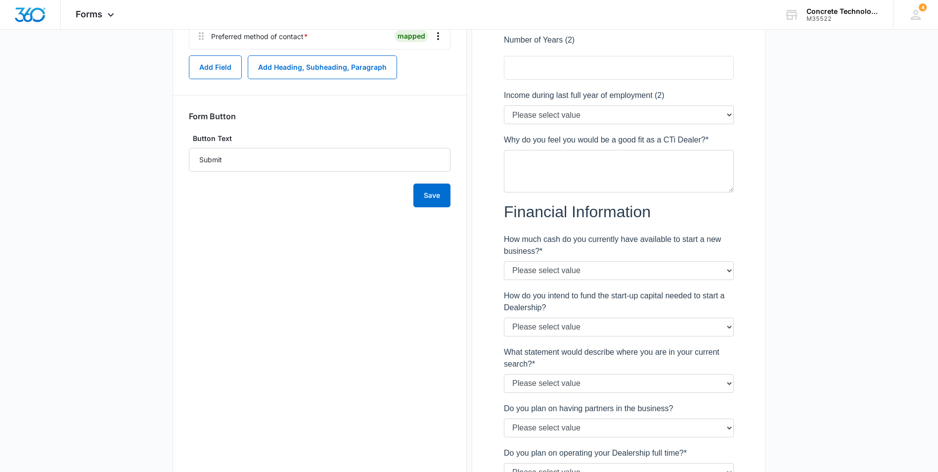
scroll to position [1187, 0]
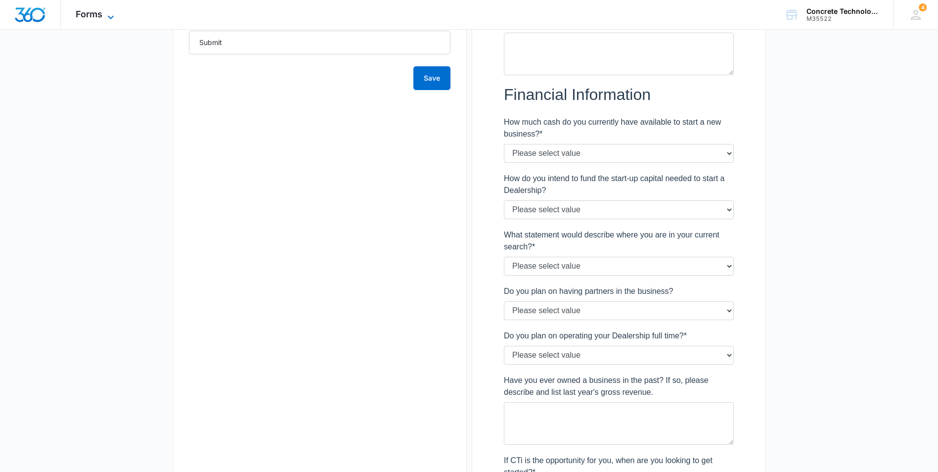
click at [112, 16] on icon at bounding box center [111, 17] width 12 height 12
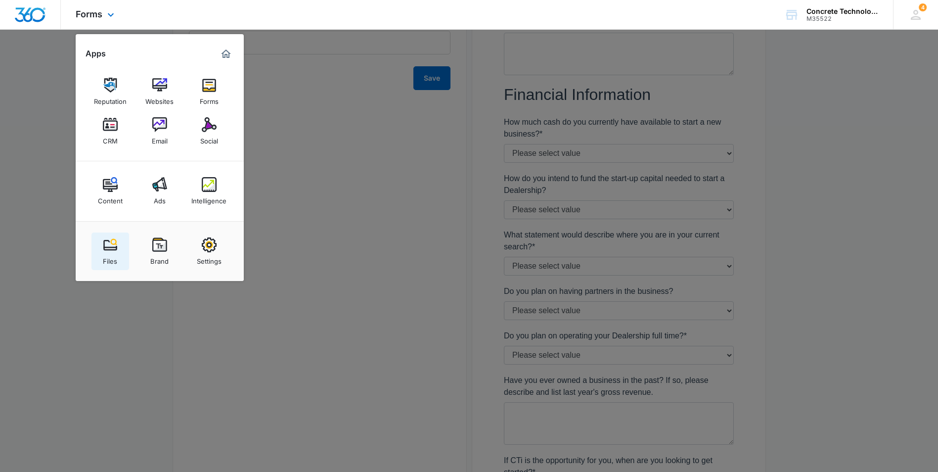
click at [110, 248] on img at bounding box center [110, 244] width 15 height 15
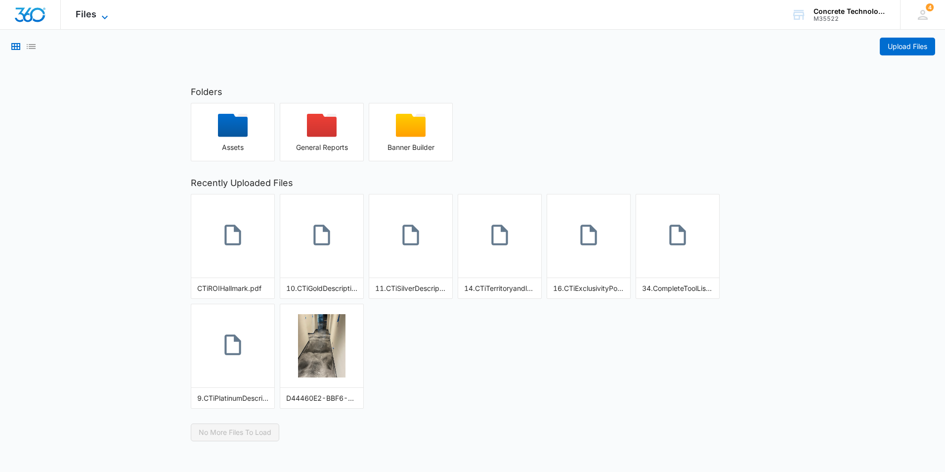
click at [99, 12] on icon at bounding box center [105, 17] width 12 height 12
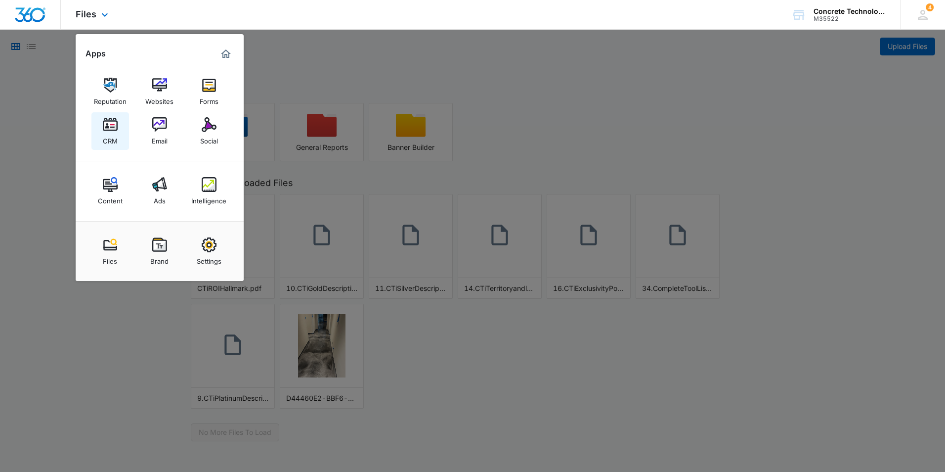
click at [108, 125] on img at bounding box center [110, 124] width 15 height 15
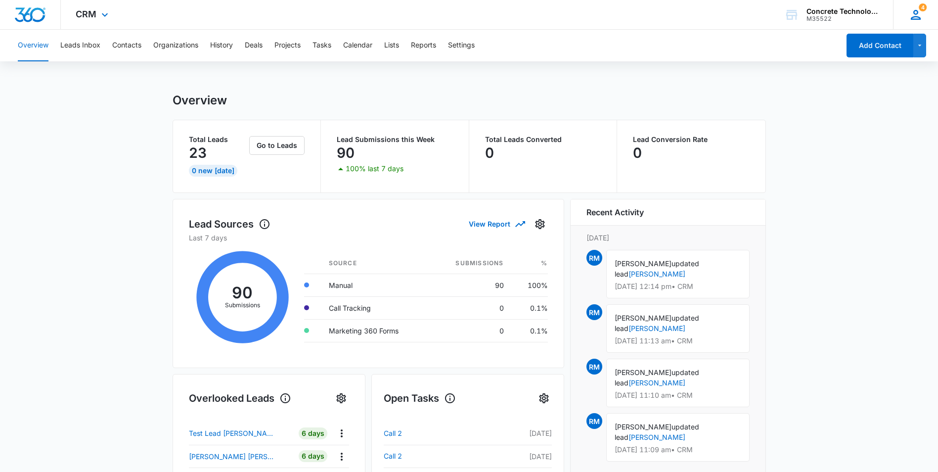
click at [917, 13] on icon at bounding box center [916, 15] width 10 height 10
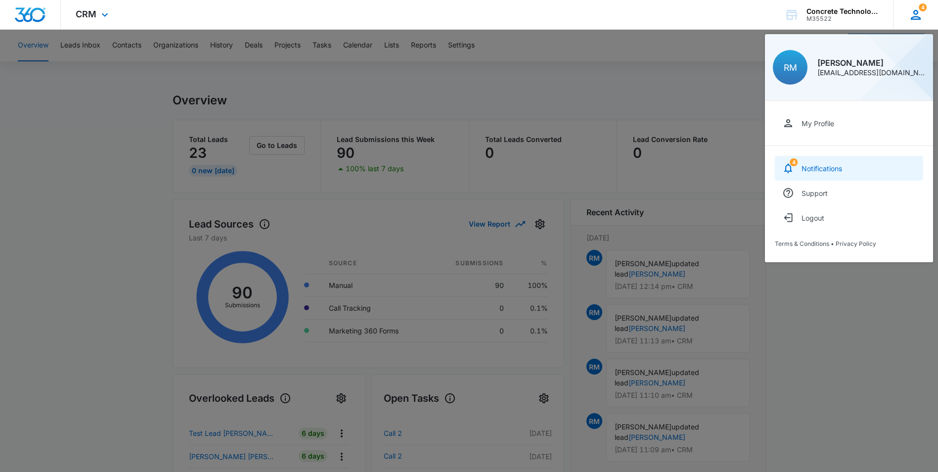
click at [821, 165] on div "Notifications" at bounding box center [821, 168] width 41 height 8
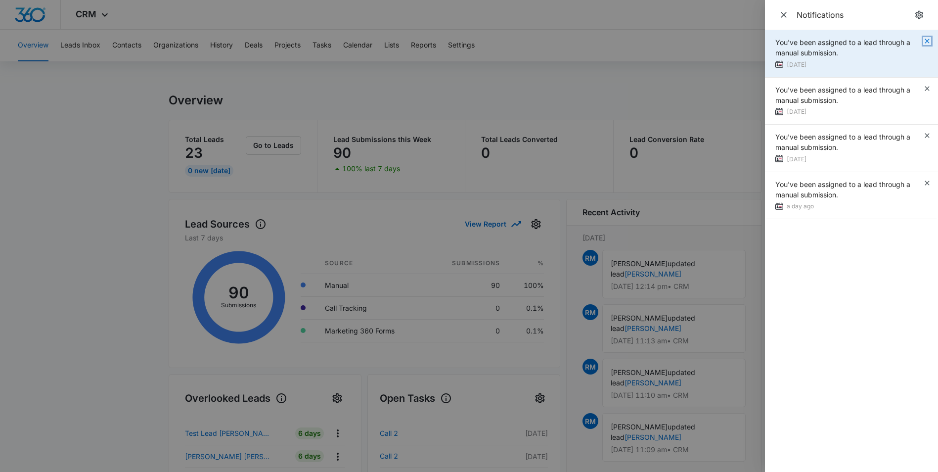
click at [928, 40] on icon "button" at bounding box center [927, 41] width 8 height 8
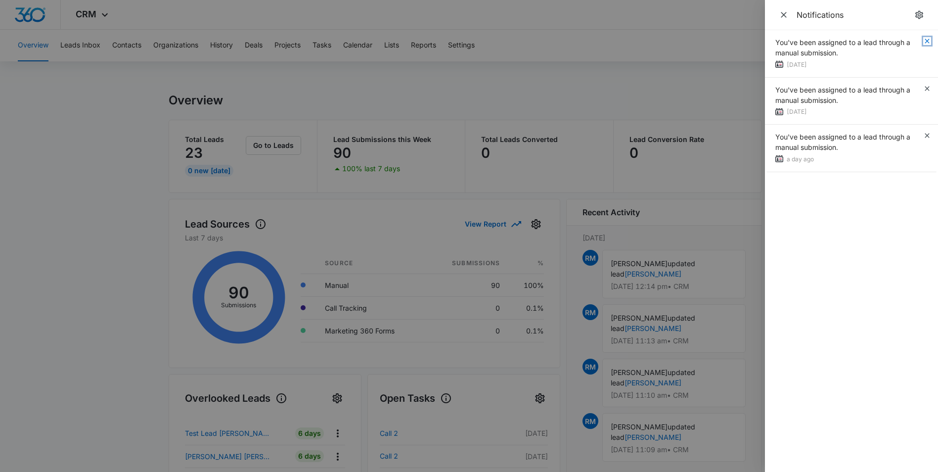
click at [928, 40] on icon "button" at bounding box center [927, 41] width 8 height 8
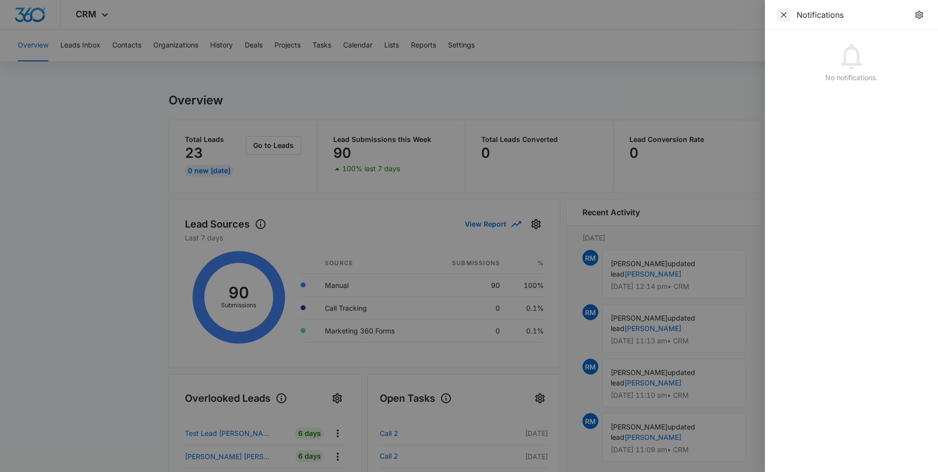
click at [787, 18] on icon "Close" at bounding box center [784, 15] width 10 height 10
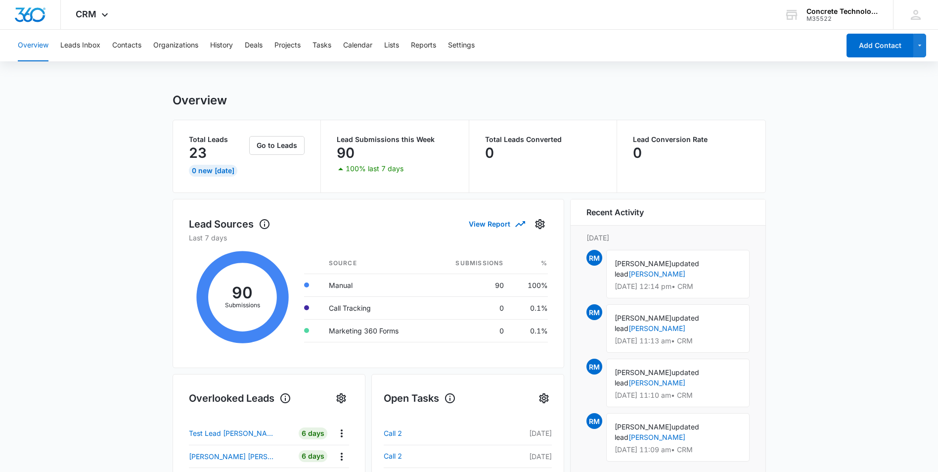
drag, startPoint x: 860, startPoint y: 0, endPoint x: 686, endPoint y: 83, distance: 193.1
click at [686, 83] on div "Overview Leads Inbox Contacts Organizations History Deals Projects Tasks Calend…" at bounding box center [469, 442] width 938 height 824
click at [85, 48] on button "Leads Inbox" at bounding box center [80, 46] width 40 height 32
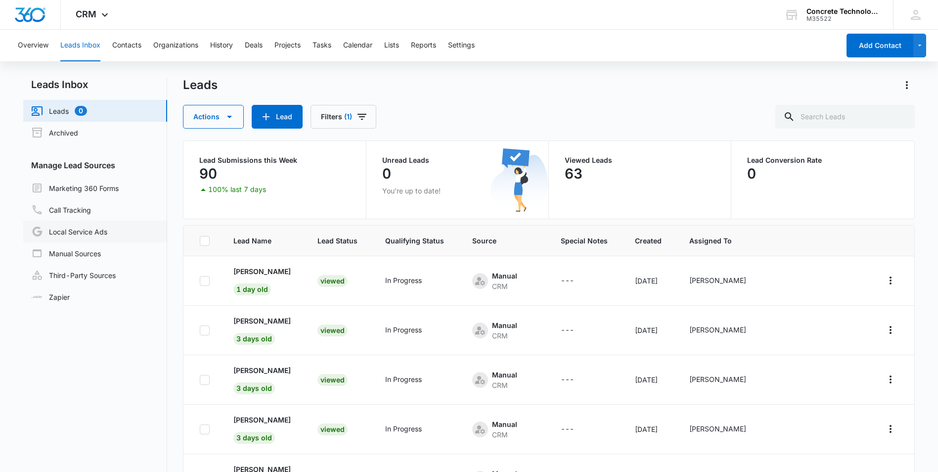
click at [71, 231] on link "Local Service Ads" at bounding box center [69, 231] width 76 height 12
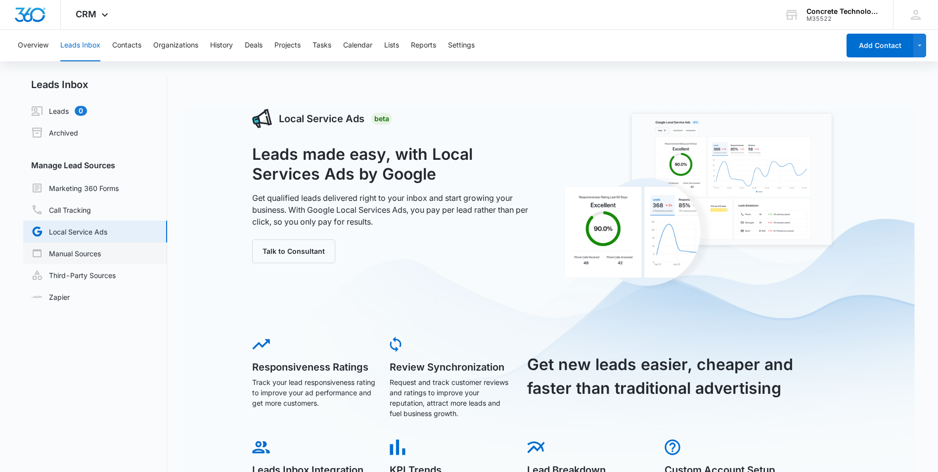
click at [82, 257] on link "Manual Sources" at bounding box center [66, 253] width 70 height 12
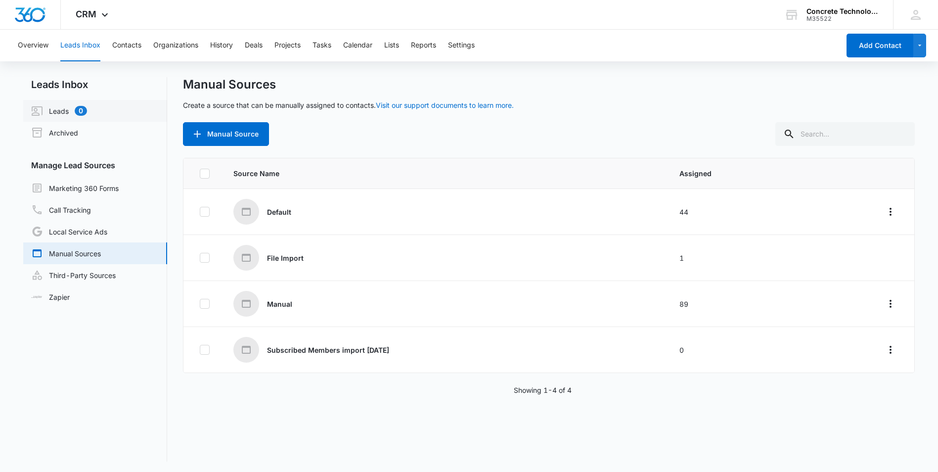
click at [50, 105] on link "Leads 0" at bounding box center [59, 111] width 56 height 12
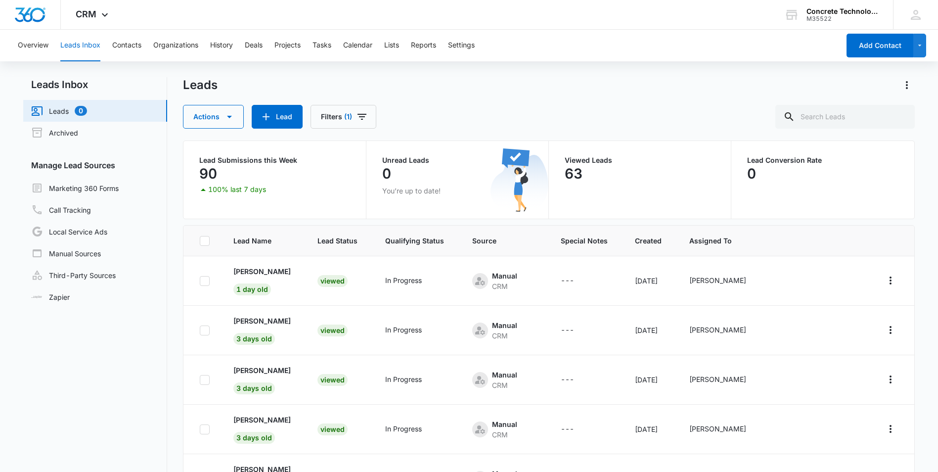
scroll to position [49, 0]
click at [25, 40] on button "Overview" at bounding box center [33, 46] width 31 height 32
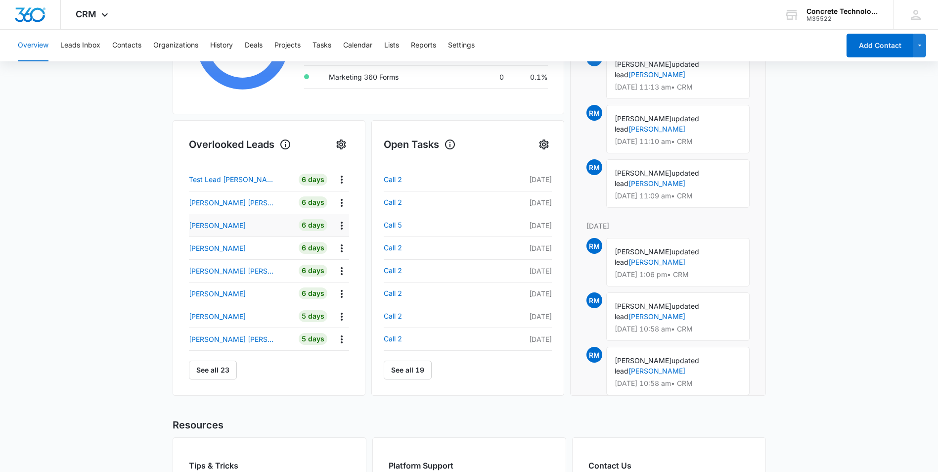
scroll to position [282, 0]
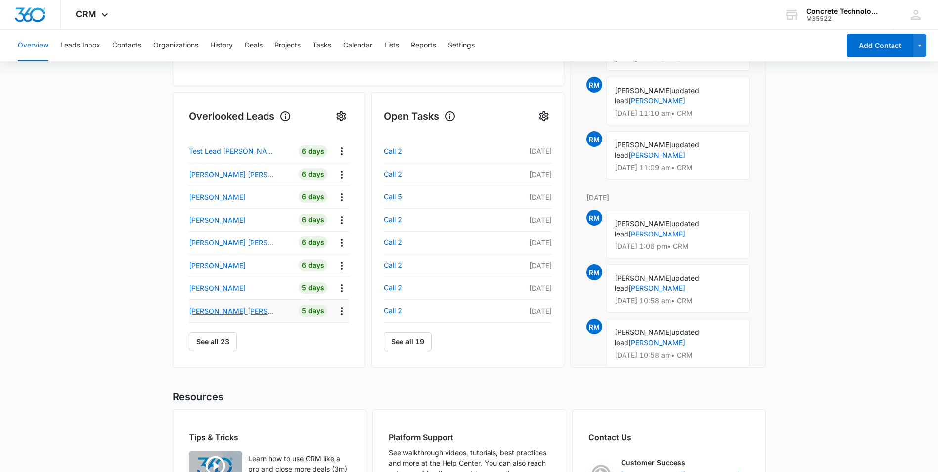
click at [230, 308] on p "[PERSON_NAME] [PERSON_NAME]" at bounding box center [233, 311] width 89 height 10
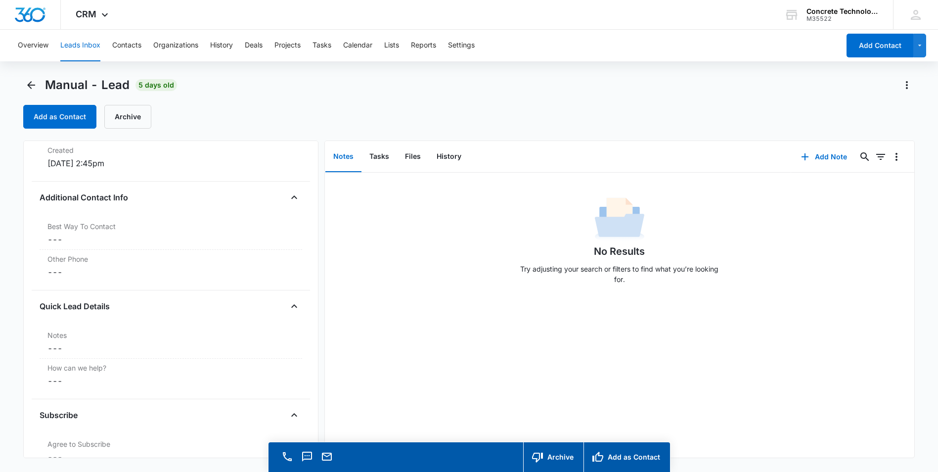
scroll to position [692, 0]
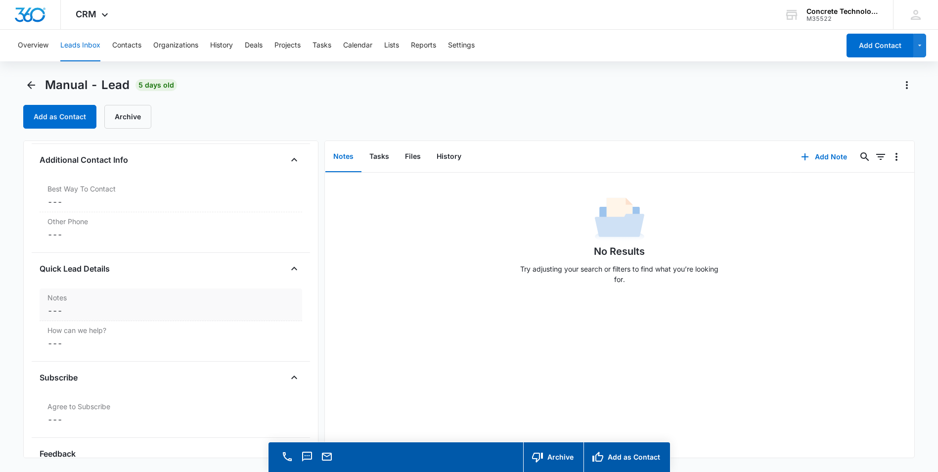
click at [128, 309] on dd "Cancel Save Changes ---" at bounding box center [170, 311] width 247 height 12
click at [410, 159] on button "Files" at bounding box center [413, 156] width 32 height 31
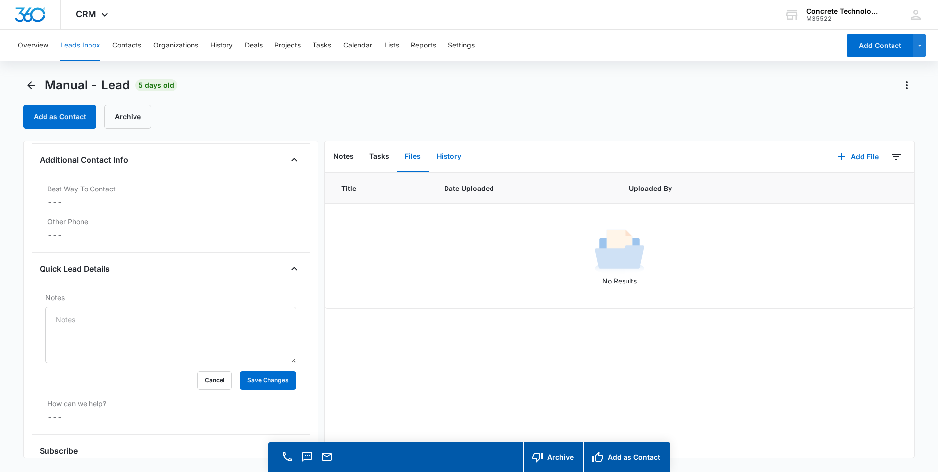
click at [459, 158] on button "History" at bounding box center [449, 156] width 41 height 31
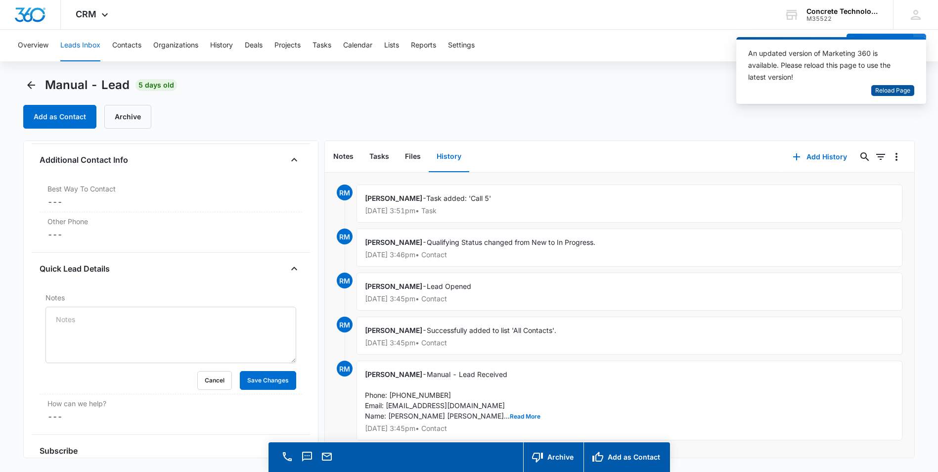
click at [892, 88] on span "Reload Page" at bounding box center [892, 90] width 35 height 9
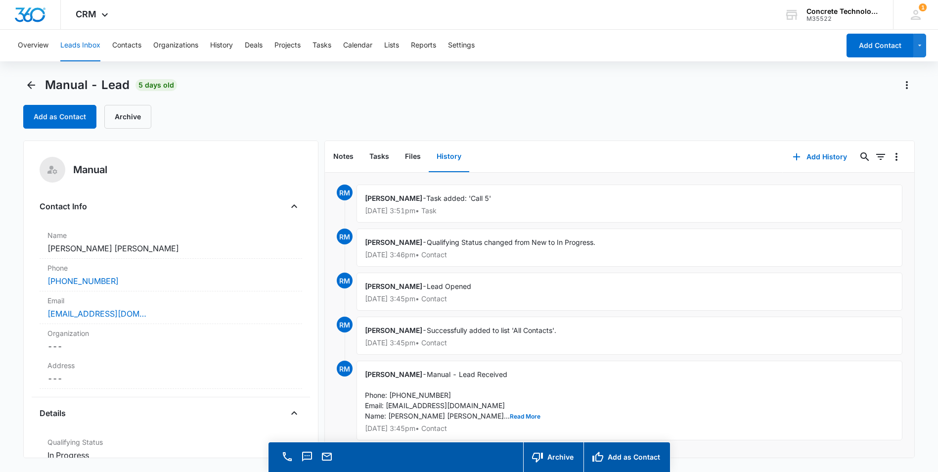
click at [32, 84] on icon "Back" at bounding box center [31, 85] width 12 height 12
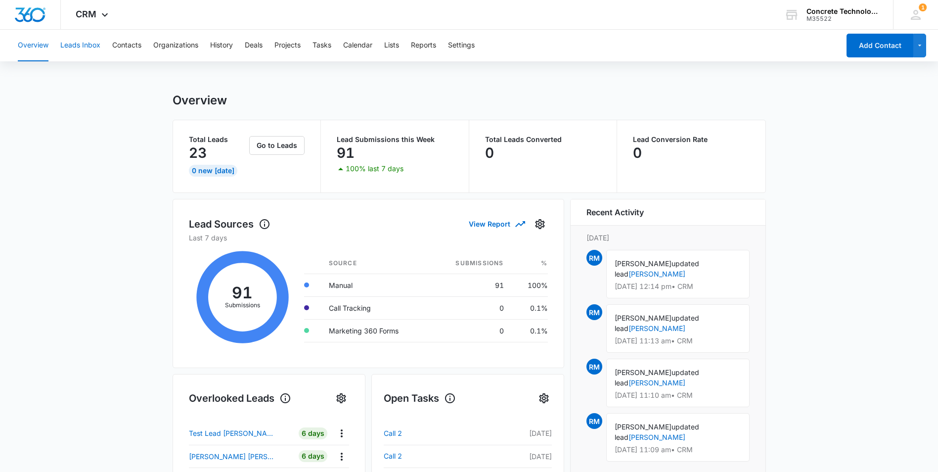
click at [80, 46] on button "Leads Inbox" at bounding box center [80, 46] width 40 height 32
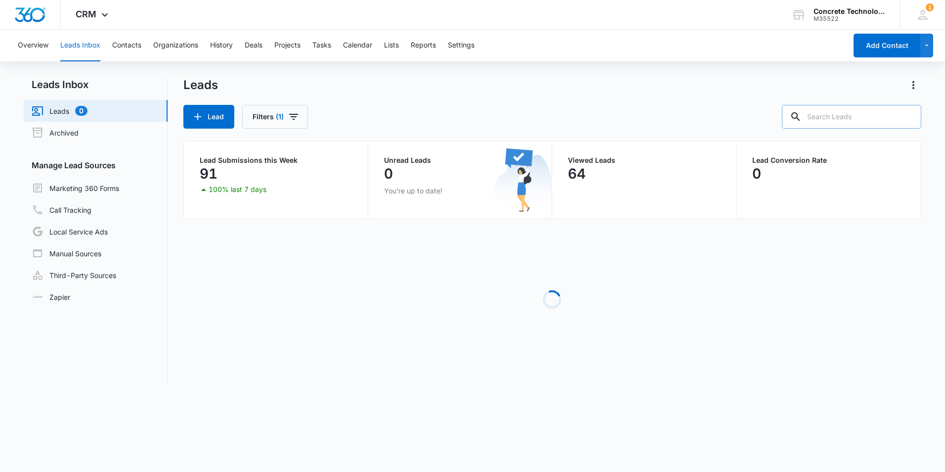
click at [830, 115] on input "text" at bounding box center [851, 117] width 139 height 24
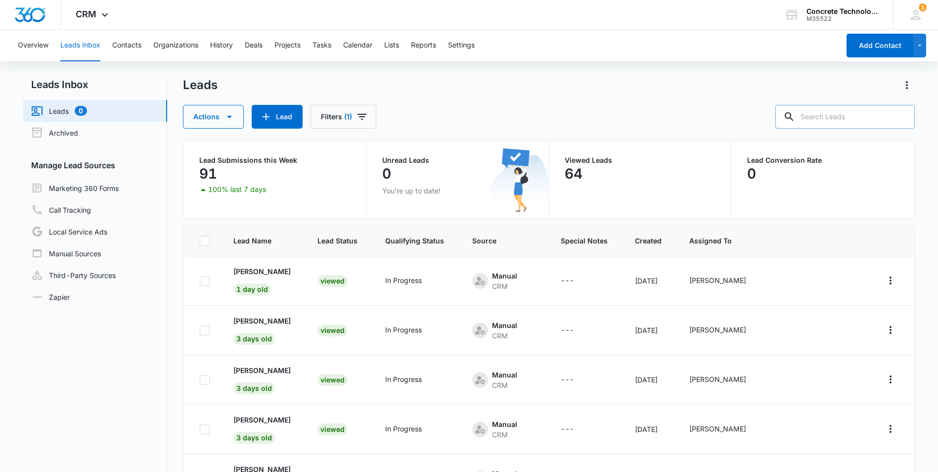
paste input "gmail.com"
click at [123, 376] on nav "Leads Inbox Leads 0 Archived Manage Lead Sources Marketing 360 Forms Call Track…" at bounding box center [95, 310] width 144 height 466
drag, startPoint x: 800, startPoint y: 119, endPoint x: 785, endPoint y: 119, distance: 15.8
click at [785, 119] on div "gmail.com" at bounding box center [837, 117] width 154 height 24
paste input "leonscontacts@"
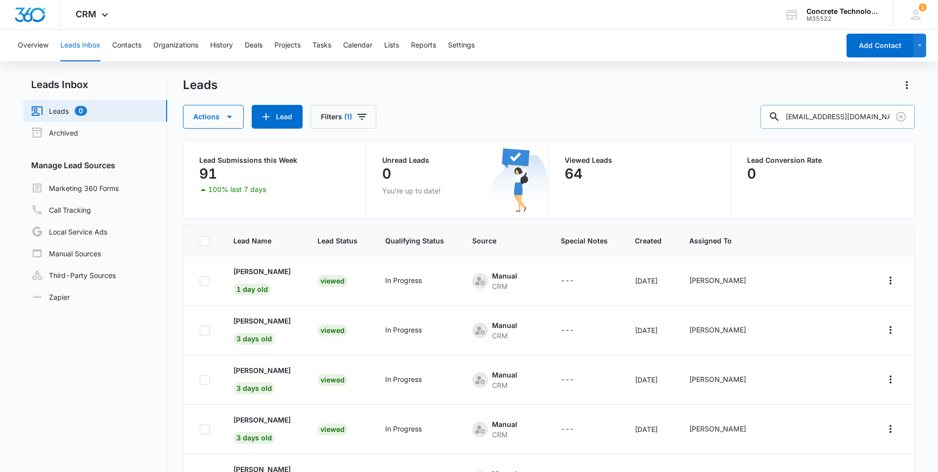
type input "leonscontacts@gmail.com"
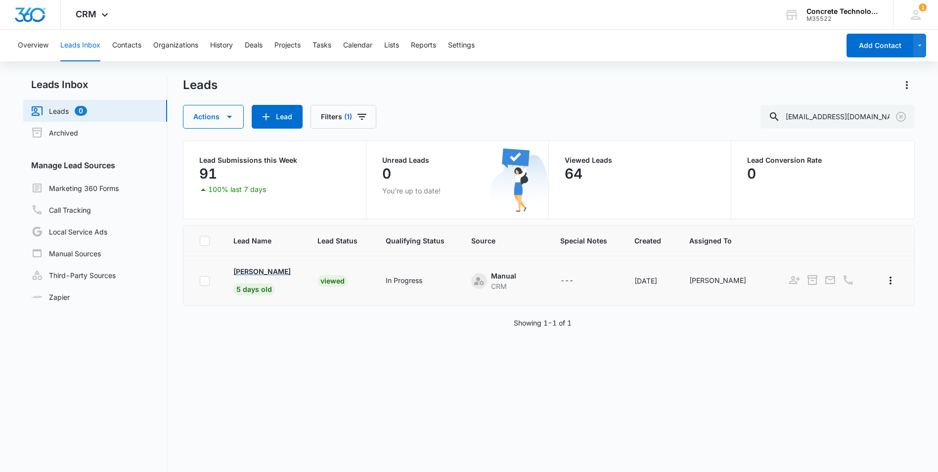
click at [263, 273] on p "César León Solís" at bounding box center [261, 271] width 57 height 10
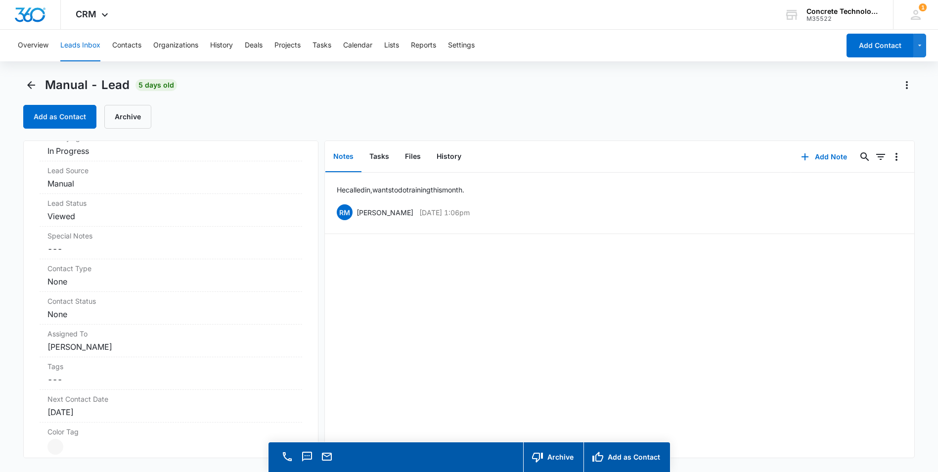
scroll to position [148, 0]
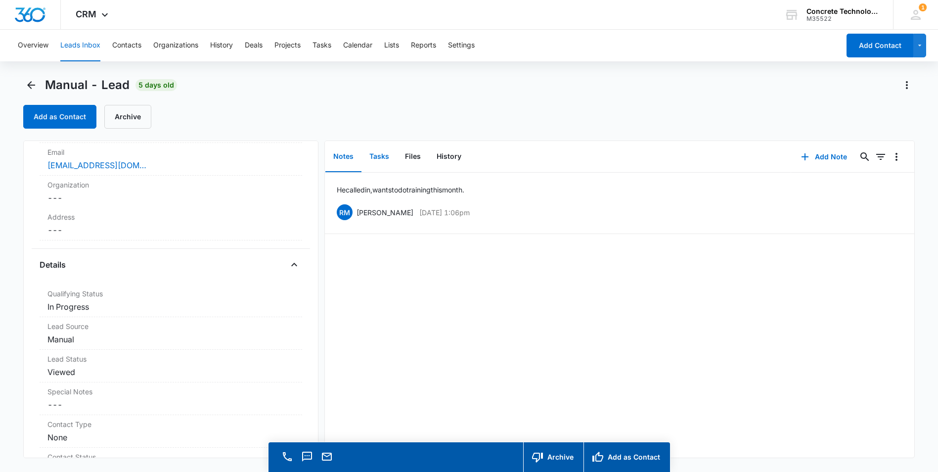
click at [377, 158] on button "Tasks" at bounding box center [379, 156] width 36 height 31
click at [345, 153] on button "Notes" at bounding box center [343, 156] width 36 height 31
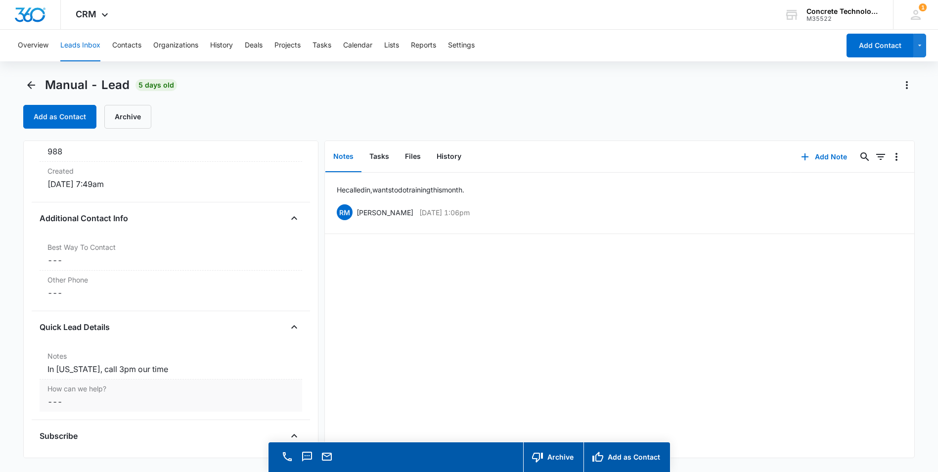
scroll to position [692, 0]
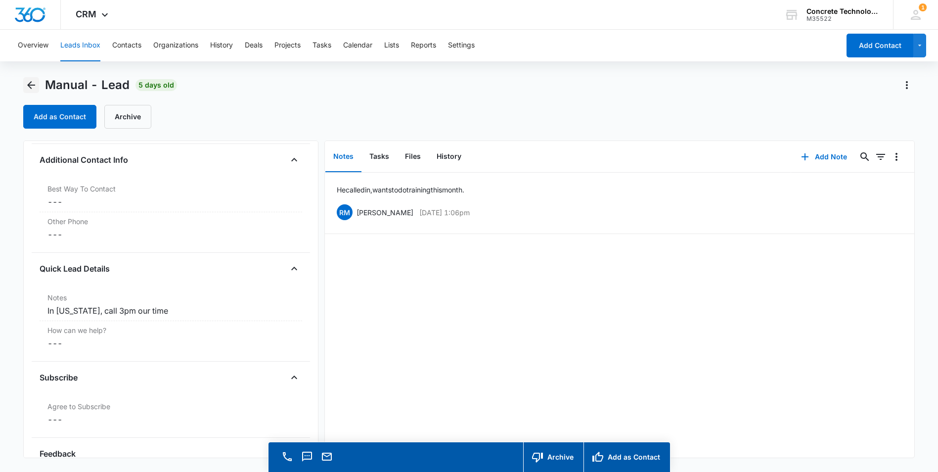
click at [30, 81] on icon "Back" at bounding box center [31, 85] width 12 height 12
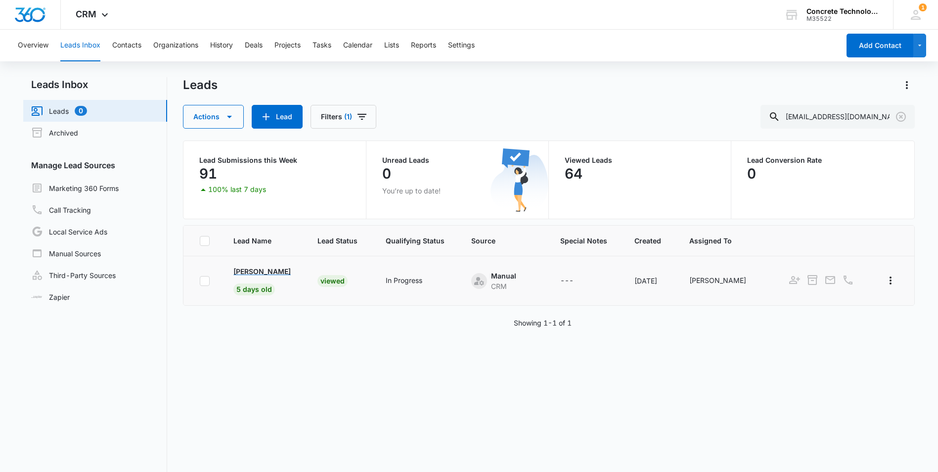
click at [256, 272] on p "César León Solís" at bounding box center [261, 271] width 57 height 10
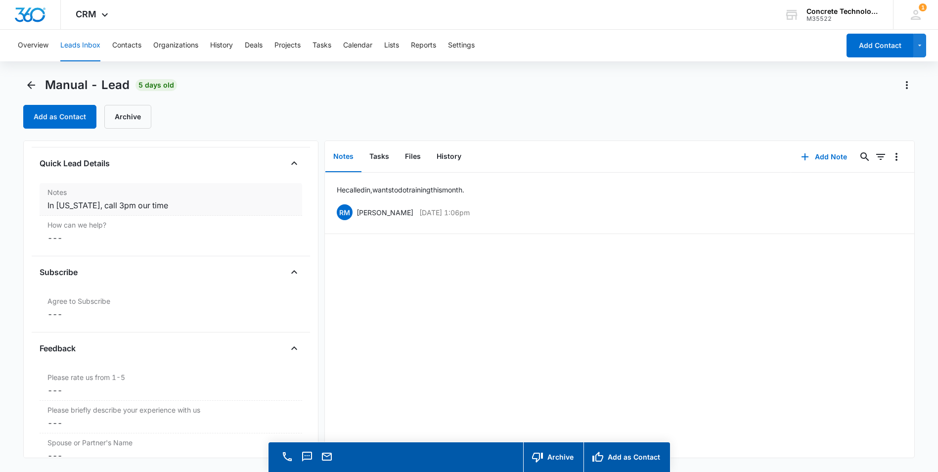
scroll to position [813, 0]
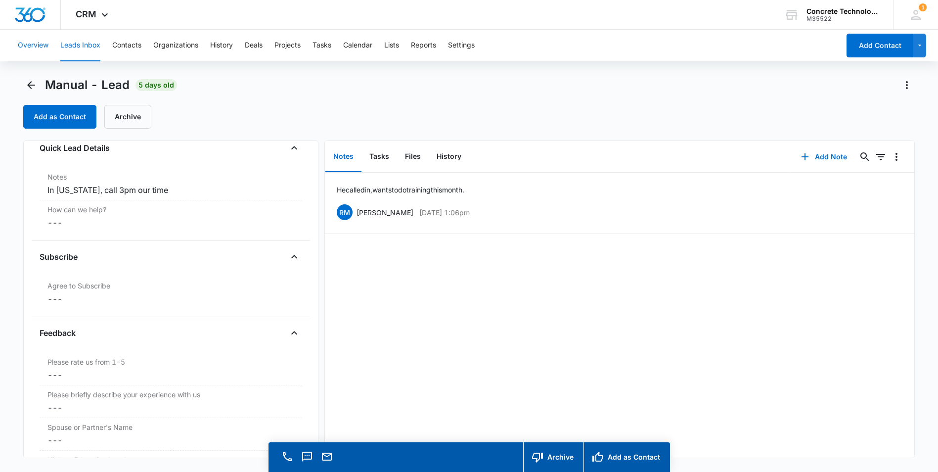
click at [36, 44] on button "Overview" at bounding box center [33, 46] width 31 height 32
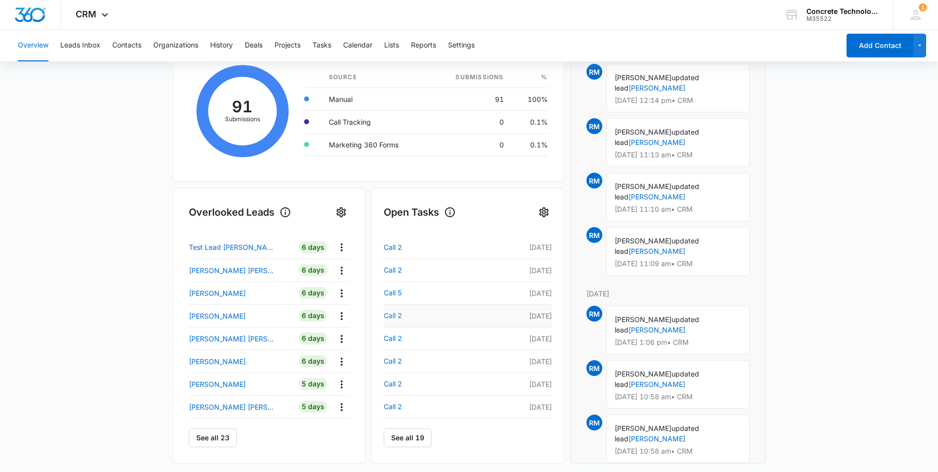
scroll to position [198, 0]
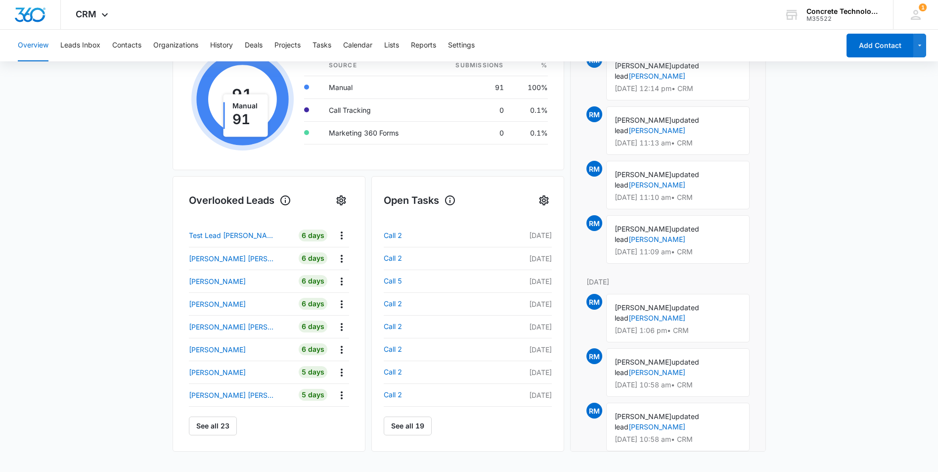
click at [144, 125] on main "Overview Total Leads 23 0 New Today Go to Leads Lead Submissions this Week 91 1…" at bounding box center [469, 275] width 938 height 761
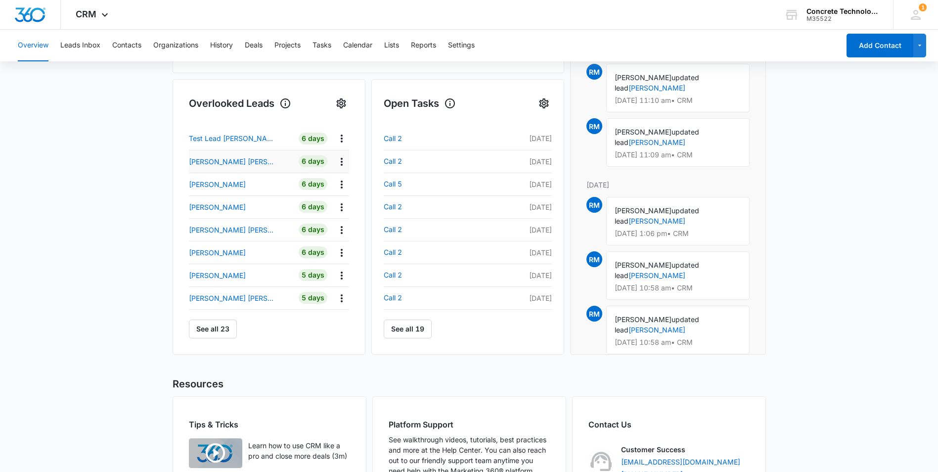
scroll to position [297, 0]
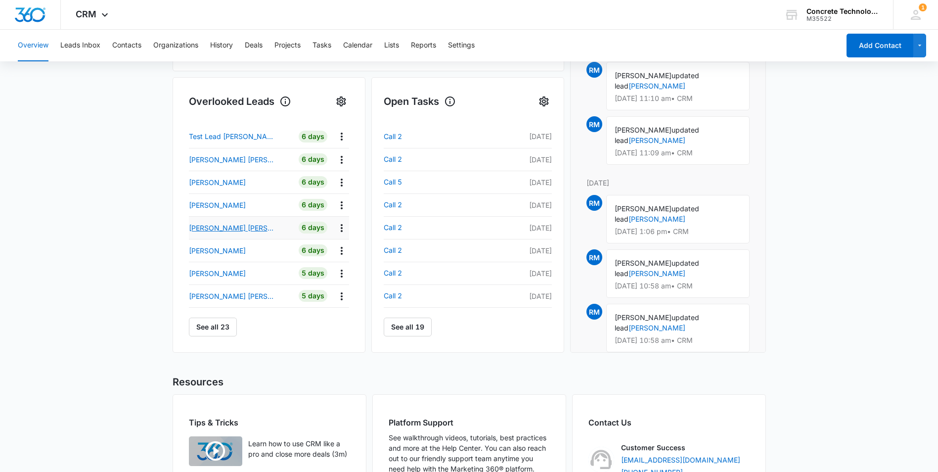
click at [238, 230] on p "[PERSON_NAME] [PERSON_NAME]" at bounding box center [233, 227] width 89 height 10
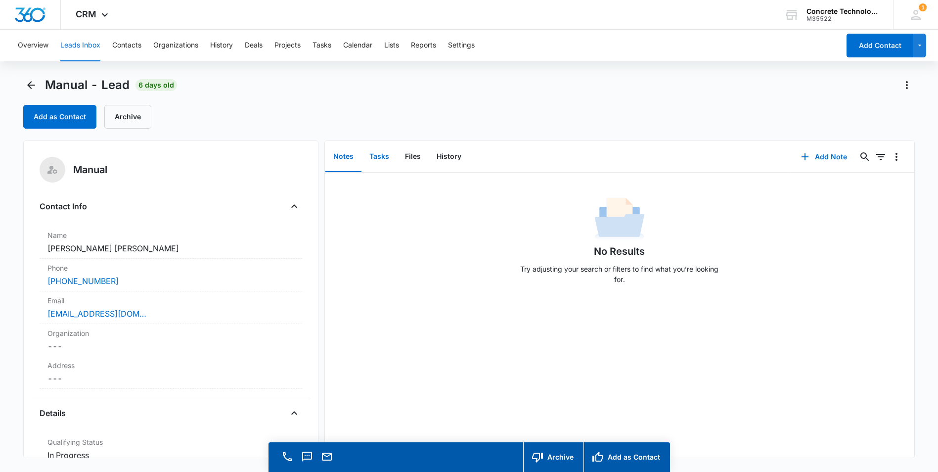
click at [379, 156] on button "Tasks" at bounding box center [379, 156] width 36 height 31
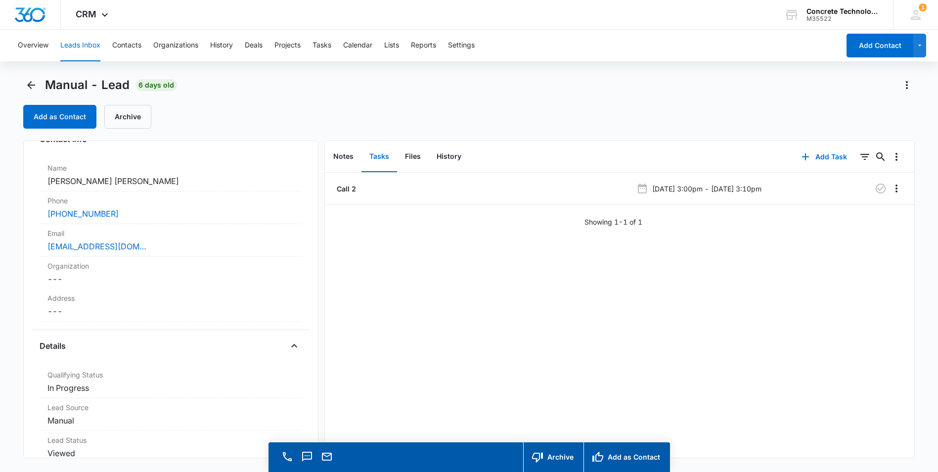
scroll to position [49, 0]
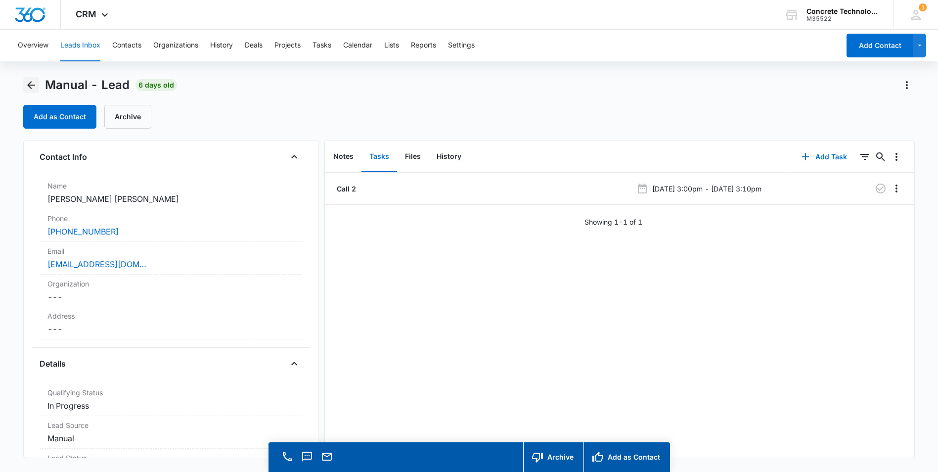
click at [32, 85] on icon "Back" at bounding box center [31, 85] width 8 height 8
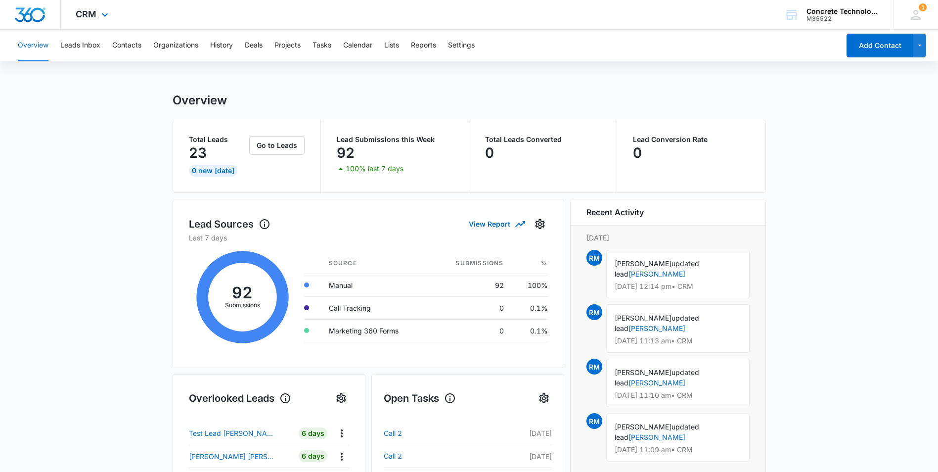
click at [36, 12] on img "Dashboard" at bounding box center [30, 14] width 32 height 15
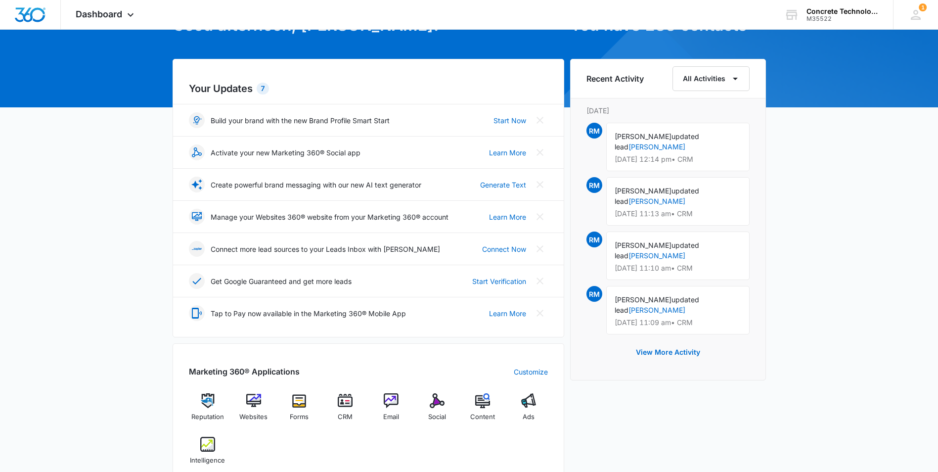
scroll to position [148, 0]
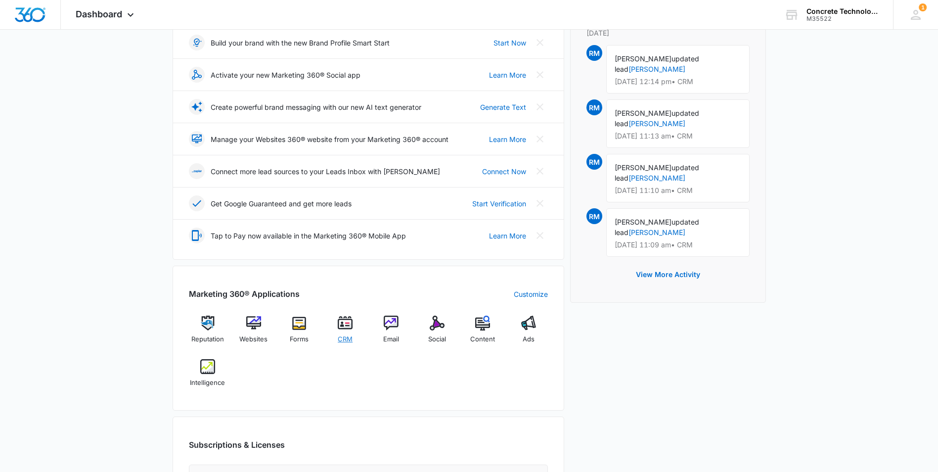
click at [345, 328] on img at bounding box center [345, 322] width 15 height 15
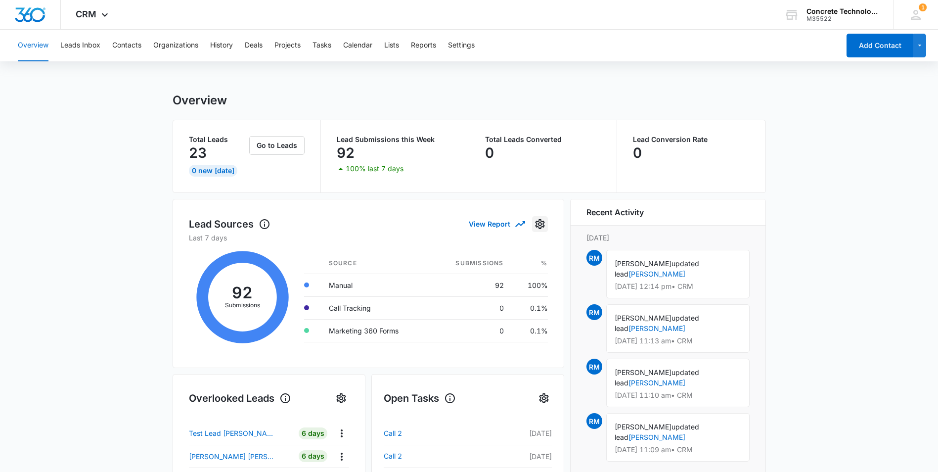
click at [542, 222] on icon "Settings" at bounding box center [540, 224] width 12 height 12
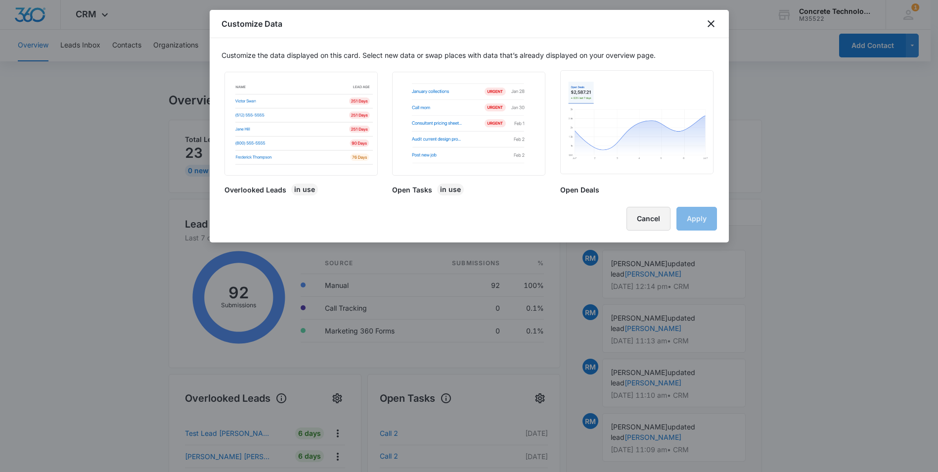
click at [660, 225] on button "Cancel" at bounding box center [648, 219] width 44 height 24
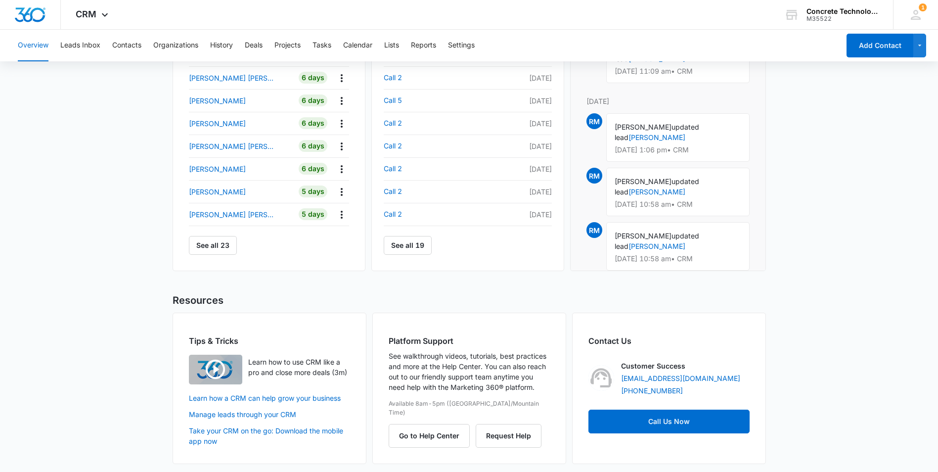
scroll to position [381, 0]
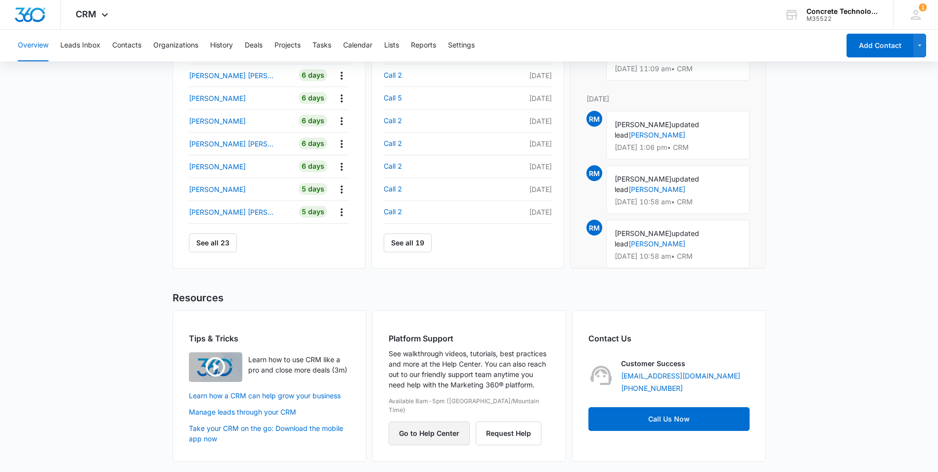
click at [435, 428] on button "Go to Help Center" at bounding box center [429, 433] width 81 height 24
click at [222, 212] on p "[PERSON_NAME] [PERSON_NAME]" at bounding box center [233, 212] width 89 height 10
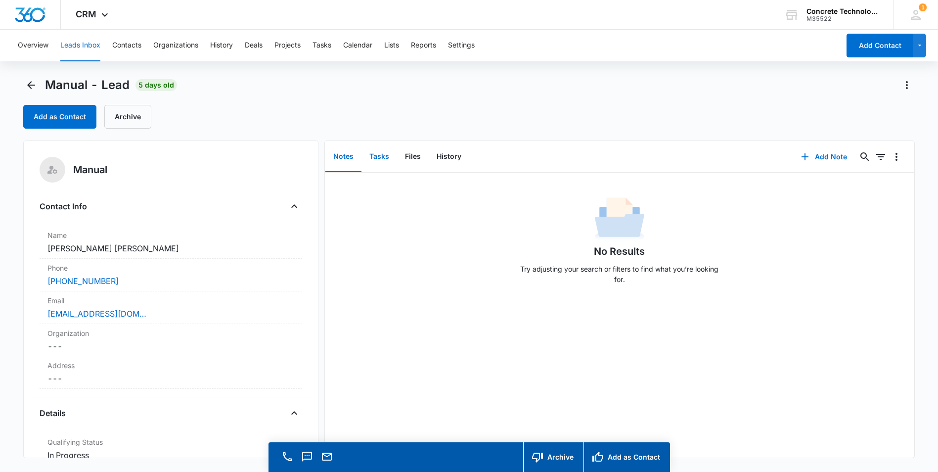
click at [379, 160] on button "Tasks" at bounding box center [379, 156] width 36 height 31
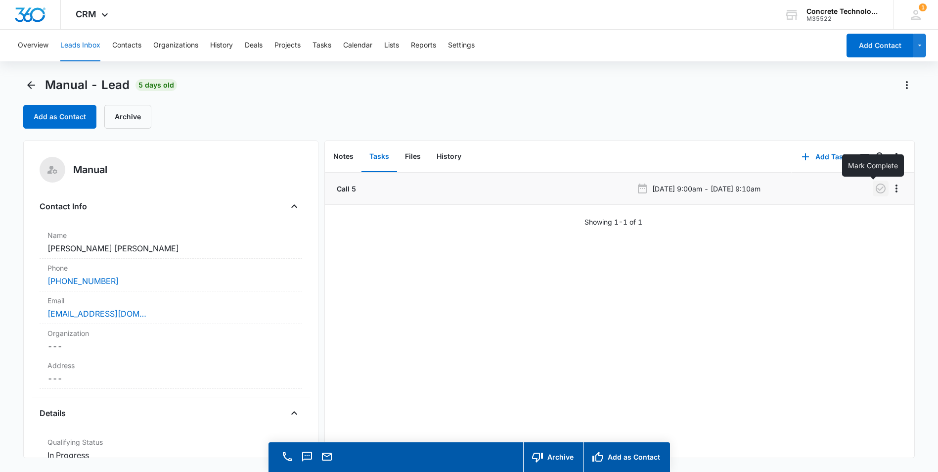
click at [875, 190] on icon "button" at bounding box center [881, 188] width 12 height 12
click at [819, 156] on button "Add Task" at bounding box center [824, 157] width 65 height 24
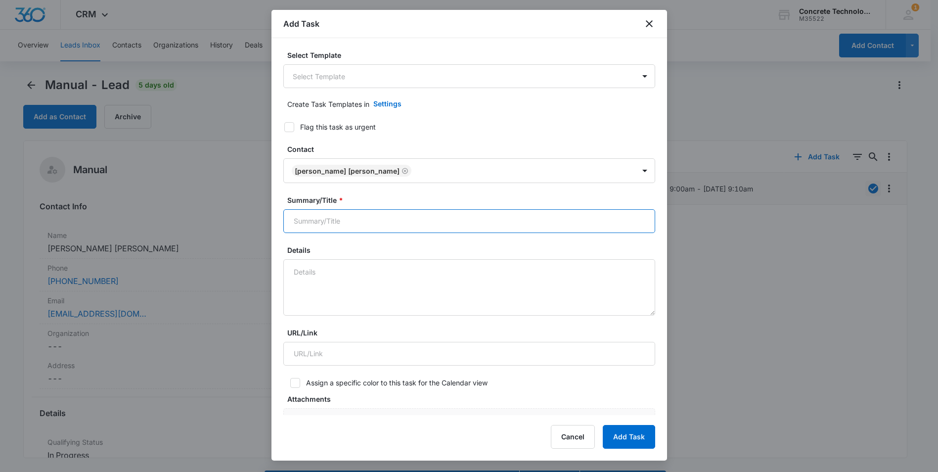
click at [340, 223] on input "Summary/Title *" at bounding box center [469, 221] width 372 height 24
type input "Call 5"
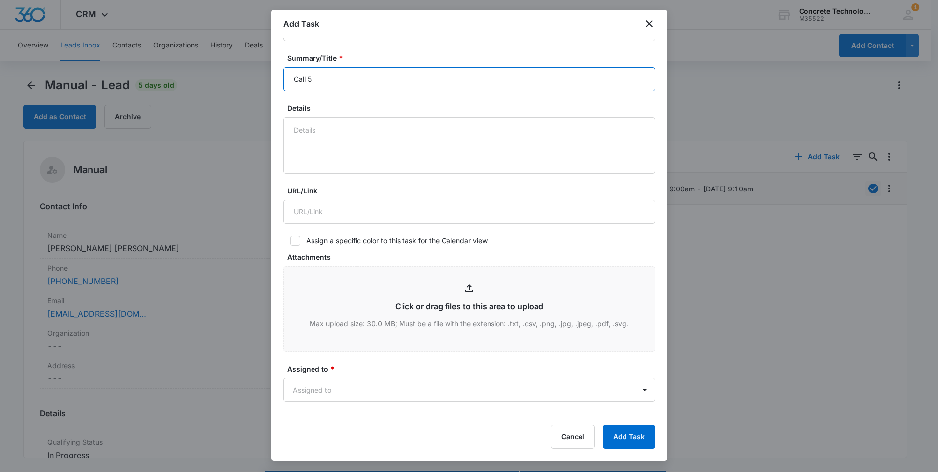
scroll to position [198, 0]
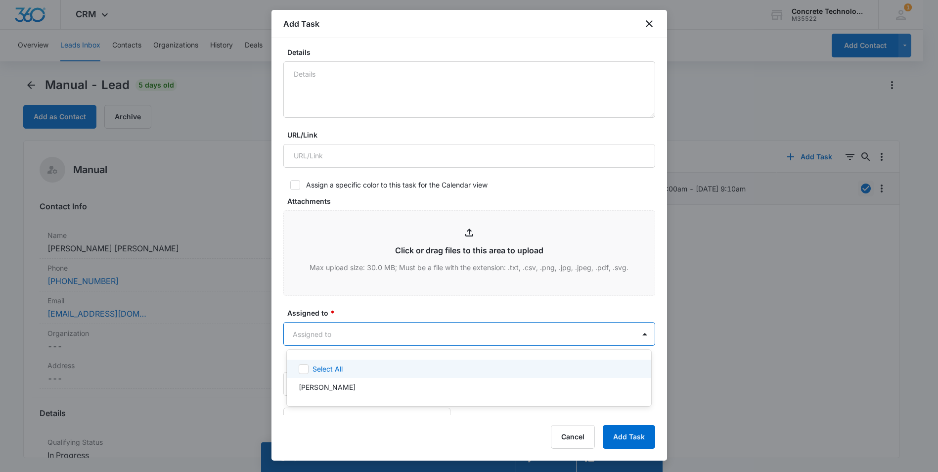
click at [372, 336] on body "CRM Apps Reputation Websites Forms CRM Email Social Content Ads Intelligence Fi…" at bounding box center [469, 236] width 938 height 472
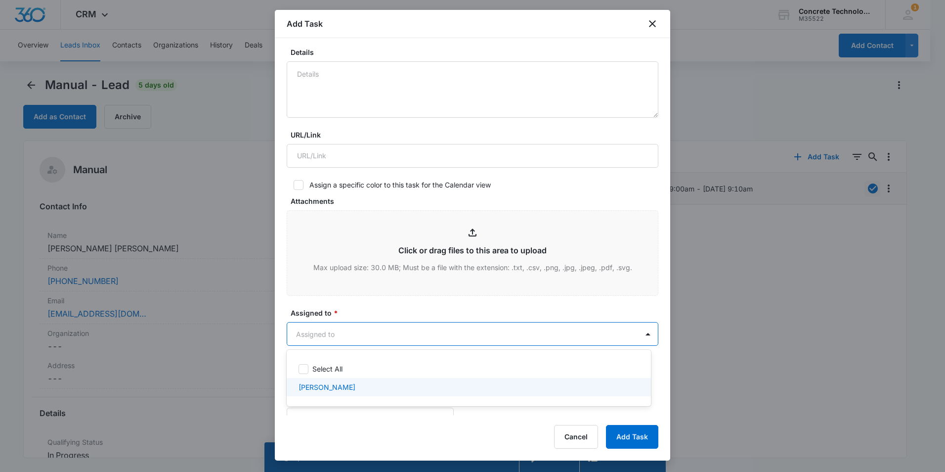
click at [341, 386] on p "[PERSON_NAME]" at bounding box center [327, 387] width 57 height 10
checkbox input "true"
click at [369, 308] on div at bounding box center [472, 236] width 945 height 472
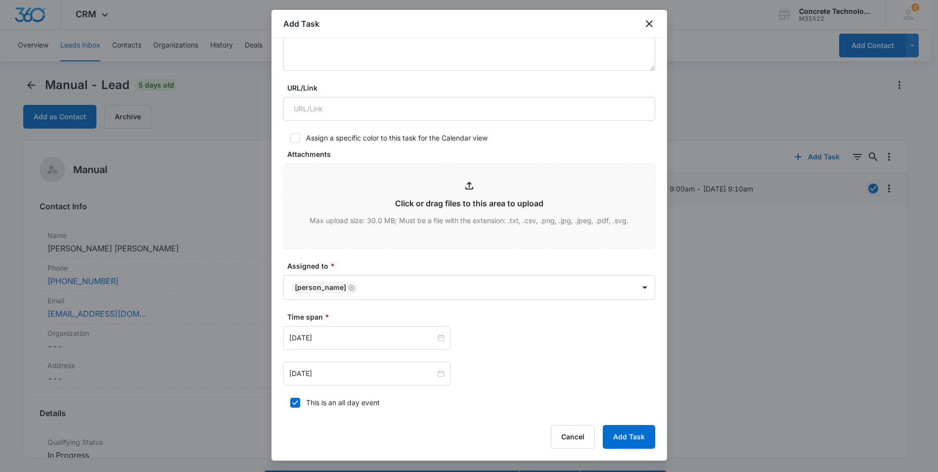
scroll to position [346, 0]
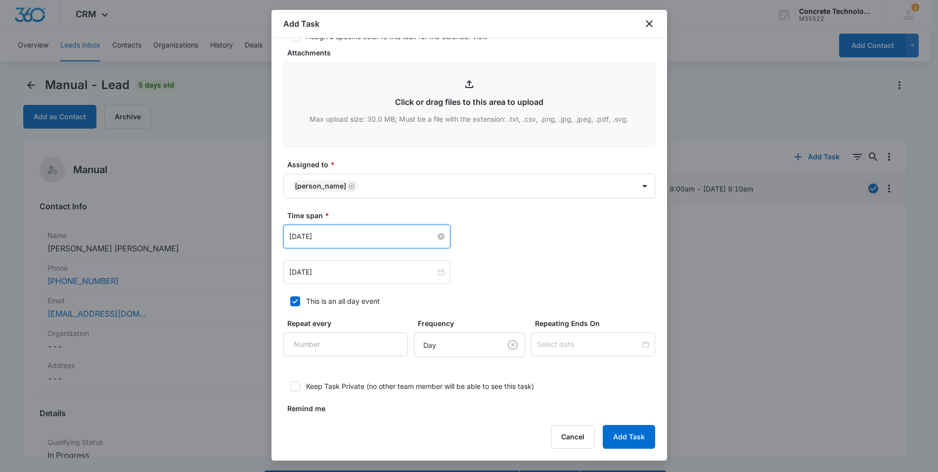
click at [358, 240] on input "Aug 11, 2025" at bounding box center [362, 236] width 146 height 11
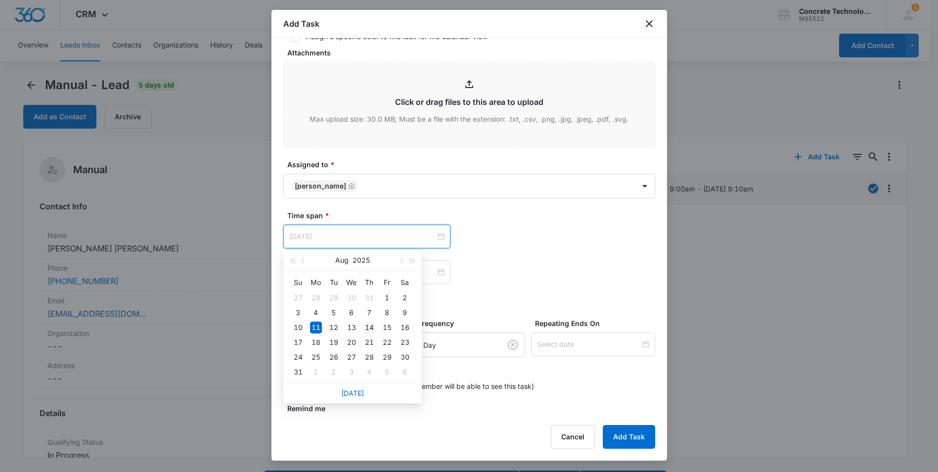
type input "Aug 14, 2025"
click at [368, 328] on div "14" at bounding box center [369, 327] width 12 height 12
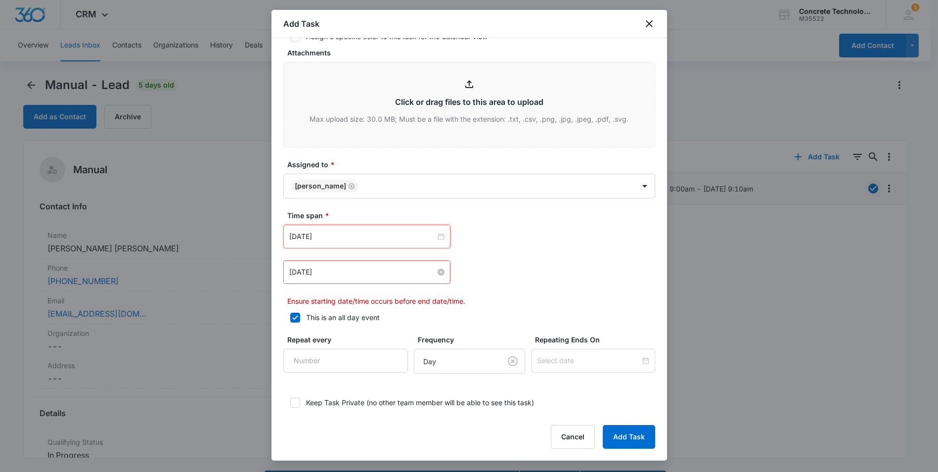
click at [373, 271] on input "Aug 11, 2025" at bounding box center [362, 271] width 146 height 11
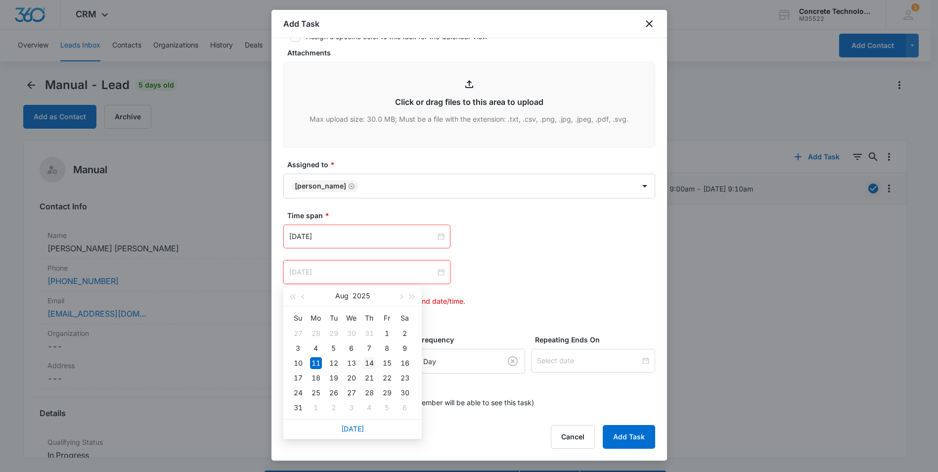
type input "Aug 14, 2025"
click at [368, 361] on div "14" at bounding box center [369, 363] width 12 height 12
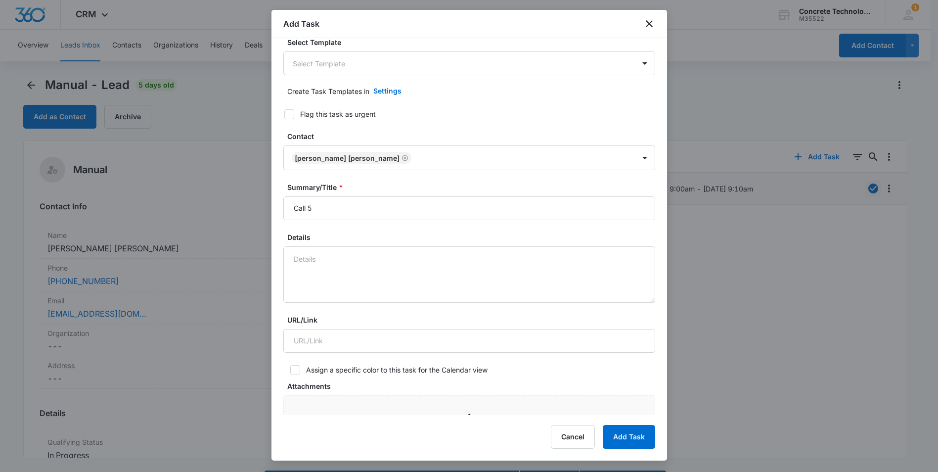
scroll to position [0, 0]
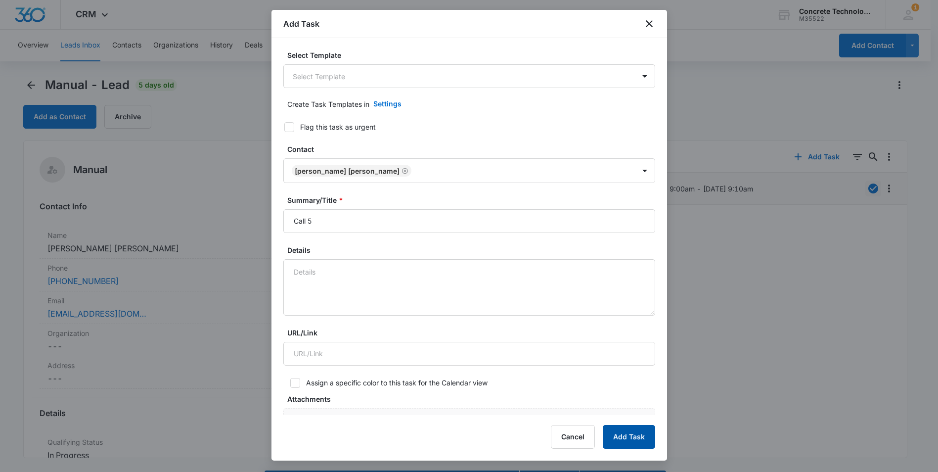
click at [631, 439] on button "Add Task" at bounding box center [629, 437] width 52 height 24
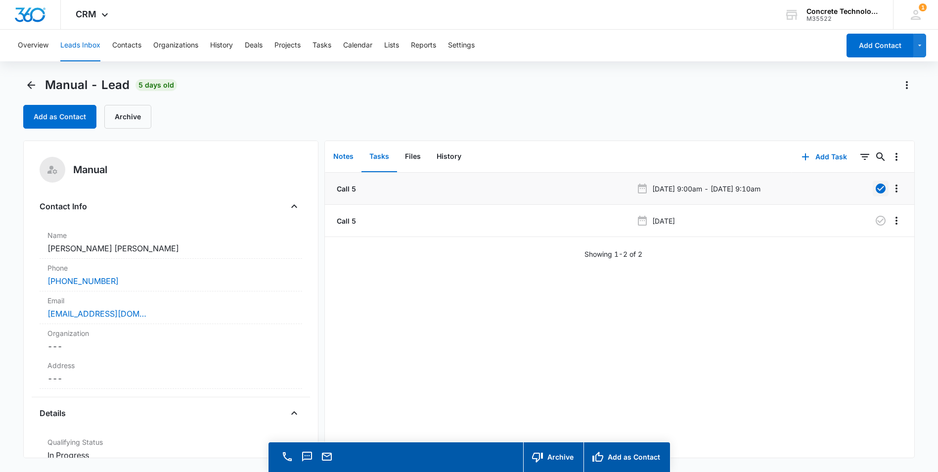
click at [347, 158] on button "Notes" at bounding box center [343, 156] width 36 height 31
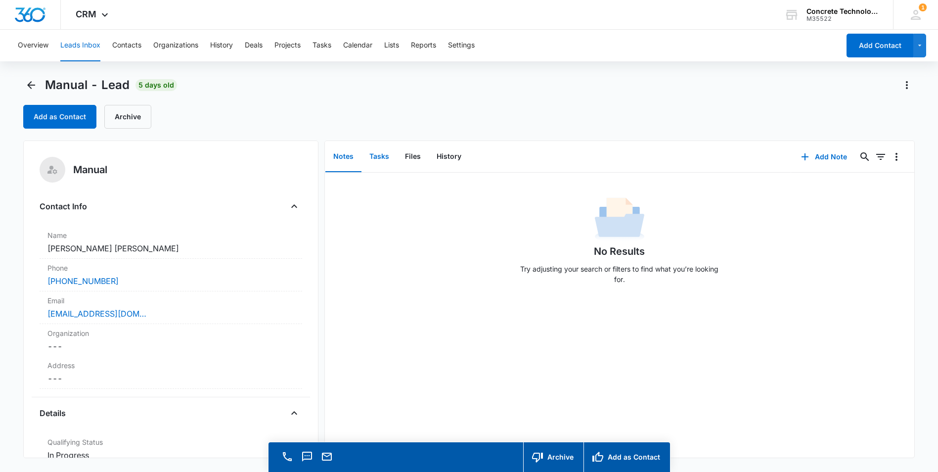
click at [376, 158] on button "Tasks" at bounding box center [379, 156] width 36 height 31
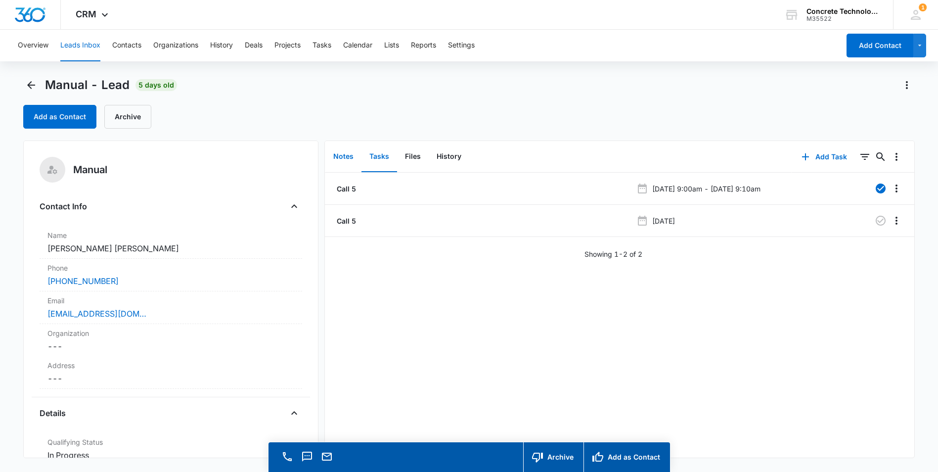
click at [344, 158] on button "Notes" at bounding box center [343, 156] width 36 height 31
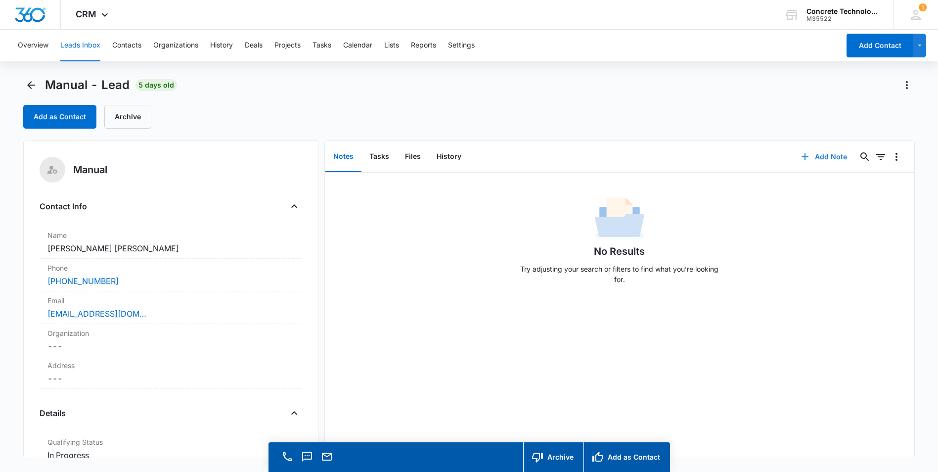
click at [811, 159] on button "Add Note" at bounding box center [824, 157] width 66 height 24
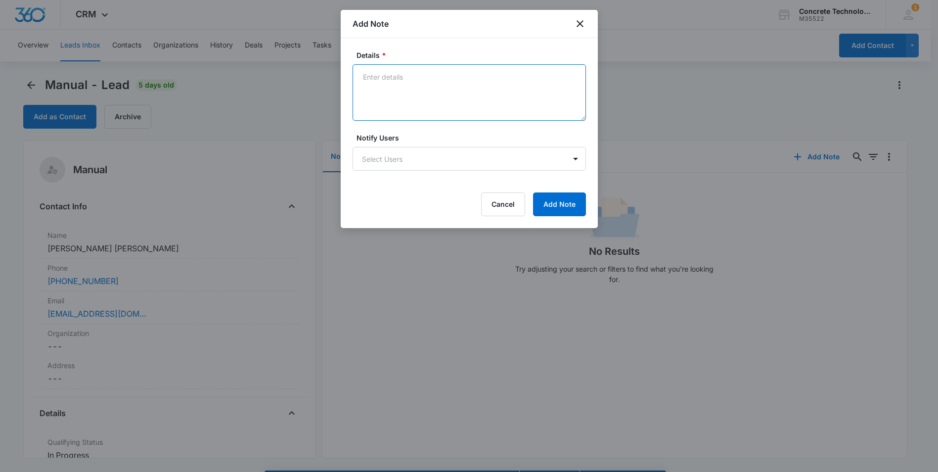
click at [387, 87] on textarea "Details *" at bounding box center [469, 92] width 233 height 56
click at [518, 77] on textarea "He is local (Tampa) looking to expand income" at bounding box center [469, 92] width 233 height 56
type textarea "He is local (Tampa) looking to expand income ."
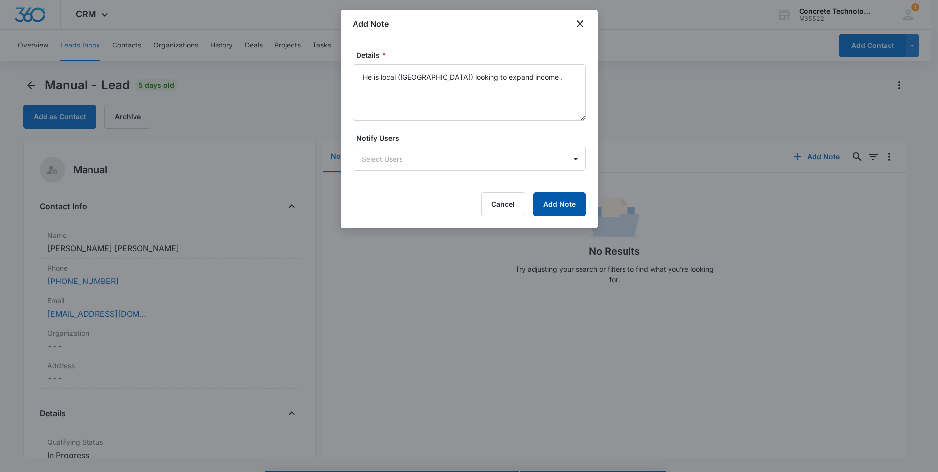
click at [555, 200] on button "Add Note" at bounding box center [559, 204] width 53 height 24
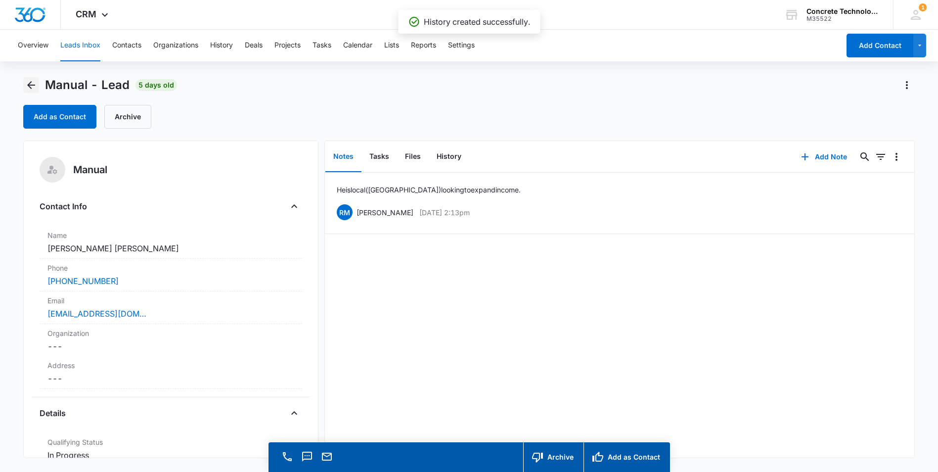
click at [31, 88] on icon "Back" at bounding box center [31, 85] width 8 height 8
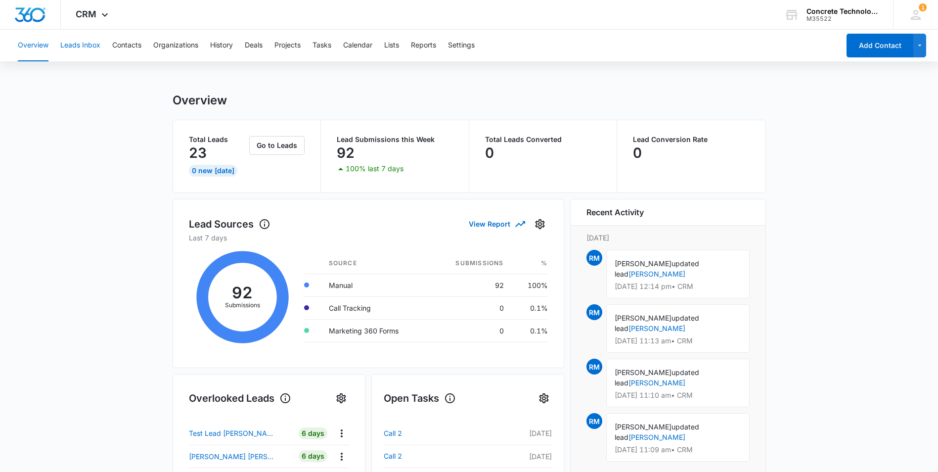
click at [84, 42] on button "Leads Inbox" at bounding box center [80, 46] width 40 height 32
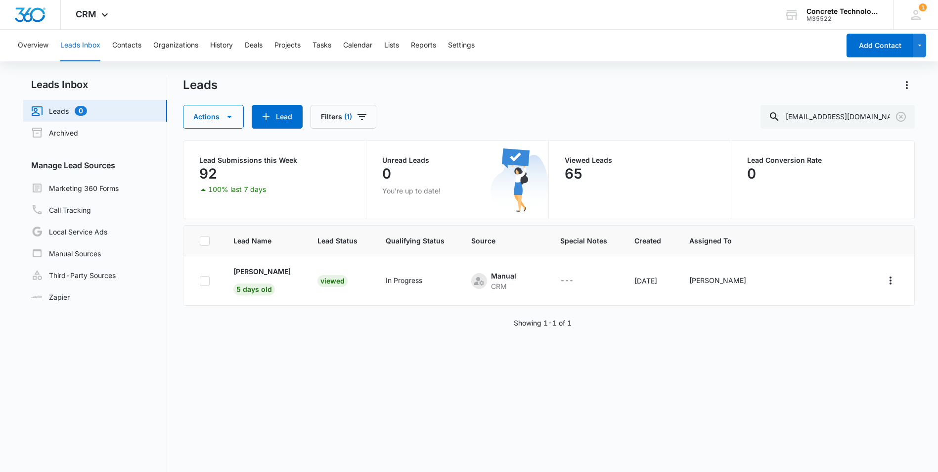
click at [83, 45] on button "Leads Inbox" at bounding box center [80, 46] width 40 height 32
click at [56, 110] on link "Leads 0" at bounding box center [59, 111] width 56 height 12
click at [59, 111] on link "Leads 0" at bounding box center [59, 111] width 56 height 12
click at [38, 44] on button "Overview" at bounding box center [33, 46] width 31 height 32
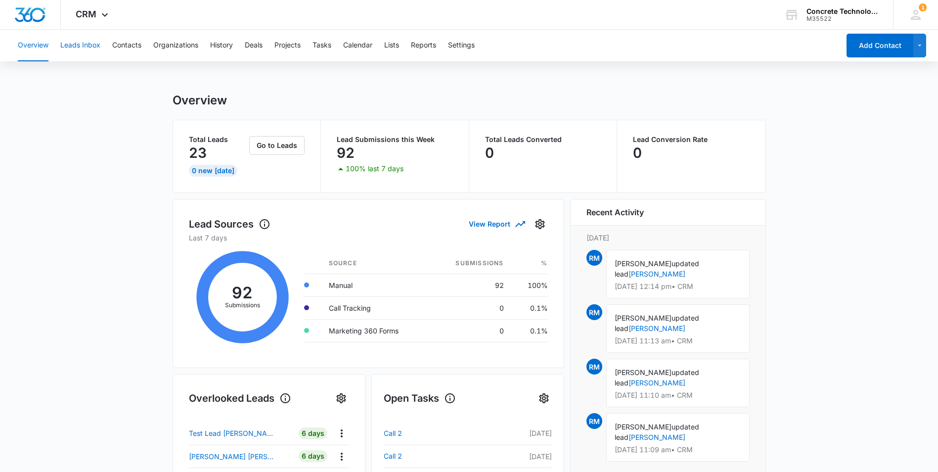
click at [85, 47] on button "Leads Inbox" at bounding box center [80, 46] width 40 height 32
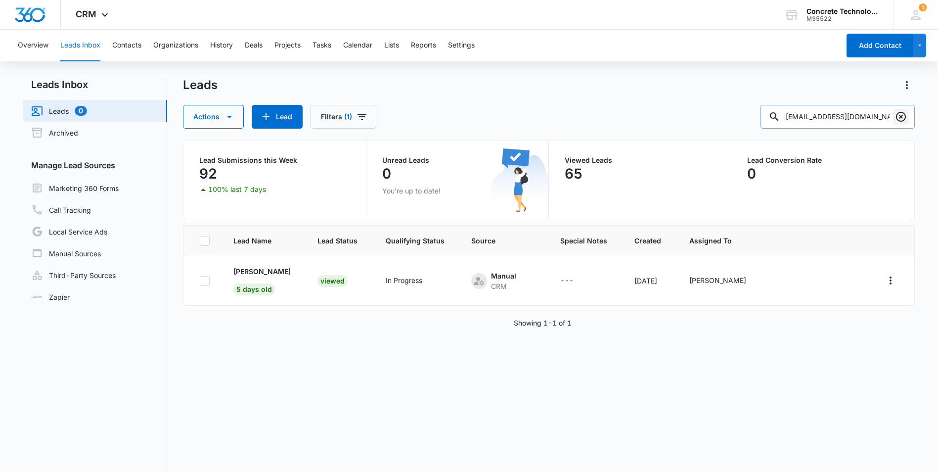
click at [901, 118] on icon "Clear" at bounding box center [901, 117] width 12 height 12
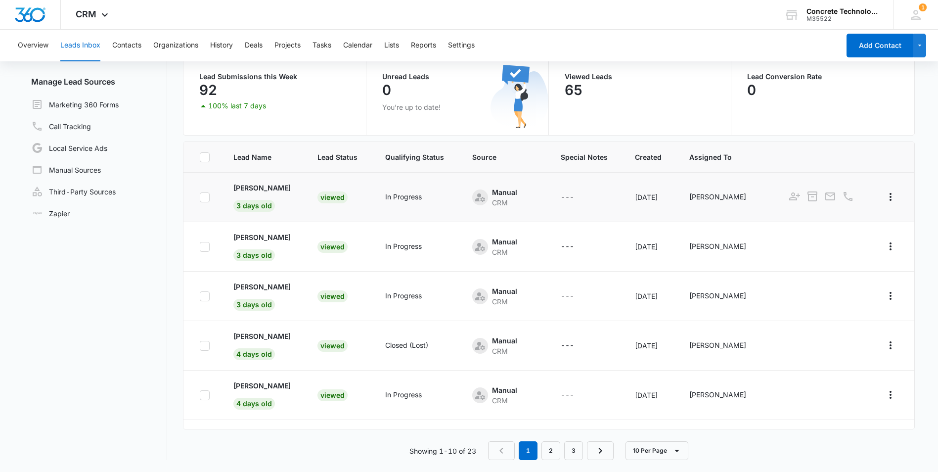
scroll to position [245, 0]
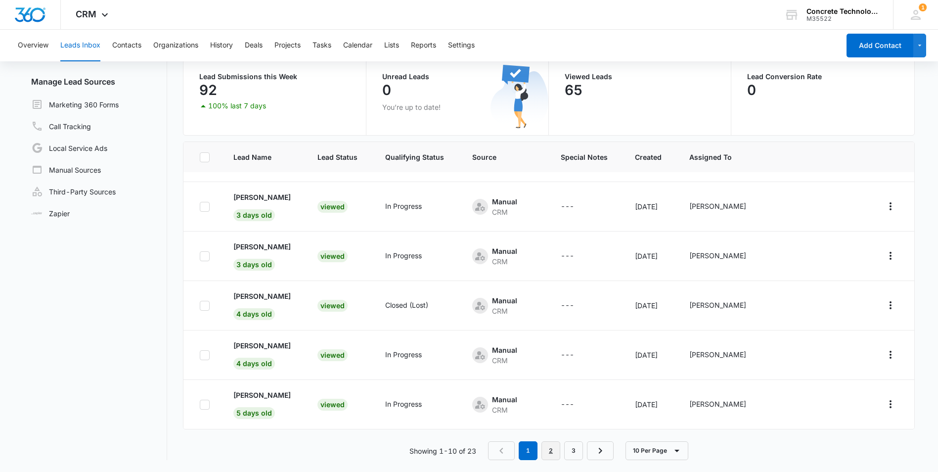
click at [549, 451] on link "2" at bounding box center [550, 450] width 19 height 19
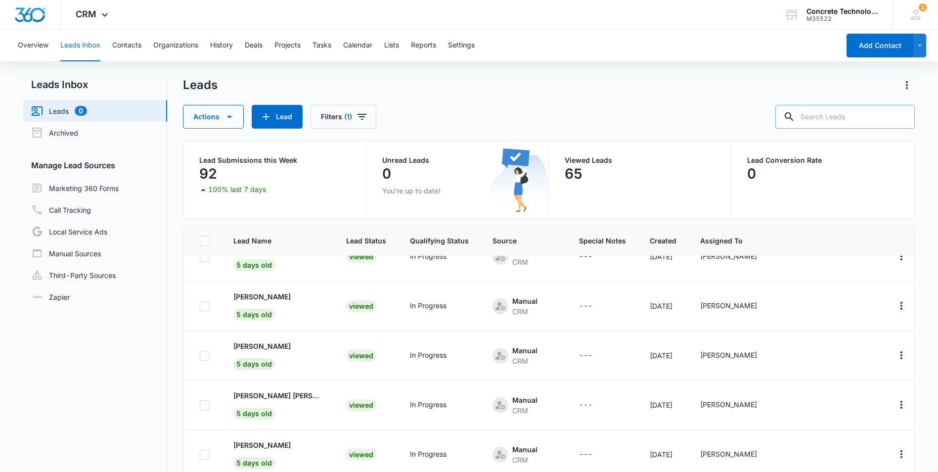
scroll to position [99, 0]
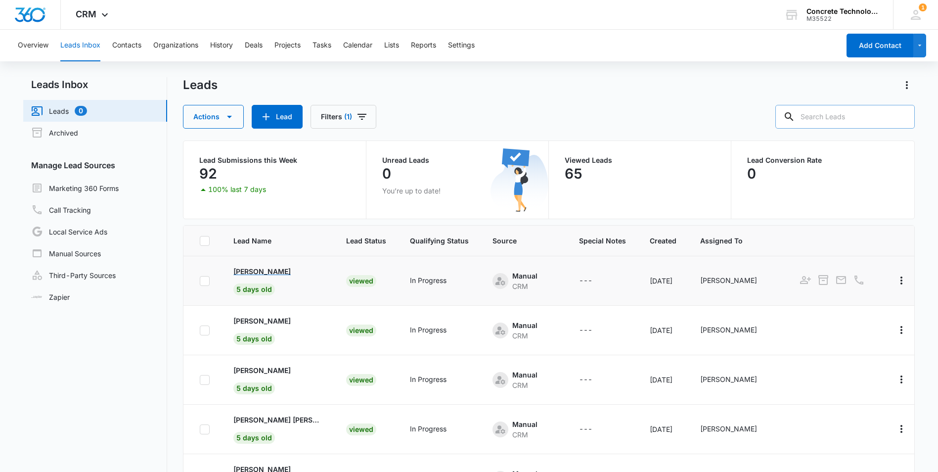
click at [256, 269] on p "César León Solís" at bounding box center [261, 271] width 57 height 10
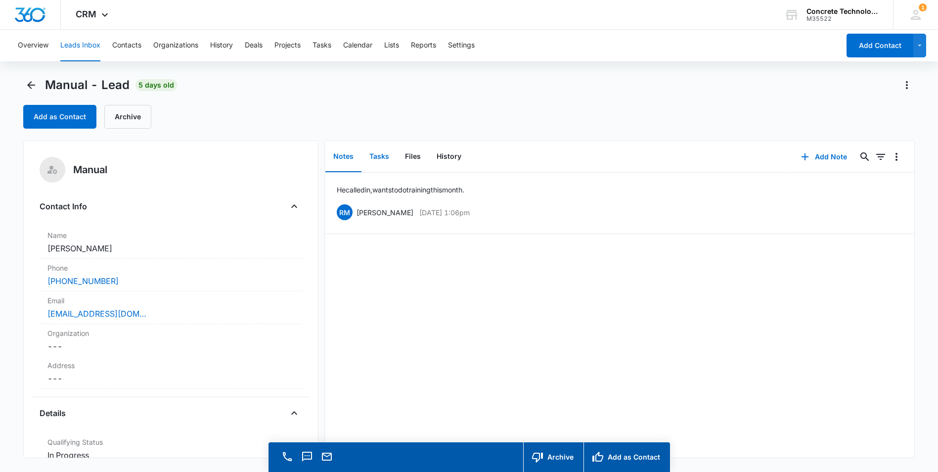
click at [382, 159] on button "Tasks" at bounding box center [379, 156] width 36 height 31
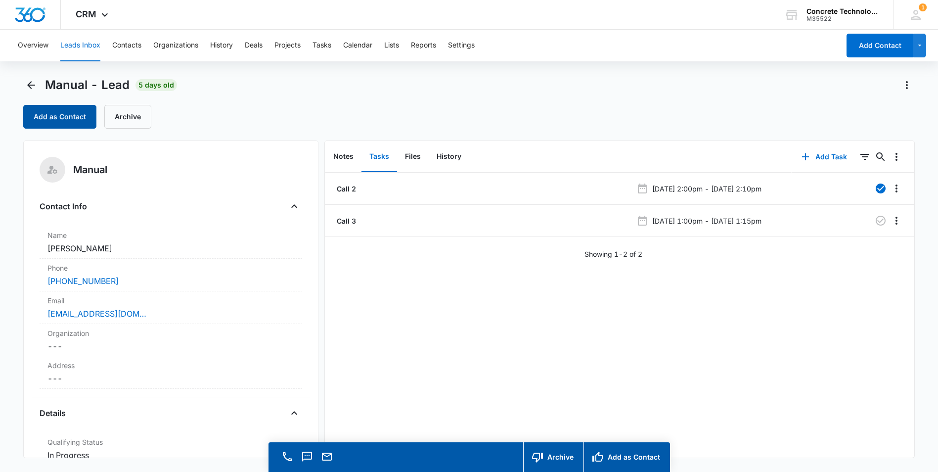
click at [64, 116] on button "Add as Contact" at bounding box center [59, 117] width 73 height 24
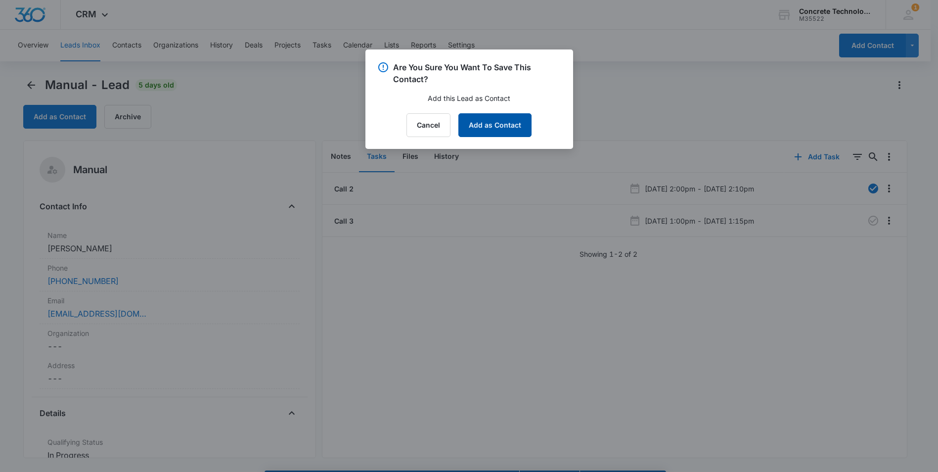
click at [495, 127] on button "Add as Contact" at bounding box center [494, 125] width 73 height 24
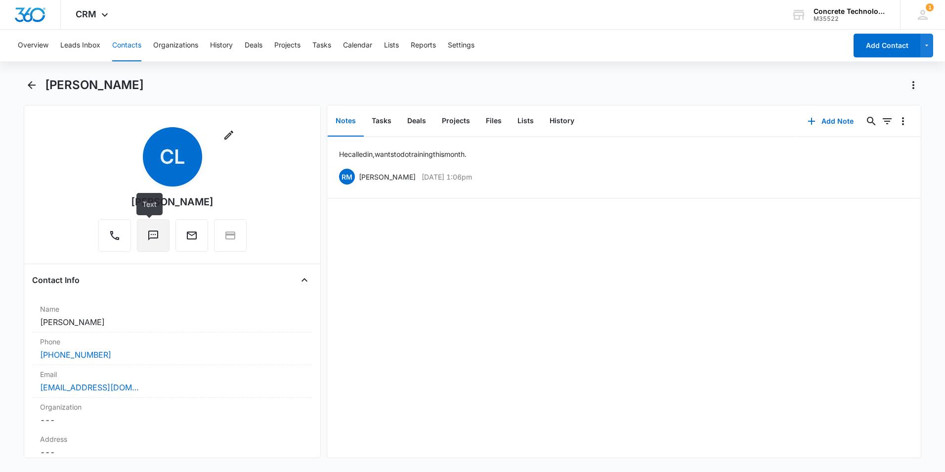
click at [152, 233] on icon "Text" at bounding box center [153, 235] width 12 height 12
click at [230, 236] on div at bounding box center [230, 235] width 33 height 33
click at [225, 235] on div at bounding box center [230, 235] width 33 height 33
click at [385, 119] on button "Tasks" at bounding box center [382, 121] width 36 height 31
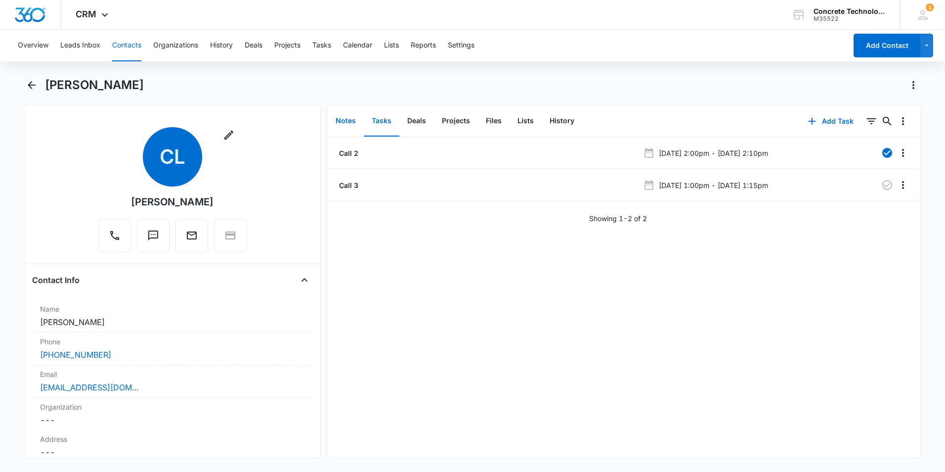
click at [352, 120] on button "Notes" at bounding box center [346, 121] width 36 height 31
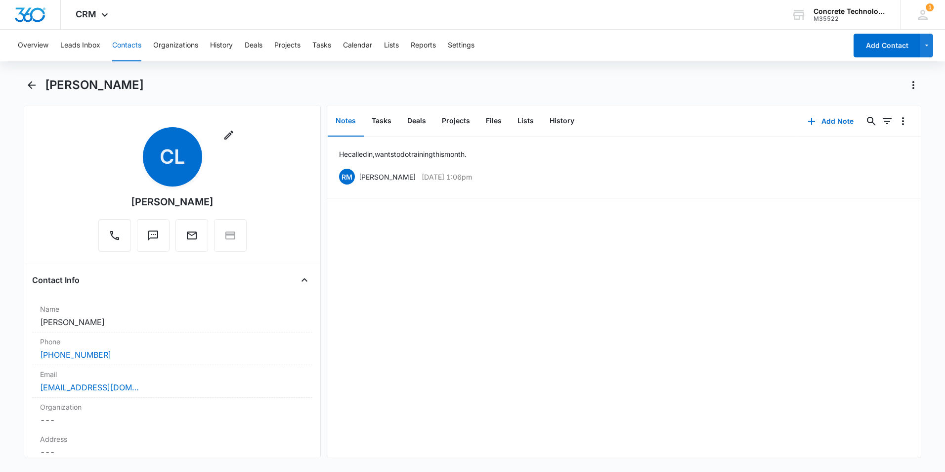
click at [132, 47] on button "Contacts" at bounding box center [126, 46] width 29 height 32
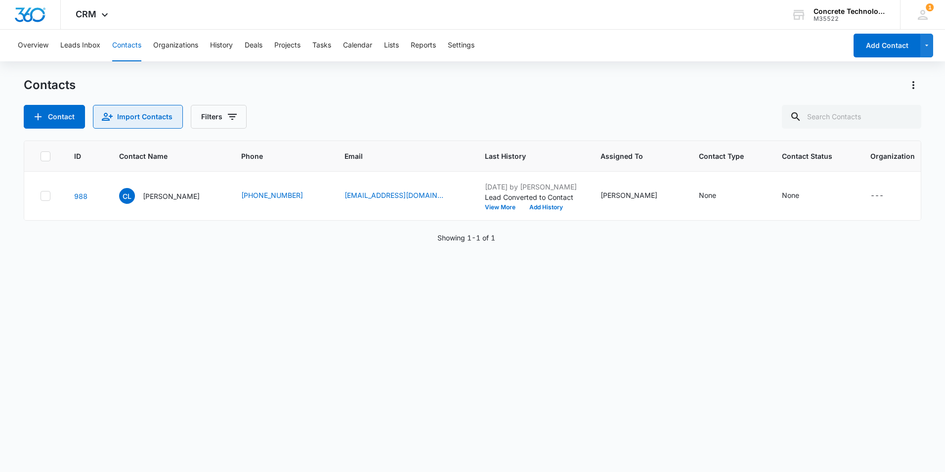
click at [132, 113] on button "Import Contacts" at bounding box center [138, 117] width 90 height 24
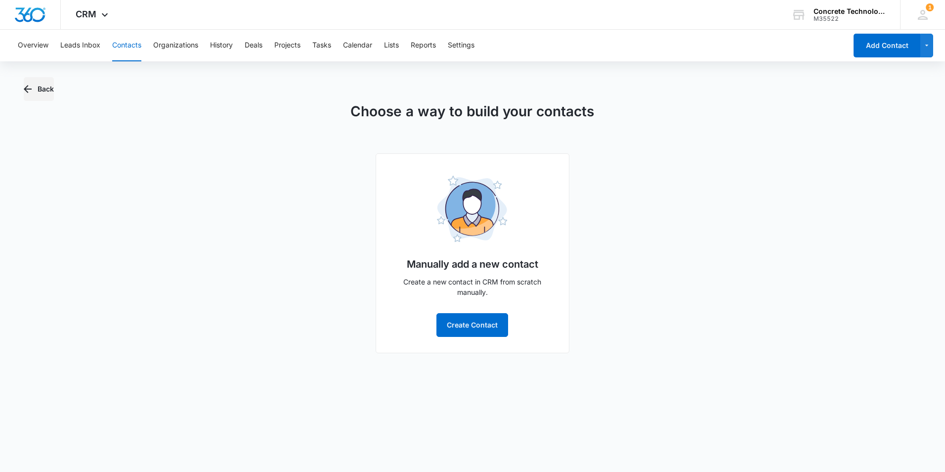
click at [27, 88] on icon "button" at bounding box center [28, 89] width 12 height 12
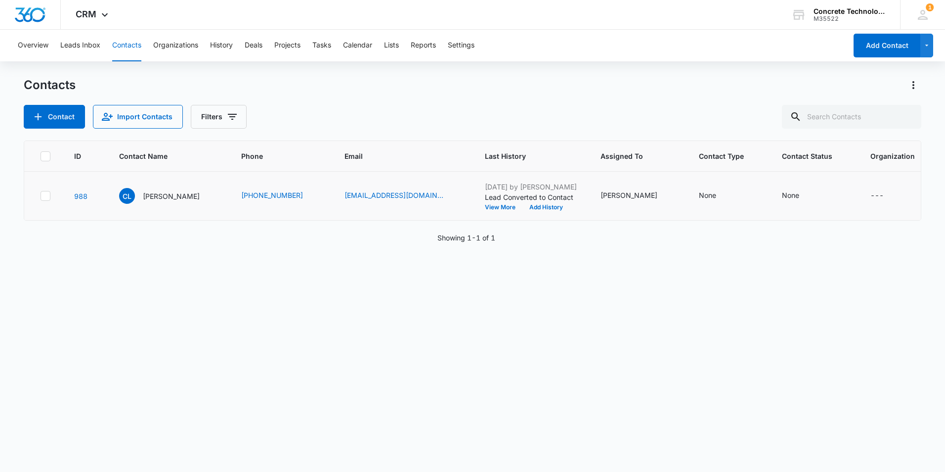
click at [47, 196] on icon at bounding box center [45, 195] width 9 height 9
click at [41, 196] on input "checkbox" at bounding box center [40, 196] width 0 height 0
checkbox input "true"
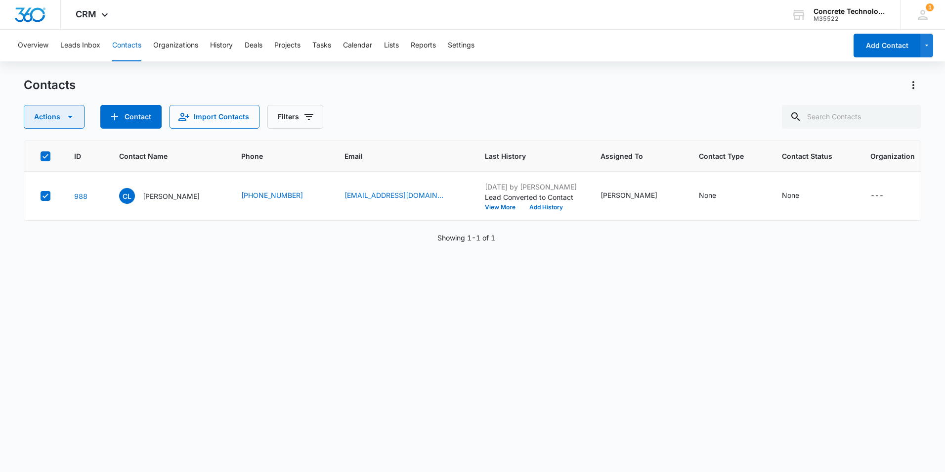
click at [70, 114] on icon "button" at bounding box center [70, 117] width 12 height 12
click at [71, 196] on div "Assign Status" at bounding box center [58, 192] width 44 height 7
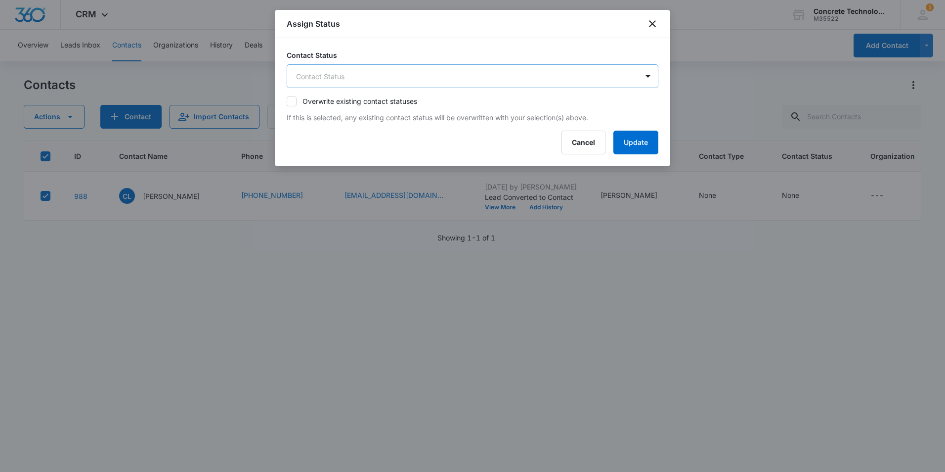
click at [383, 79] on body "CRM Apps Reputation Websites Forms CRM Email Social Content Ads Intelligence Fi…" at bounding box center [472, 236] width 945 height 472
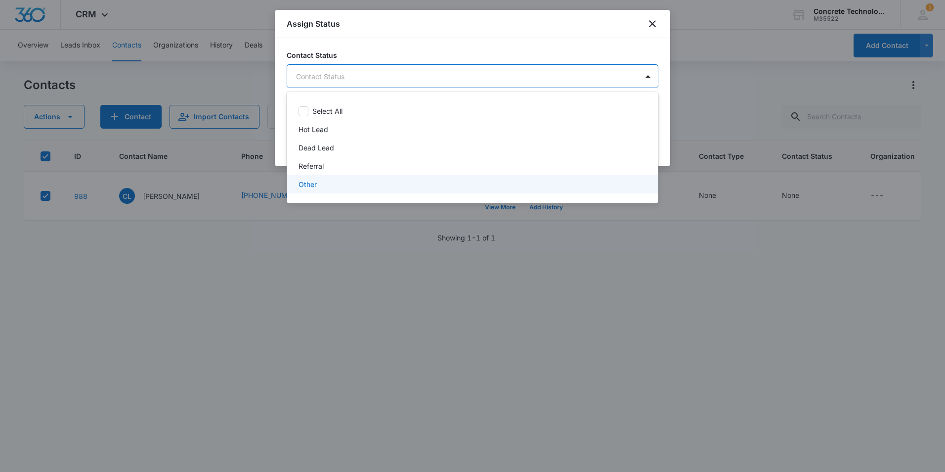
click at [305, 257] on div at bounding box center [472, 236] width 945 height 472
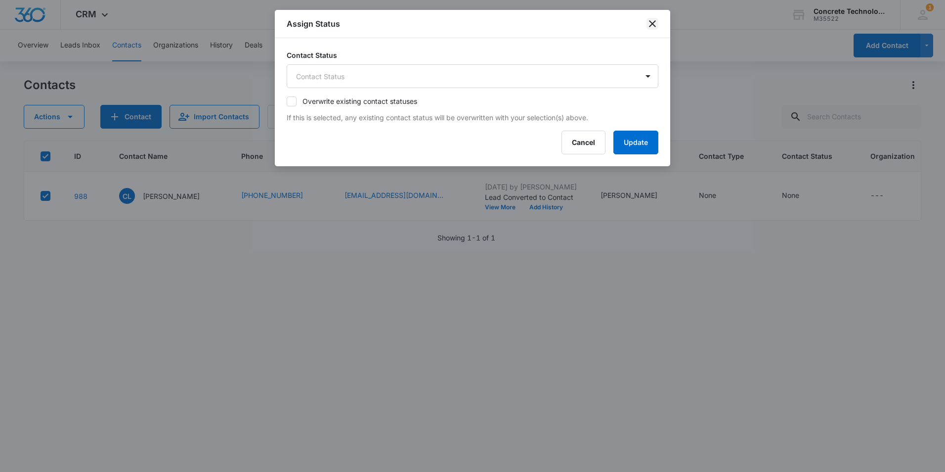
click at [650, 28] on icon "close" at bounding box center [653, 24] width 12 height 12
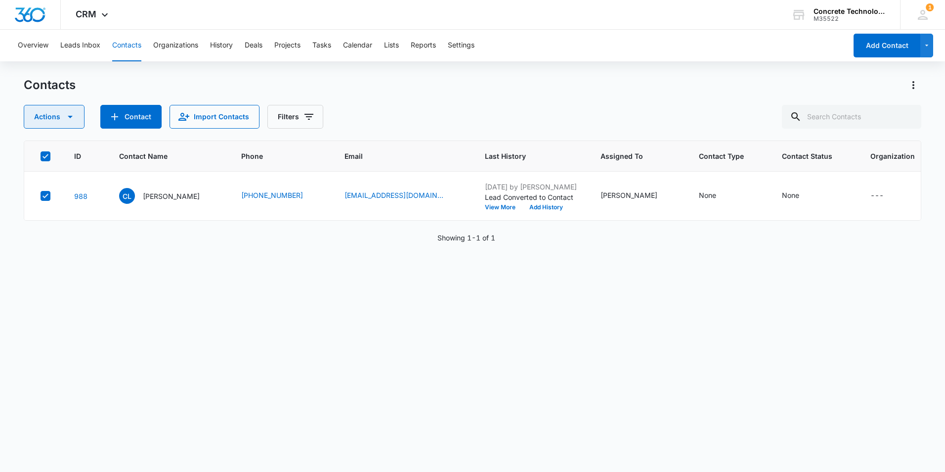
click at [69, 116] on icon "button" at bounding box center [70, 117] width 5 height 2
click at [72, 283] on div "ID Contact Name Phone Email Last History Assigned To Contact Type Contact Statu…" at bounding box center [473, 299] width 898 height 318
click at [221, 45] on button "History" at bounding box center [221, 46] width 23 height 32
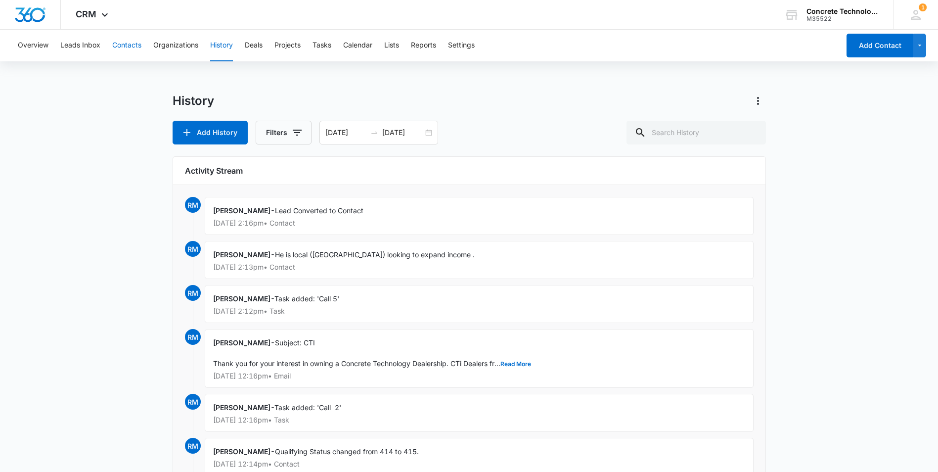
click at [118, 45] on button "Contacts" at bounding box center [126, 46] width 29 height 32
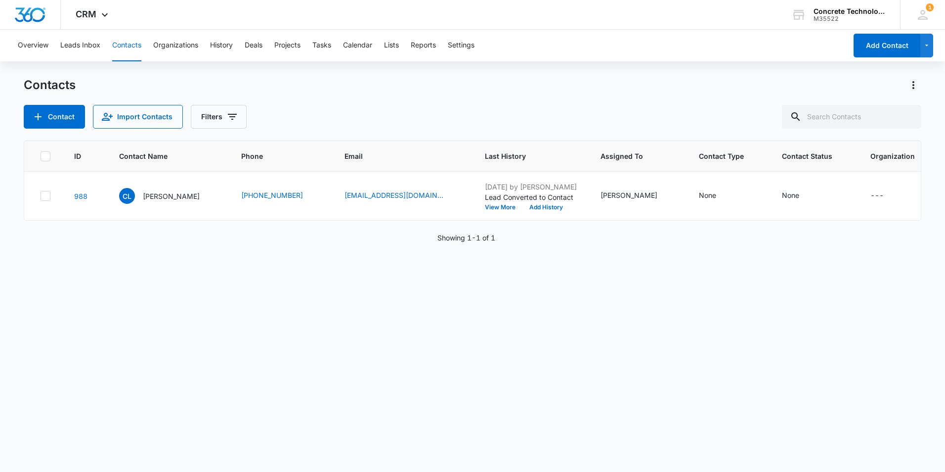
click at [145, 317] on div "ID Contact Name Phone Email Last History Assigned To Contact Type Contact Statu…" at bounding box center [473, 299] width 898 height 318
click at [77, 47] on button "Leads Inbox" at bounding box center [80, 46] width 40 height 32
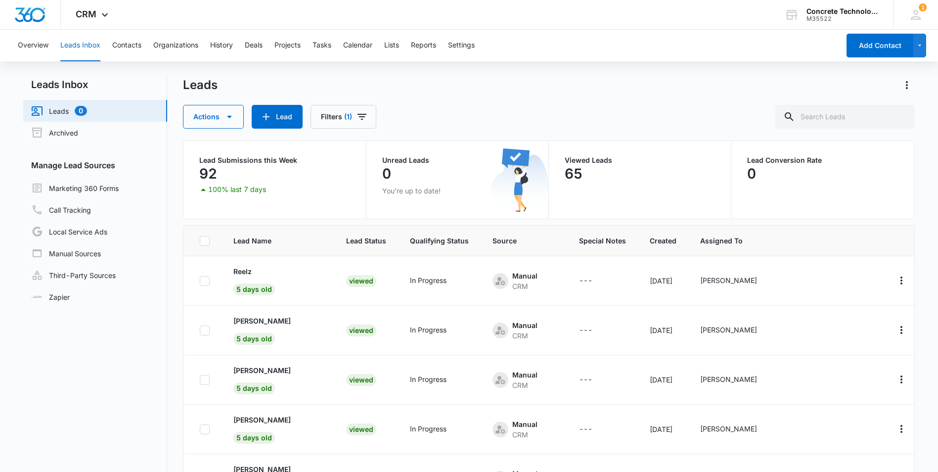
scroll to position [99, 0]
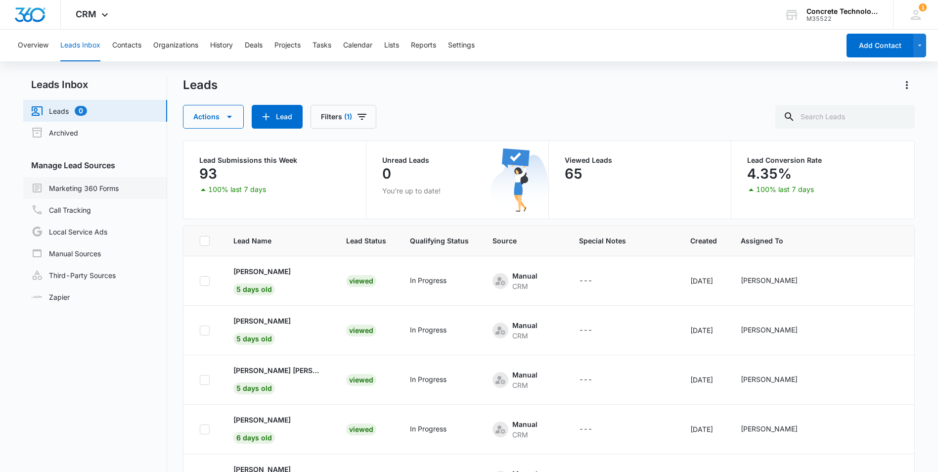
click at [74, 189] on link "Marketing 360 Forms" at bounding box center [75, 188] width 88 height 12
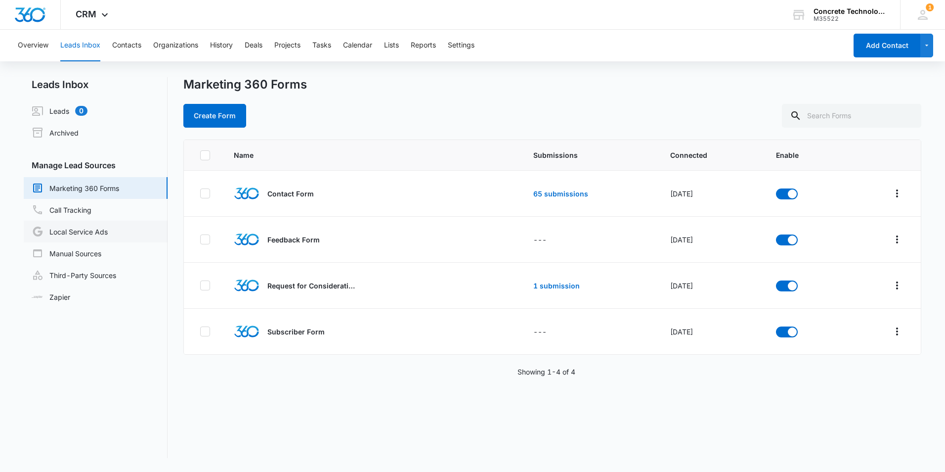
click at [70, 230] on link "Local Service Ads" at bounding box center [70, 231] width 76 height 12
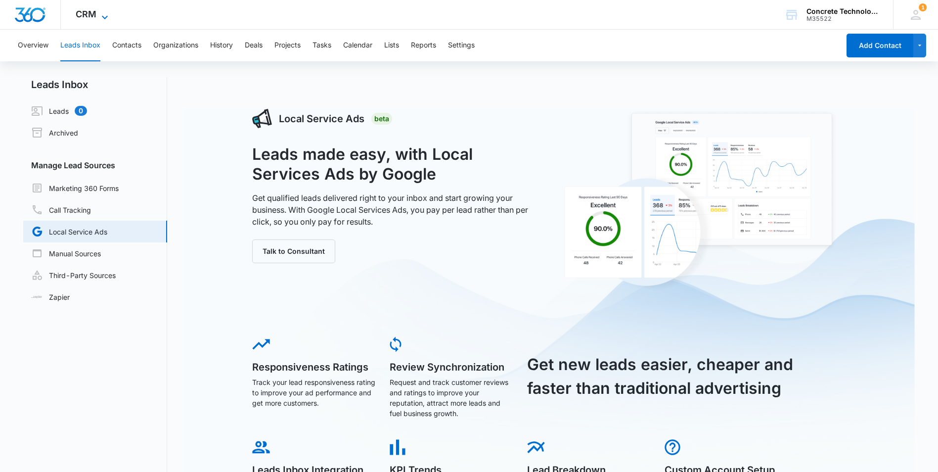
click at [102, 14] on icon at bounding box center [105, 17] width 12 height 12
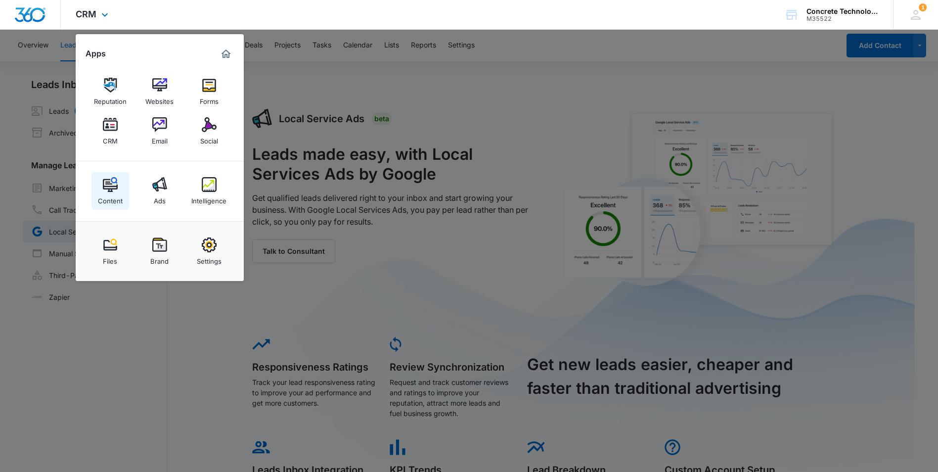
click at [110, 179] on img at bounding box center [110, 184] width 15 height 15
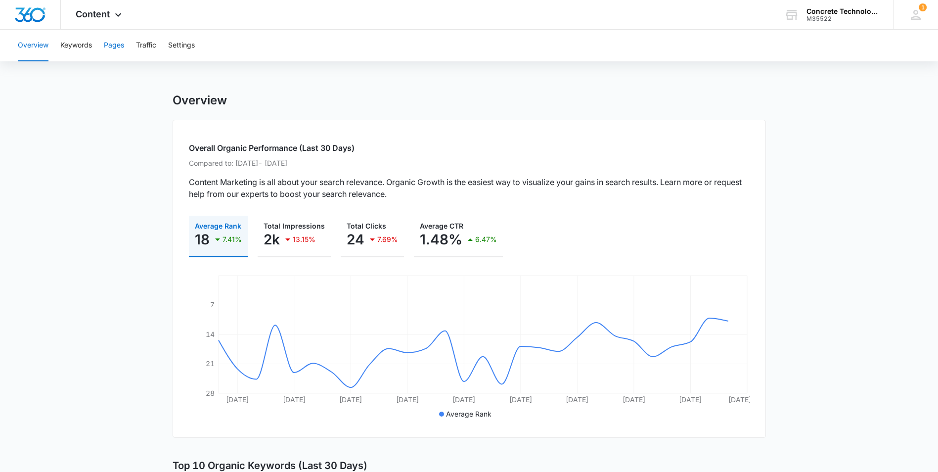
click at [111, 46] on button "Pages" at bounding box center [114, 46] width 20 height 32
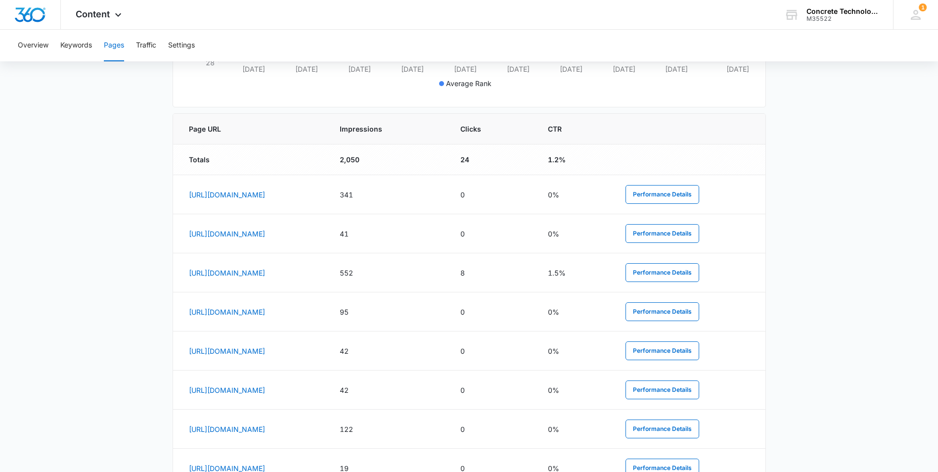
scroll to position [396, 0]
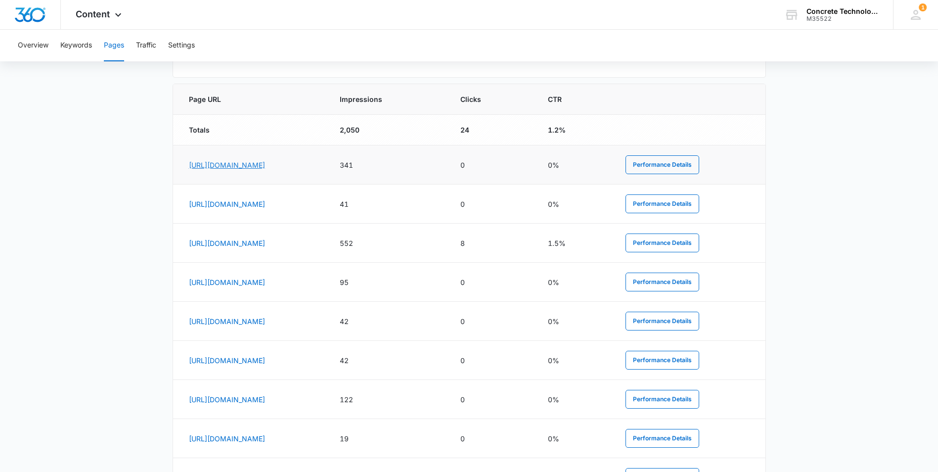
click at [265, 166] on link "https://flyctise.com/ctis-reflective-flooring" at bounding box center [227, 165] width 76 height 8
click at [256, 203] on link "https://flyctise.com/concrete-repair" at bounding box center [227, 204] width 76 height 8
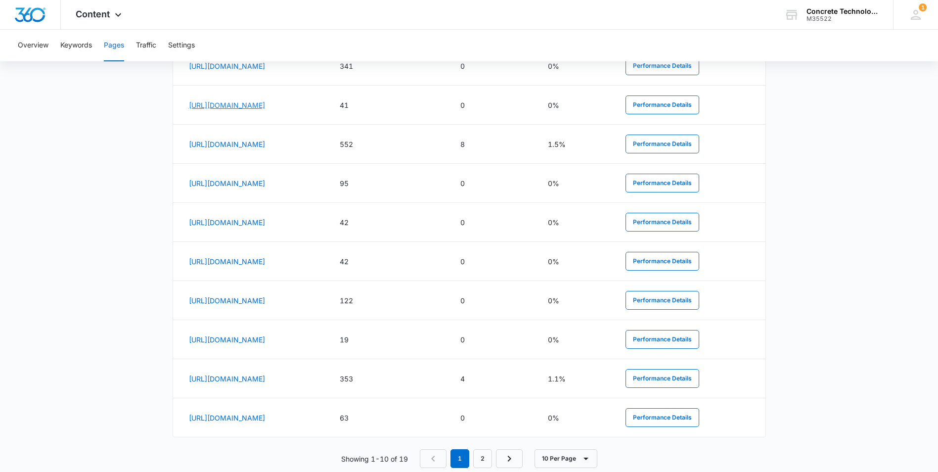
scroll to position [514, 0]
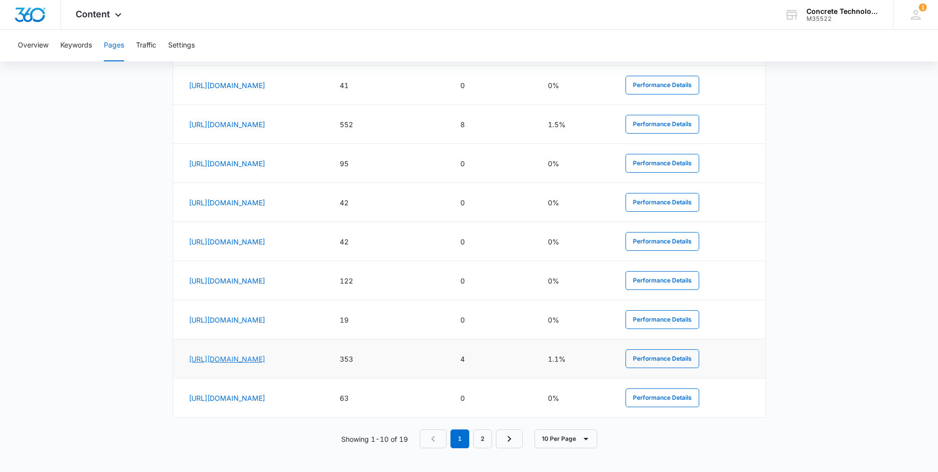
click at [250, 359] on link "https://flyctise.com/about" at bounding box center [227, 358] width 76 height 8
click at [117, 17] on icon at bounding box center [118, 16] width 6 height 3
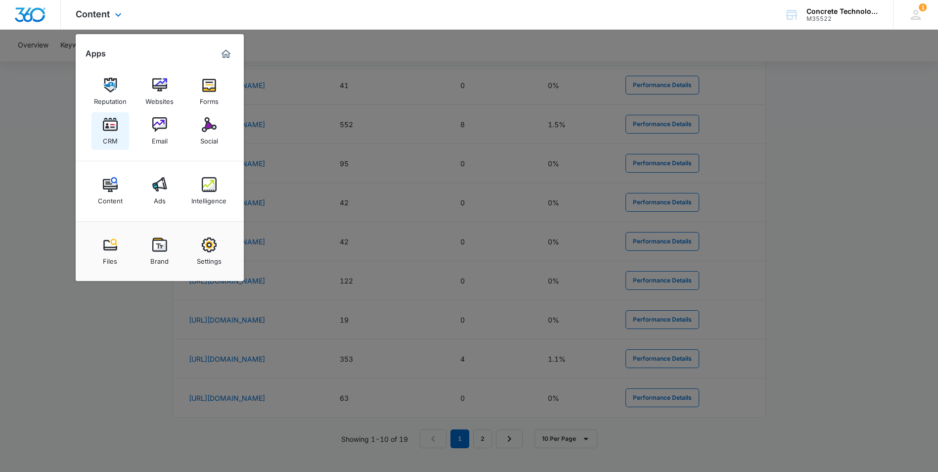
click at [110, 124] on img at bounding box center [110, 124] width 15 height 15
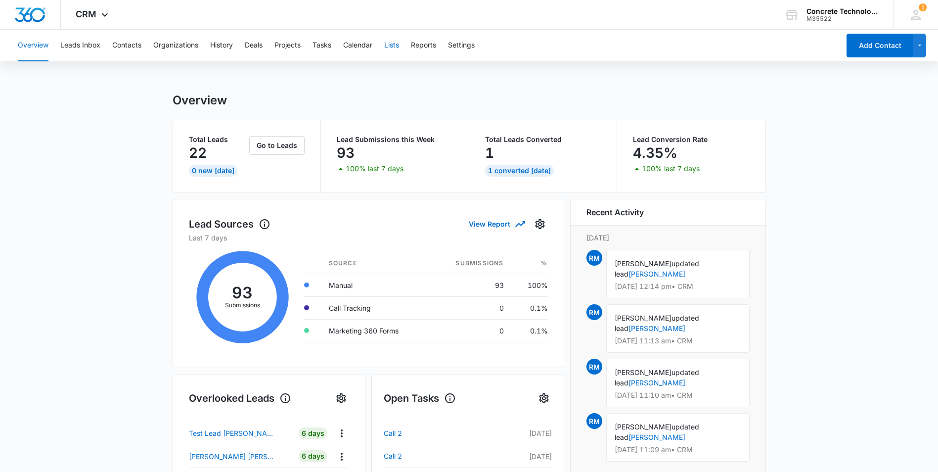
click at [393, 44] on button "Lists" at bounding box center [391, 46] width 15 height 32
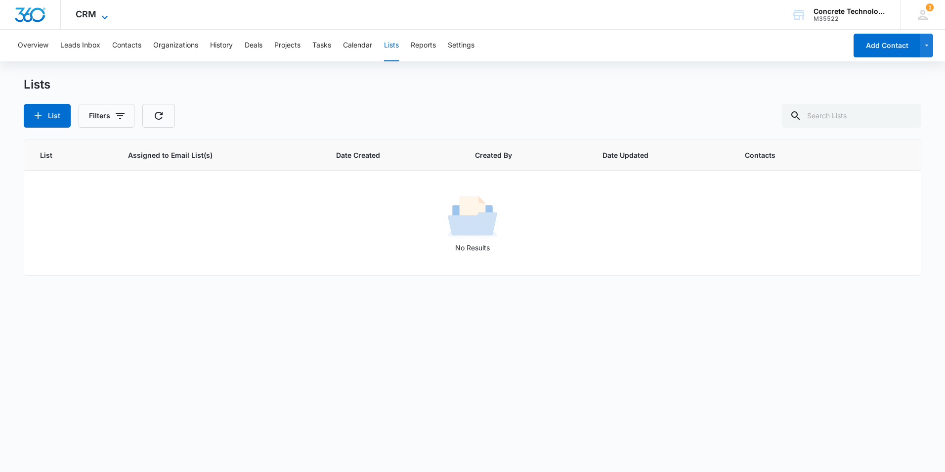
click at [88, 14] on span "CRM" at bounding box center [86, 14] width 21 height 10
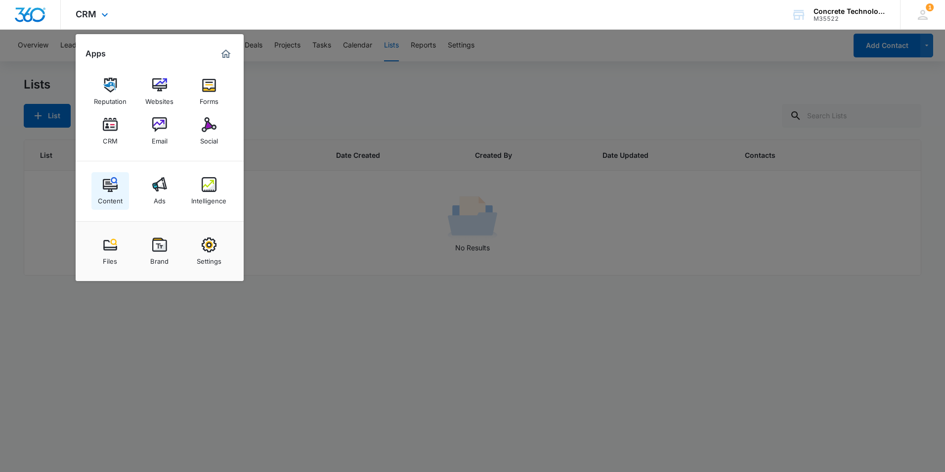
click at [112, 184] on img at bounding box center [110, 184] width 15 height 15
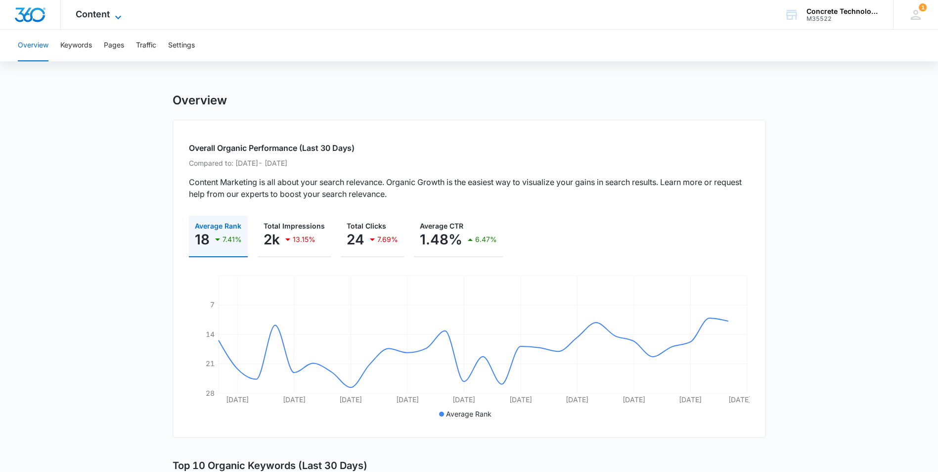
click at [119, 17] on icon at bounding box center [118, 16] width 6 height 3
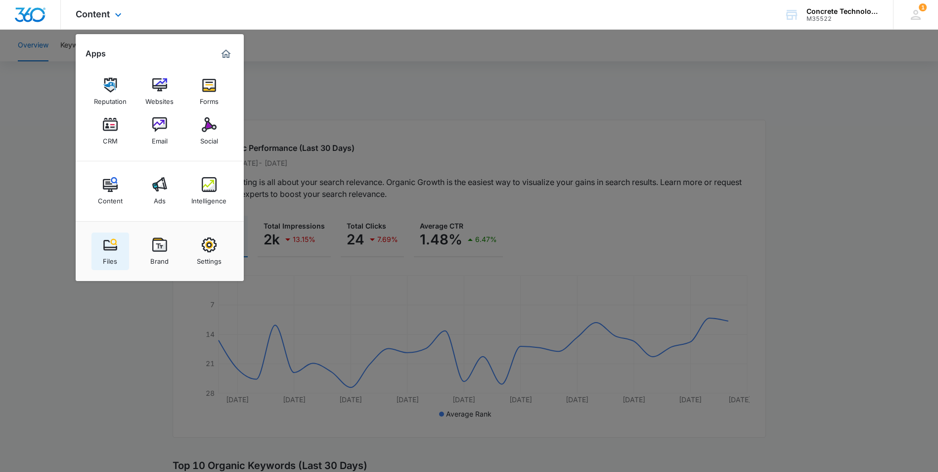
click at [113, 243] on img at bounding box center [110, 244] width 15 height 15
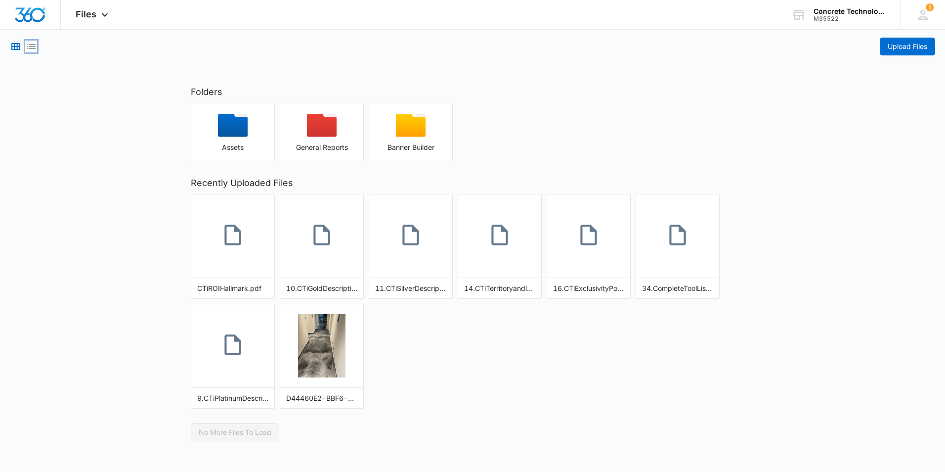
click at [35, 46] on icon "List View" at bounding box center [31, 46] width 9 height 5
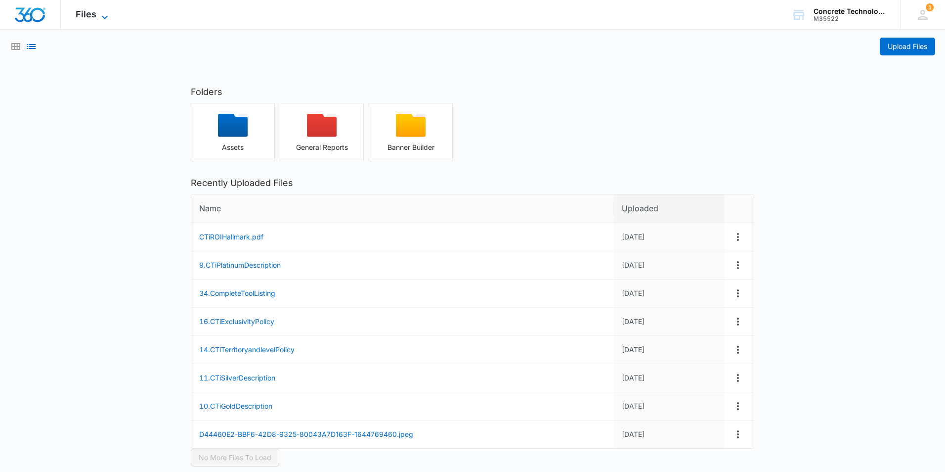
click at [93, 13] on span "Files" at bounding box center [86, 14] width 21 height 10
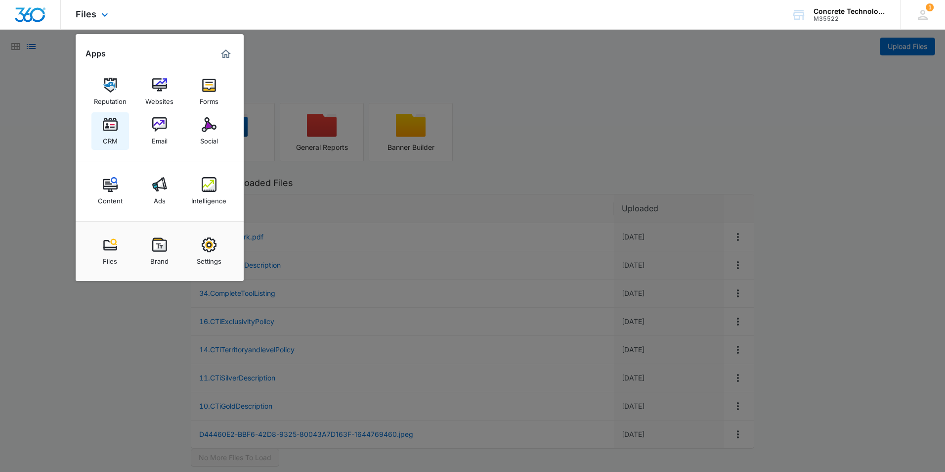
click at [107, 129] on img at bounding box center [110, 124] width 15 height 15
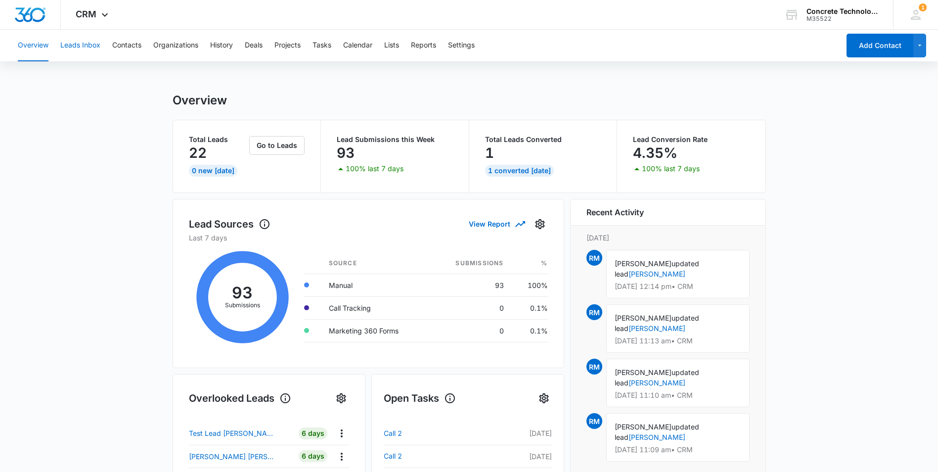
click at [79, 43] on button "Leads Inbox" at bounding box center [80, 46] width 40 height 32
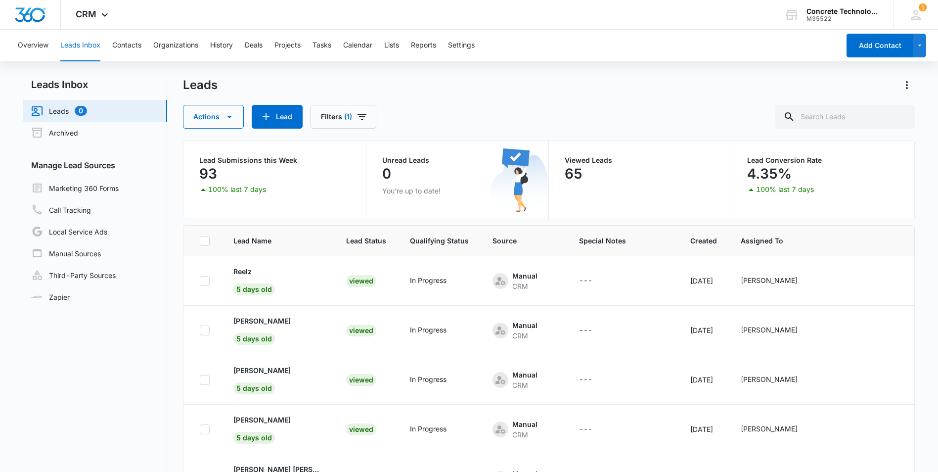
scroll to position [99, 0]
click at [70, 292] on link "Zapier" at bounding box center [50, 297] width 39 height 10
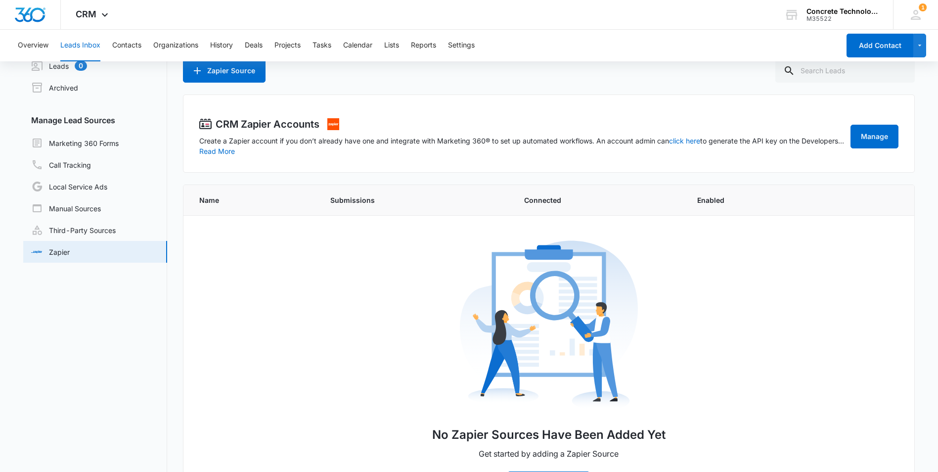
scroll to position [89, 0]
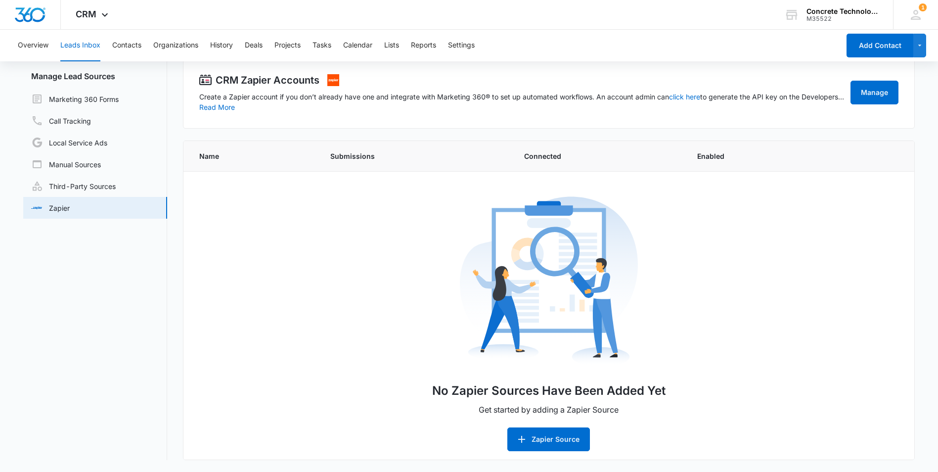
click at [84, 46] on button "Leads Inbox" at bounding box center [80, 46] width 40 height 32
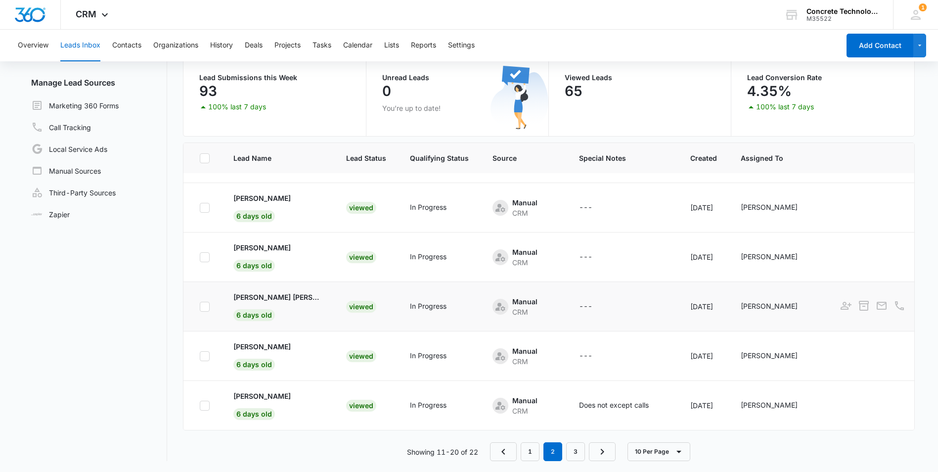
scroll to position [84, 0]
click at [530, 453] on link "1" at bounding box center [530, 450] width 19 height 19
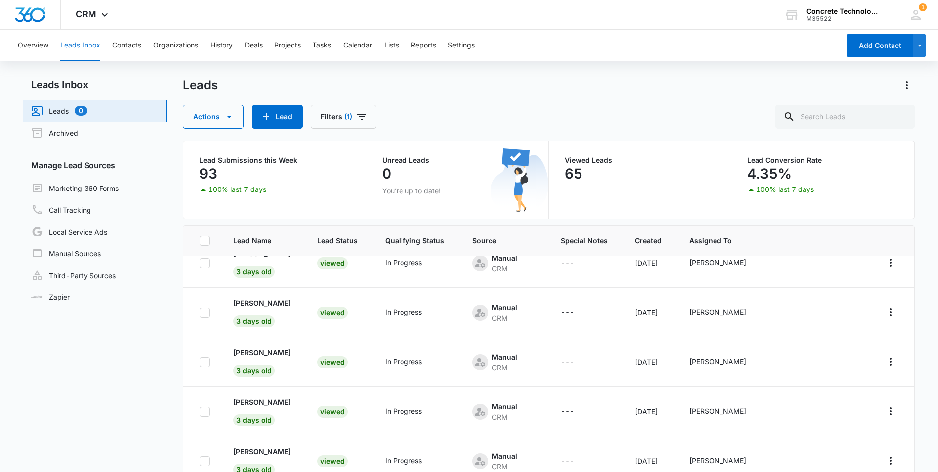
scroll to position [0, 0]
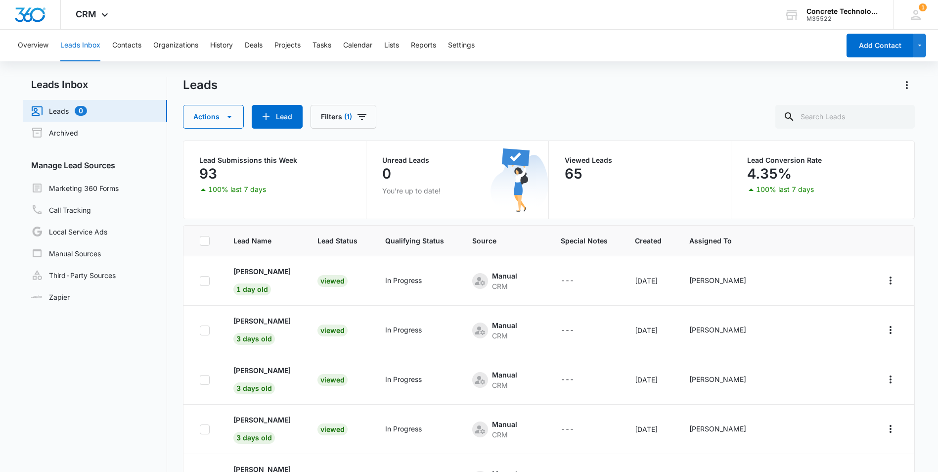
click at [155, 332] on nav "Leads Inbox Leads 0 Archived Manage Lead Sources Marketing 360 Forms Call Track…" at bounding box center [95, 310] width 144 height 466
click at [169, 289] on div "Leads Inbox Leads 0 Archived Manage Lead Sources Marketing 360 Forms Call Track…" at bounding box center [468, 310] width 891 height 466
click at [56, 111] on link "Leads 0" at bounding box center [59, 111] width 56 height 12
click at [608, 448] on td "---" at bounding box center [586, 428] width 74 height 49
click at [818, 115] on input "text" at bounding box center [844, 117] width 139 height 24
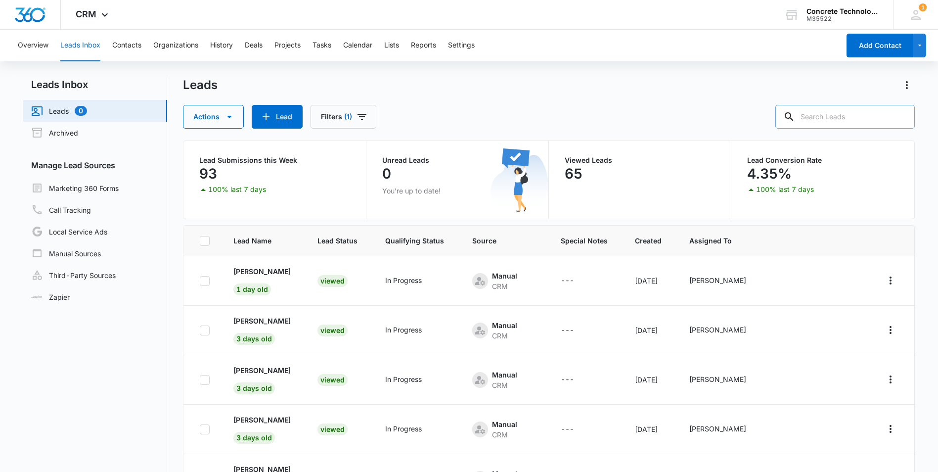
paste input "[PERSON_NAME]"
type input "[PERSON_NAME]"
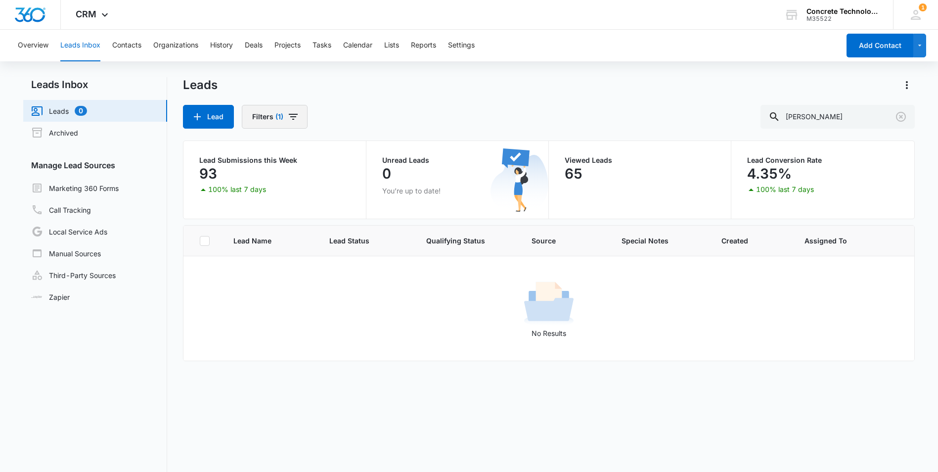
click at [289, 113] on icon "Filters" at bounding box center [293, 117] width 12 height 12
click at [312, 154] on icon "Clear" at bounding box center [312, 152] width 7 height 7
click at [490, 118] on div "Lead Filters [PERSON_NAME]" at bounding box center [548, 117] width 731 height 24
click at [280, 117] on icon "Filters" at bounding box center [283, 117] width 12 height 12
click at [362, 152] on icon "Show Assigned To filters" at bounding box center [360, 153] width 12 height 12
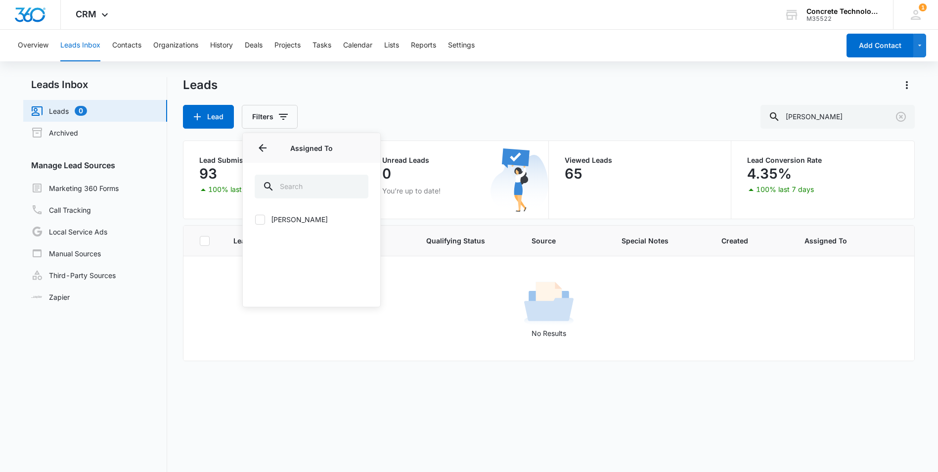
click at [297, 219] on label "[PERSON_NAME]" at bounding box center [312, 219] width 114 height 10
click at [255, 219] on input "[PERSON_NAME]" at bounding box center [255, 219] width 0 height 0
checkbox input "true"
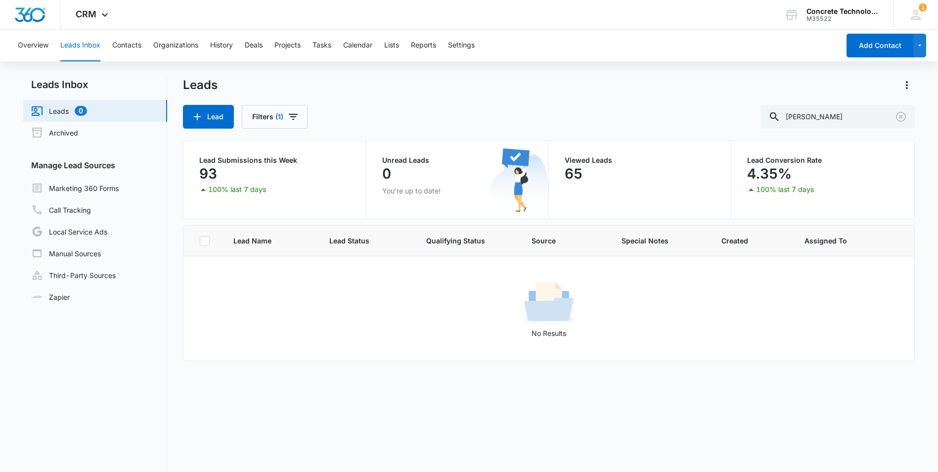
click at [405, 115] on div "Lead Filters (1) [PERSON_NAME]" at bounding box center [548, 117] width 731 height 24
click at [921, 11] on span "1" at bounding box center [923, 7] width 8 height 8
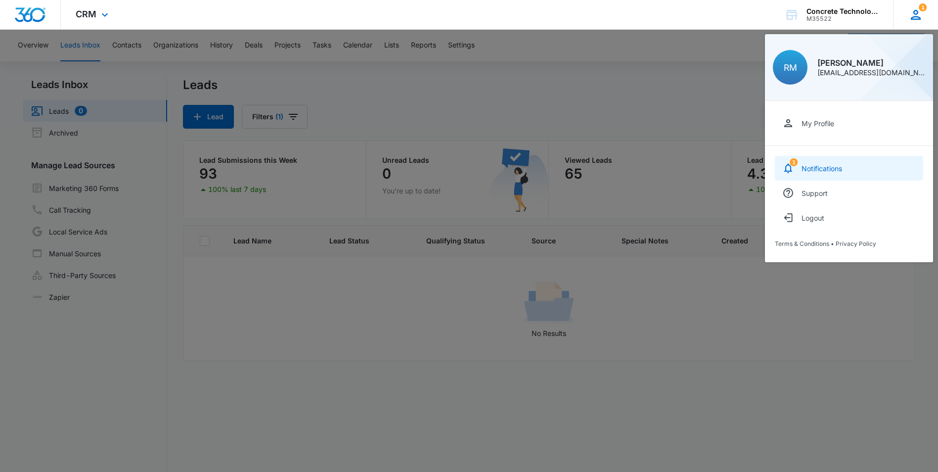
click at [820, 169] on div "Notifications" at bounding box center [821, 168] width 41 height 8
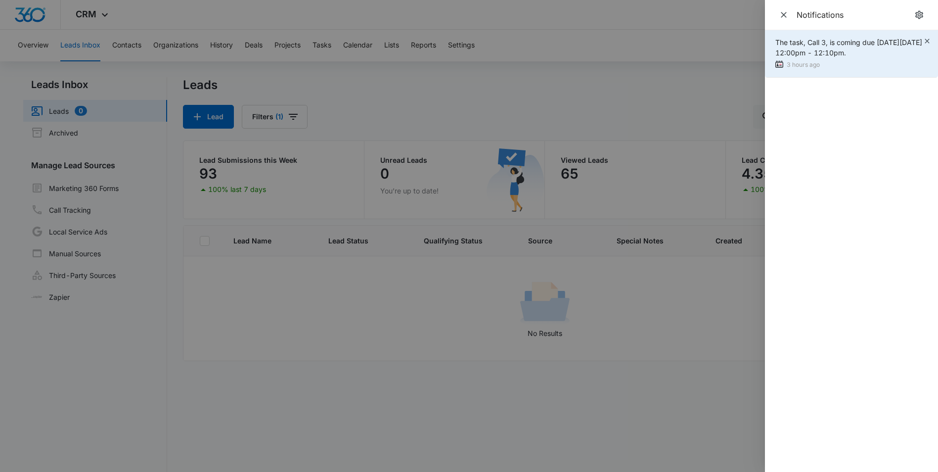
click at [825, 48] on div "The task, Call 3, is coming due [DATE][DATE] 12:00pm - 12:10pm." at bounding box center [849, 47] width 148 height 21
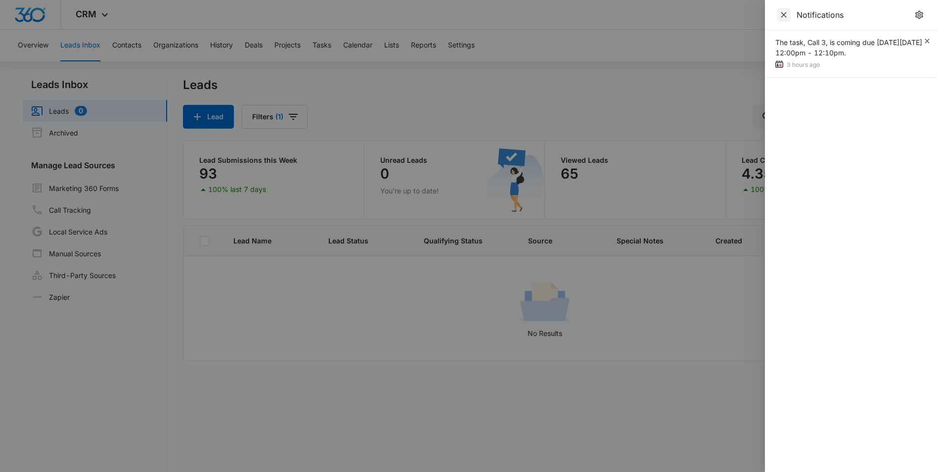
click at [782, 19] on icon "Close" at bounding box center [784, 15] width 10 height 10
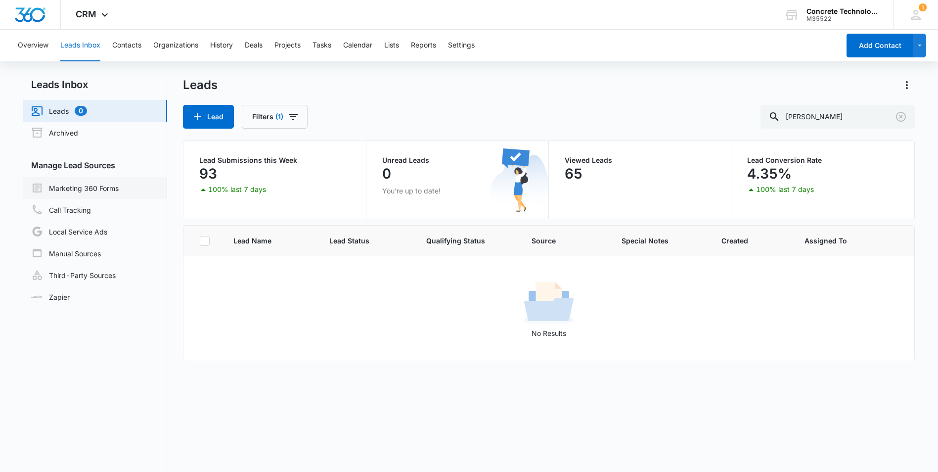
click at [76, 188] on link "Marketing 360 Forms" at bounding box center [75, 188] width 88 height 12
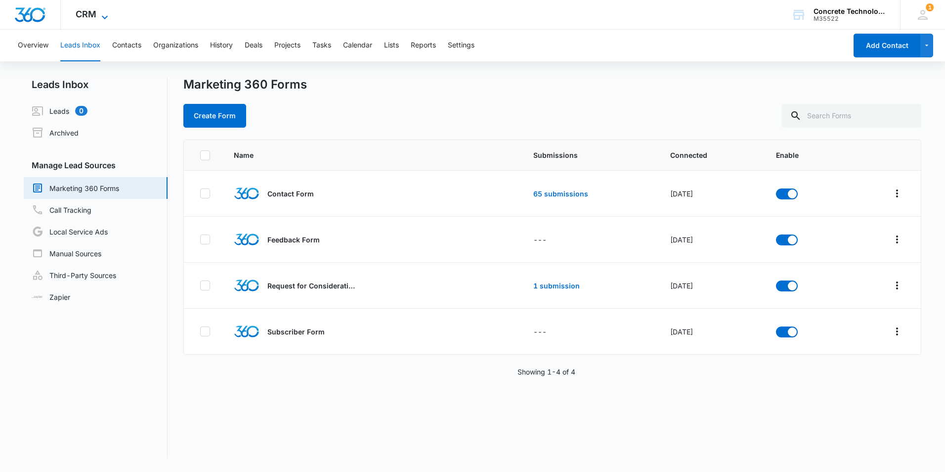
click at [104, 14] on icon at bounding box center [105, 17] width 12 height 12
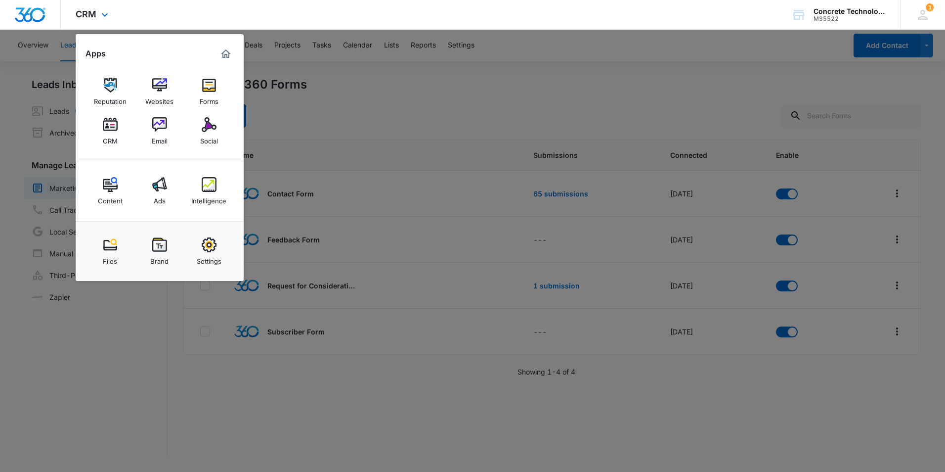
click at [31, 15] on img "Dashboard" at bounding box center [30, 14] width 32 height 15
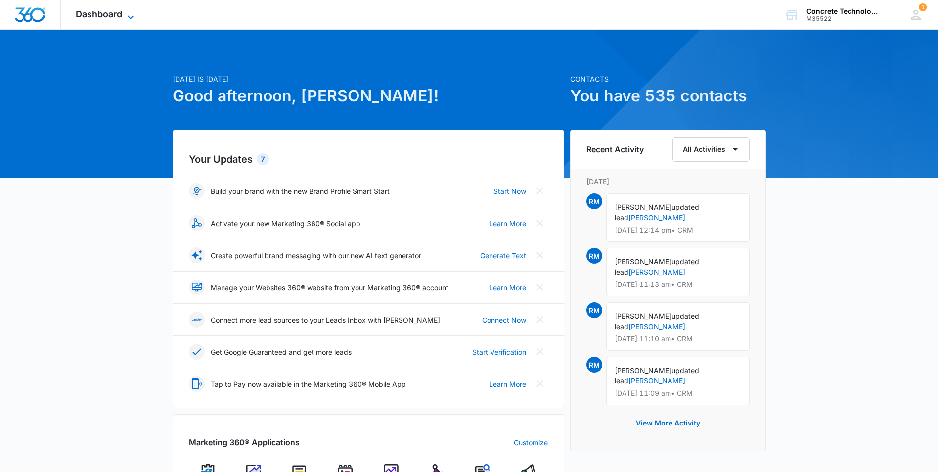
click at [129, 14] on icon at bounding box center [131, 17] width 12 height 12
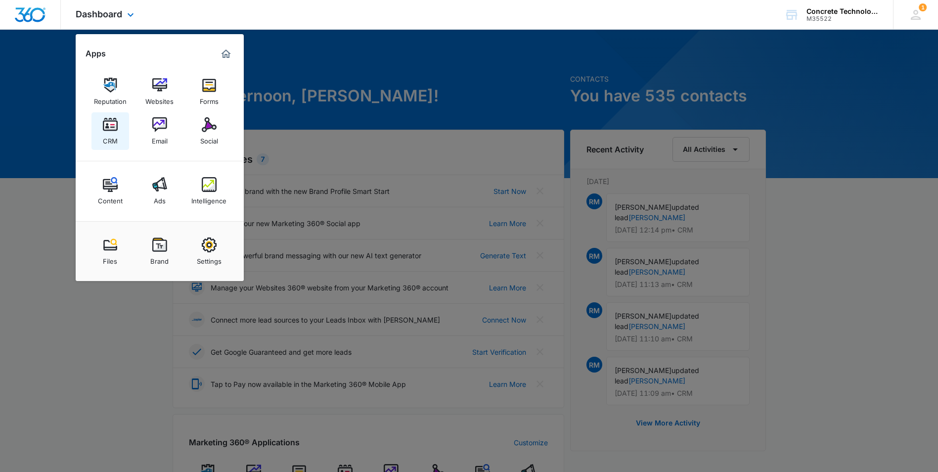
click at [106, 133] on div "CRM" at bounding box center [110, 138] width 15 height 13
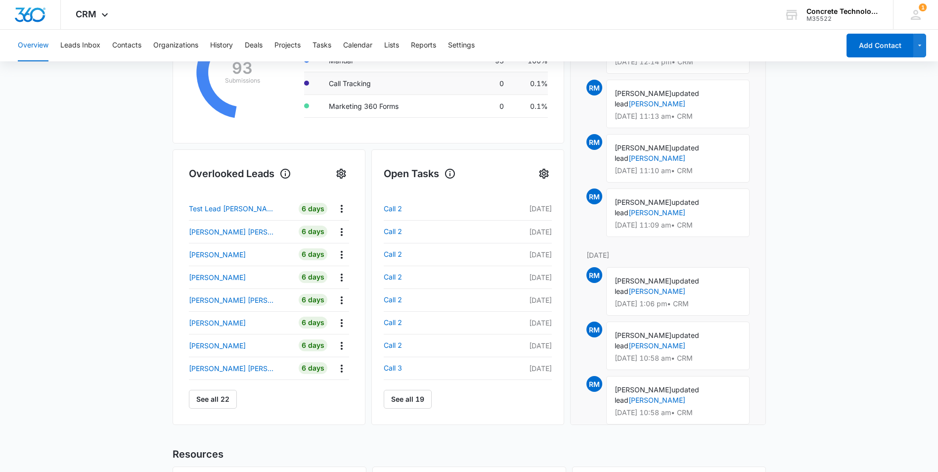
scroll to position [247, 0]
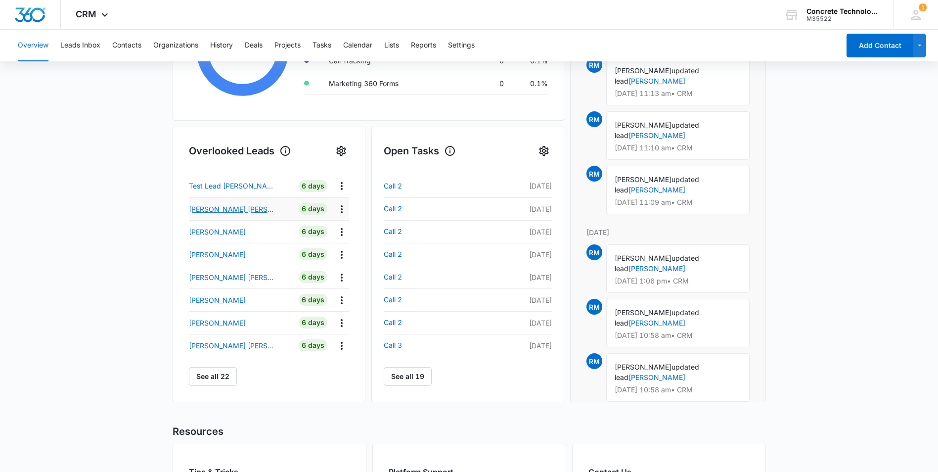
click at [216, 209] on p "[PERSON_NAME] [PERSON_NAME]" at bounding box center [233, 209] width 89 height 10
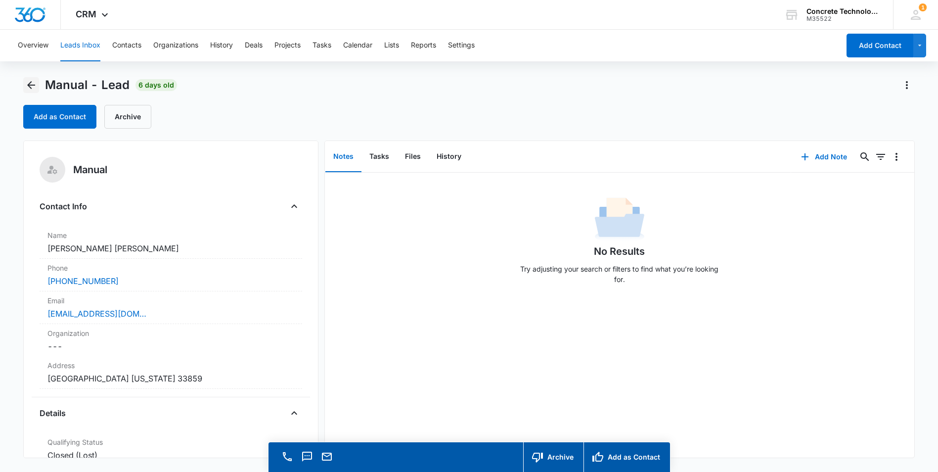
click at [32, 85] on icon "Back" at bounding box center [31, 85] width 8 height 8
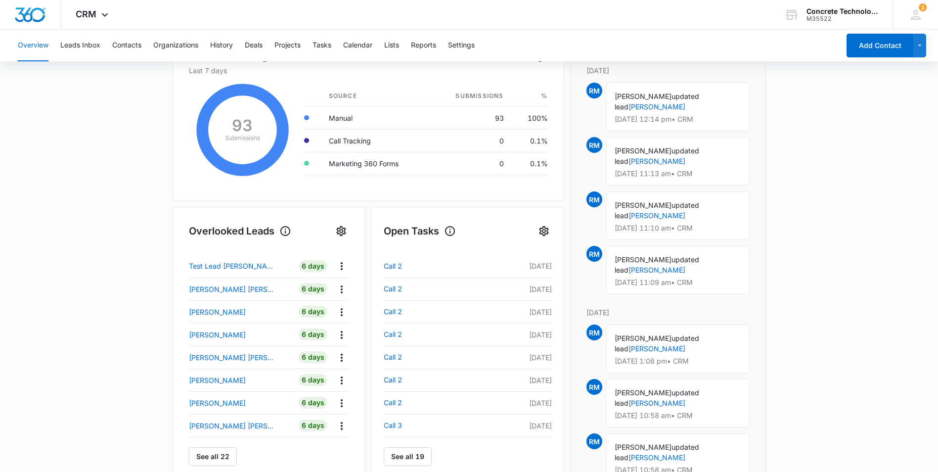
scroll to position [247, 0]
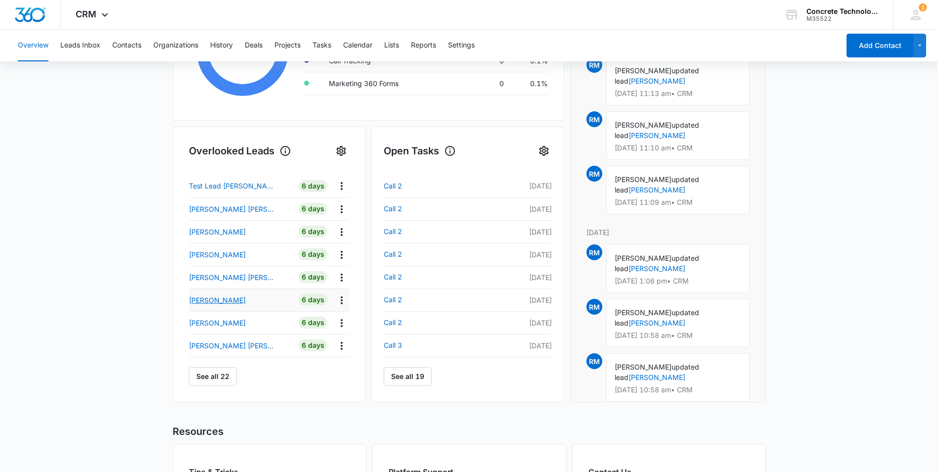
click at [222, 301] on p "[PERSON_NAME]" at bounding box center [217, 300] width 57 height 10
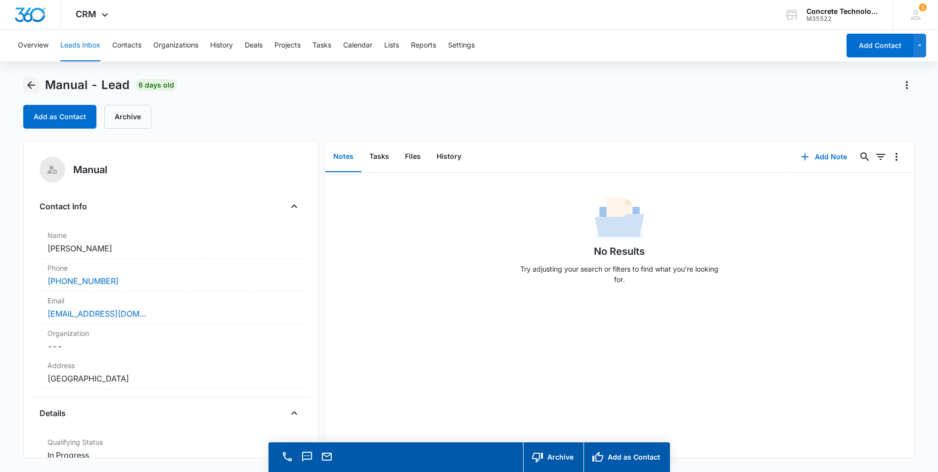
click at [32, 83] on icon "Back" at bounding box center [31, 85] width 12 height 12
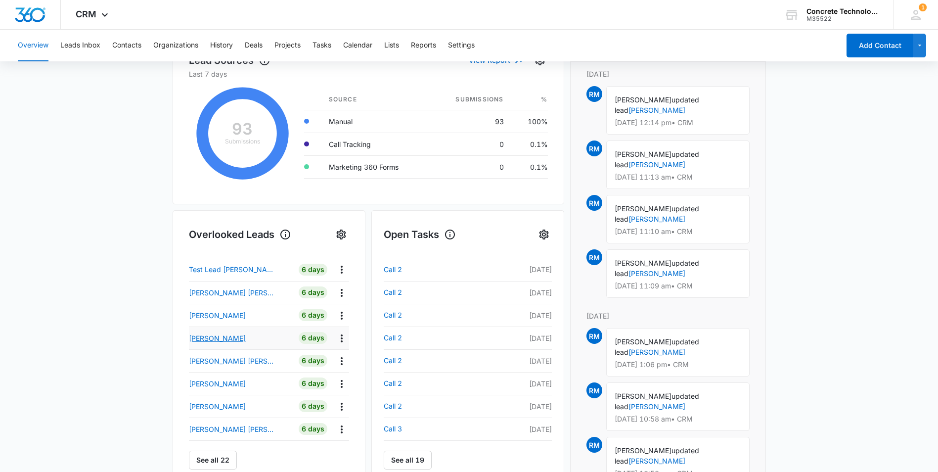
scroll to position [198, 0]
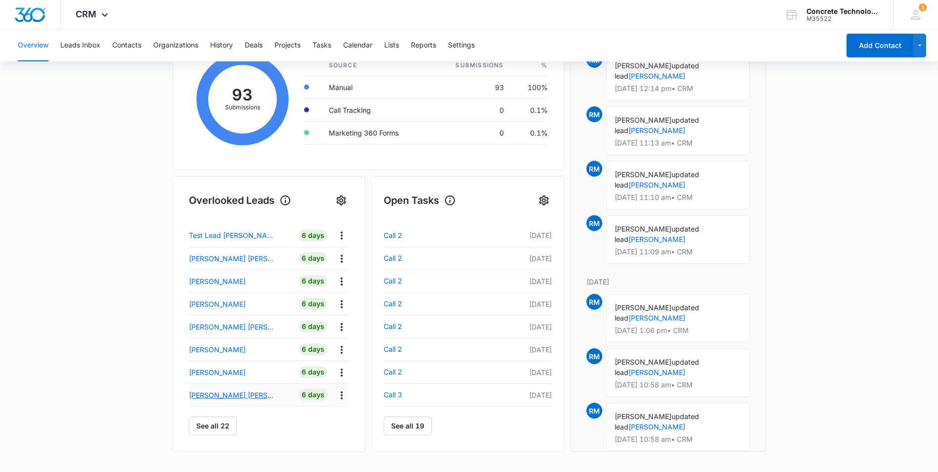
click at [224, 396] on p "[PERSON_NAME] [PERSON_NAME]" at bounding box center [233, 395] width 89 height 10
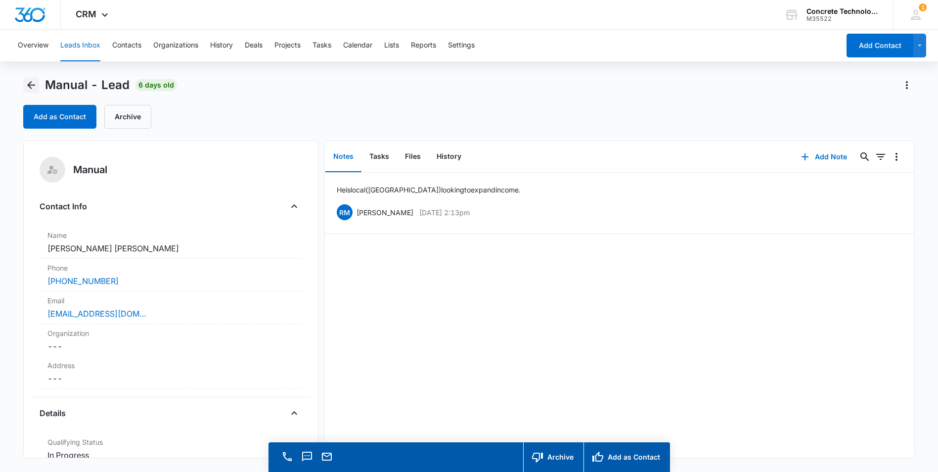
click at [32, 87] on icon "Back" at bounding box center [31, 85] width 12 height 12
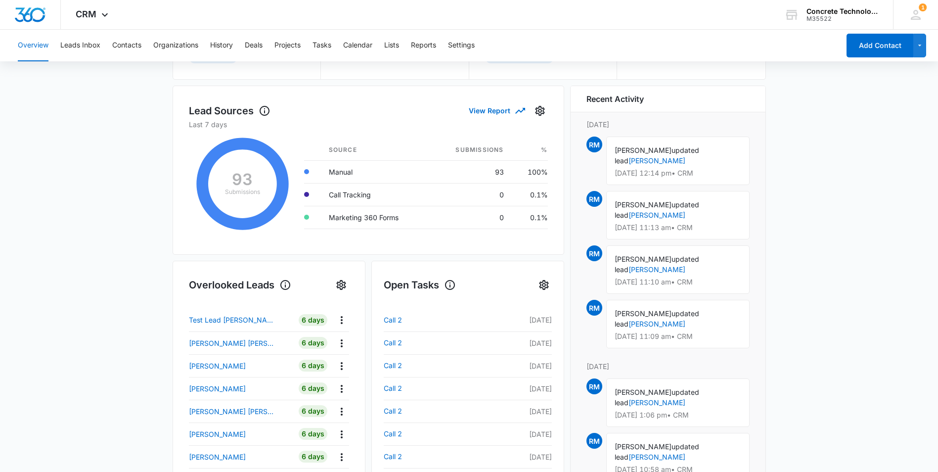
scroll to position [297, 0]
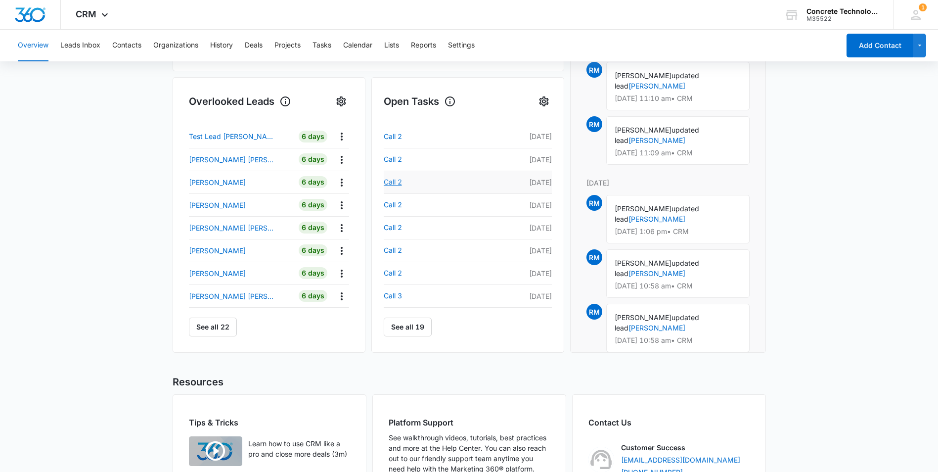
click at [398, 184] on link "Call 2" at bounding box center [421, 182] width 75 height 12
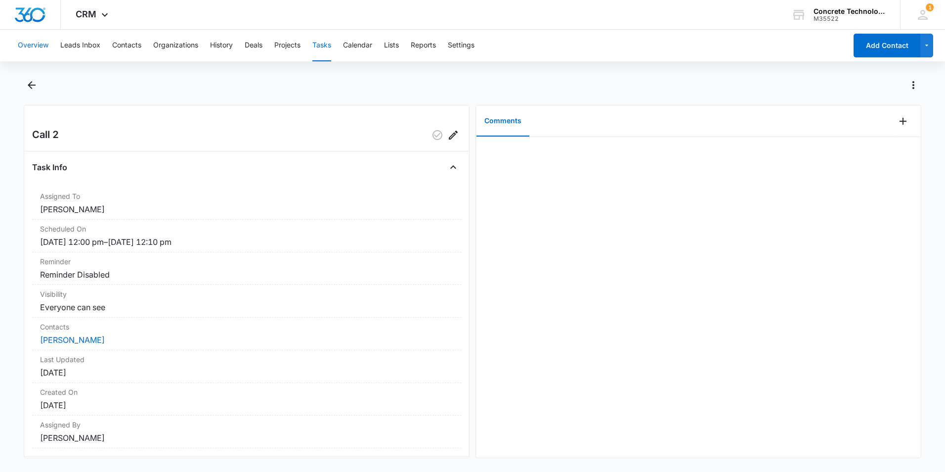
click at [38, 43] on button "Overview" at bounding box center [33, 46] width 31 height 32
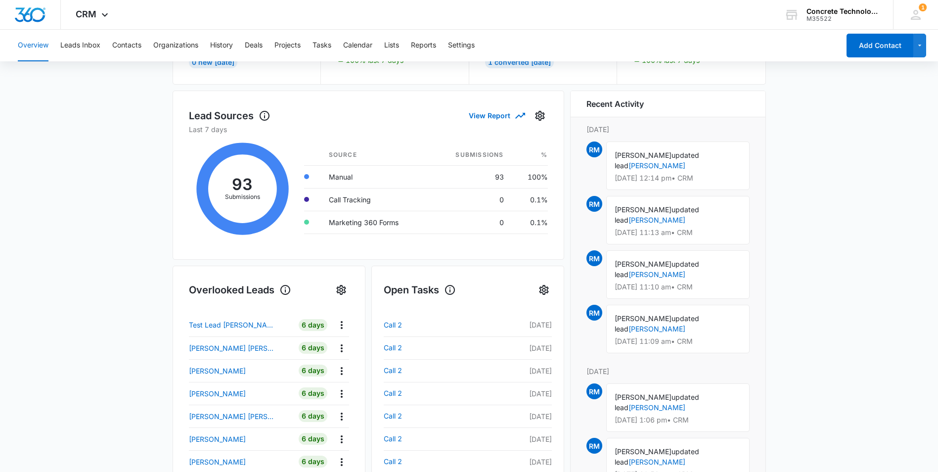
scroll to position [148, 0]
